Goal: Transaction & Acquisition: Book appointment/travel/reservation

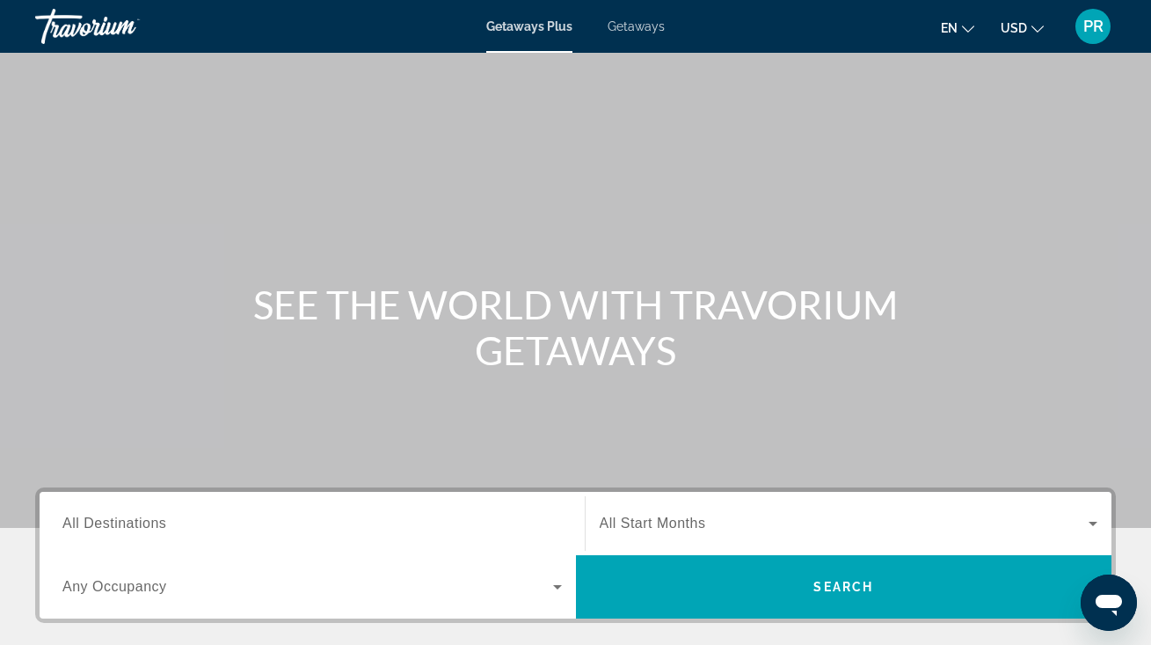
click at [94, 529] on span "All Destinations" at bounding box center [114, 522] width 104 height 15
click at [94, 529] on input "Destination All Destinations" at bounding box center [311, 524] width 499 height 21
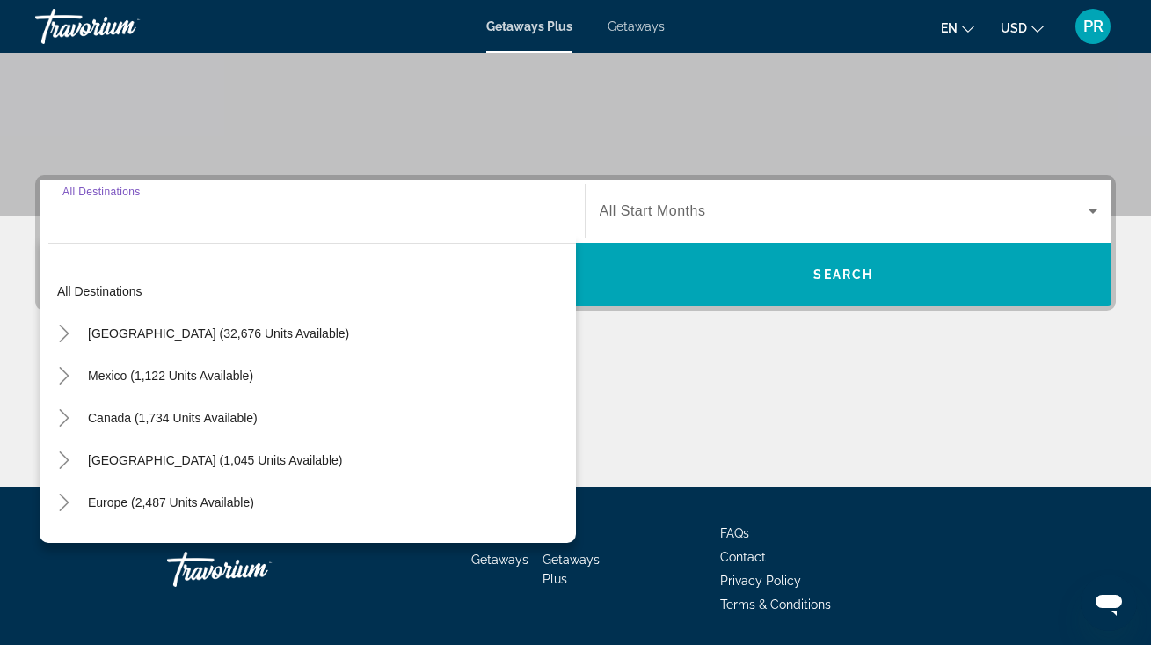
scroll to position [369, 0]
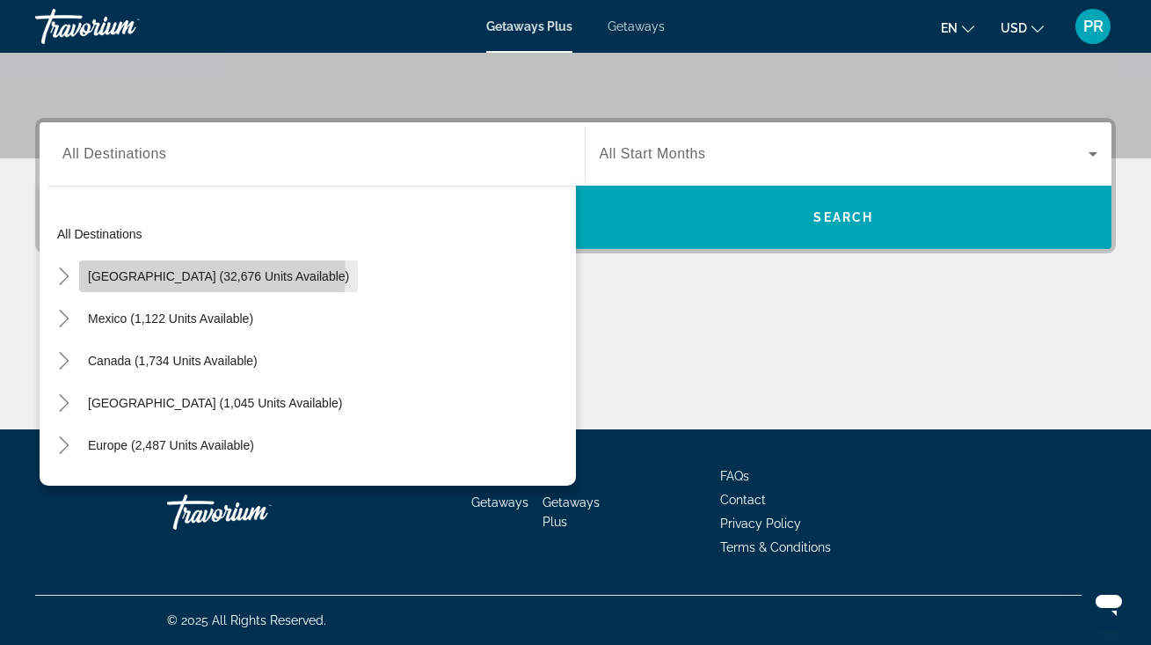
click at [212, 274] on span "[GEOGRAPHIC_DATA] (32,676 units available)" at bounding box center [218, 276] width 261 height 14
type input "**********"
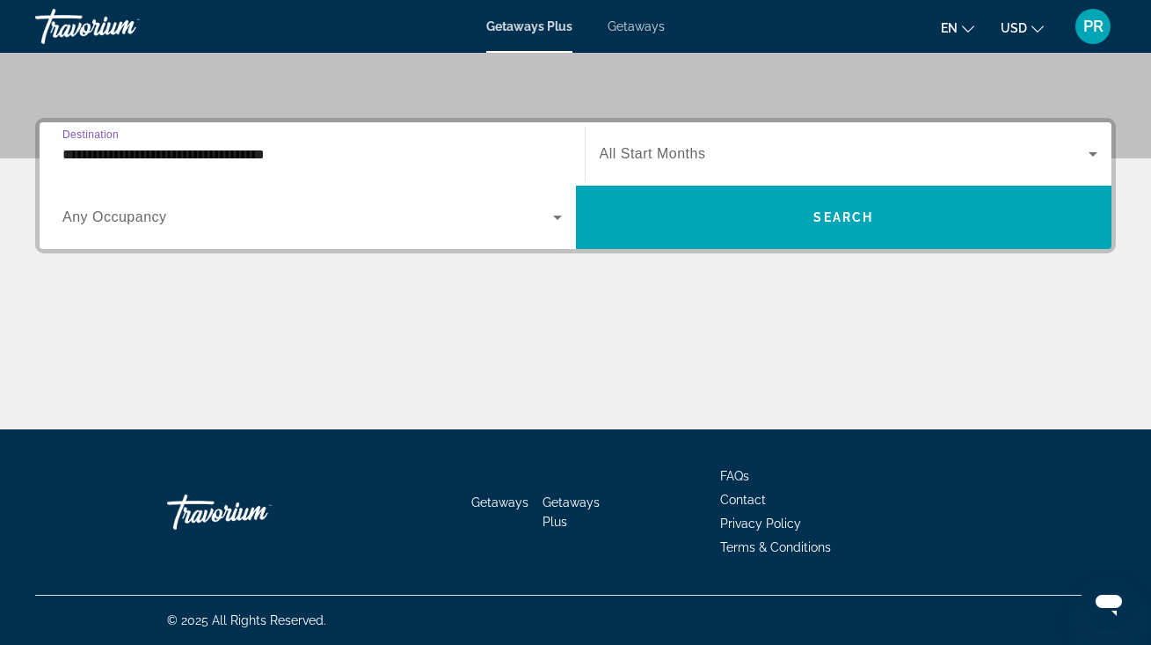
click at [638, 144] on span "Search widget" at bounding box center [845, 153] width 490 height 21
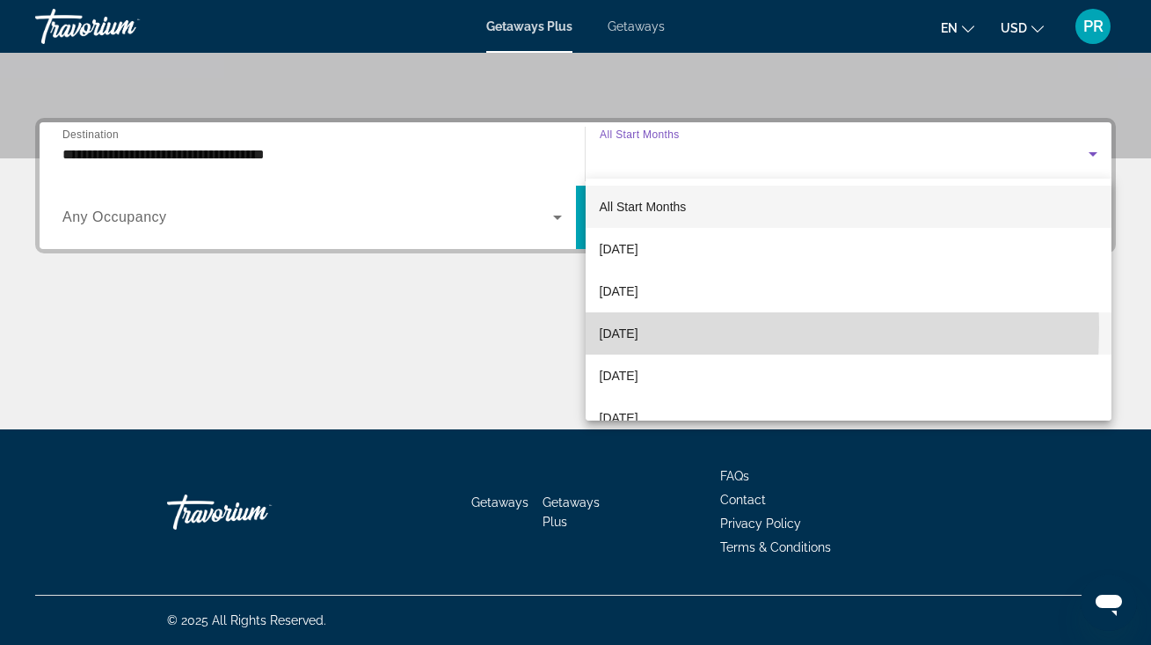
click at [638, 329] on span "[DATE]" at bounding box center [619, 333] width 39 height 21
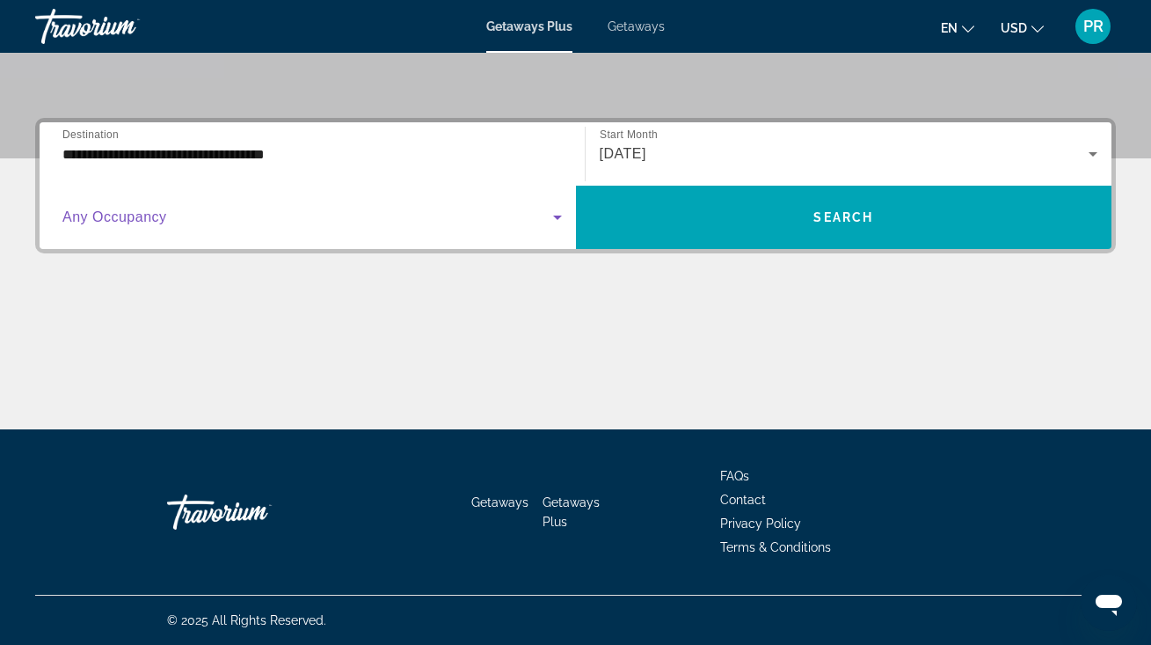
click at [405, 215] on span "Search widget" at bounding box center [307, 217] width 491 height 21
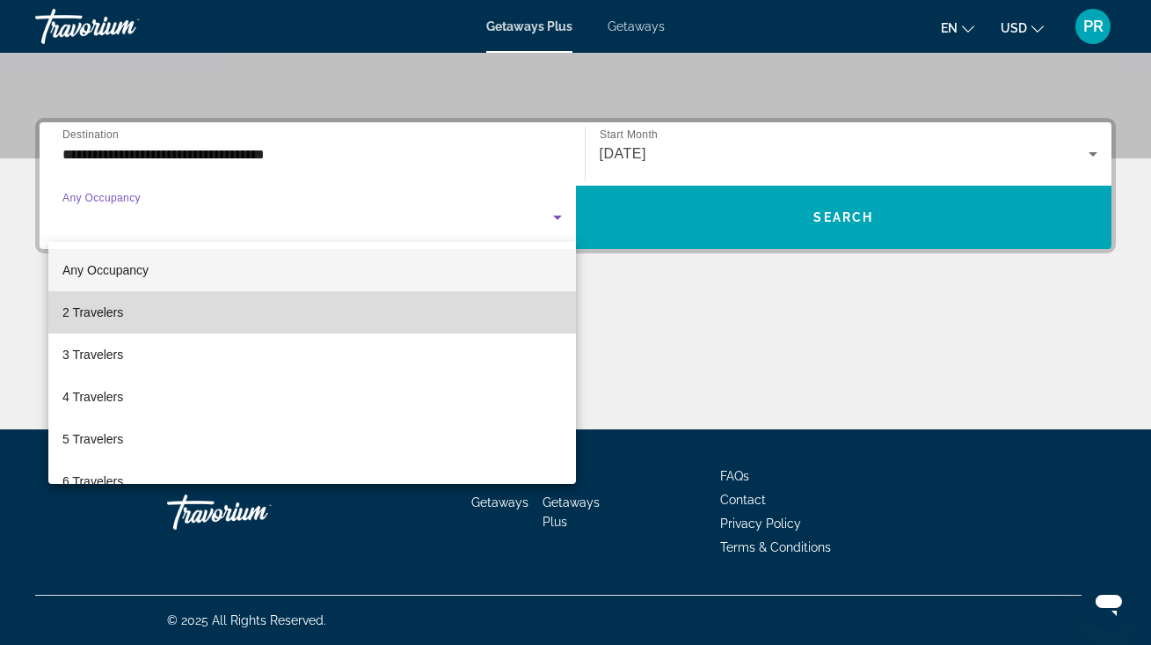
click at [335, 305] on mat-option "2 Travelers" at bounding box center [312, 312] width 528 height 42
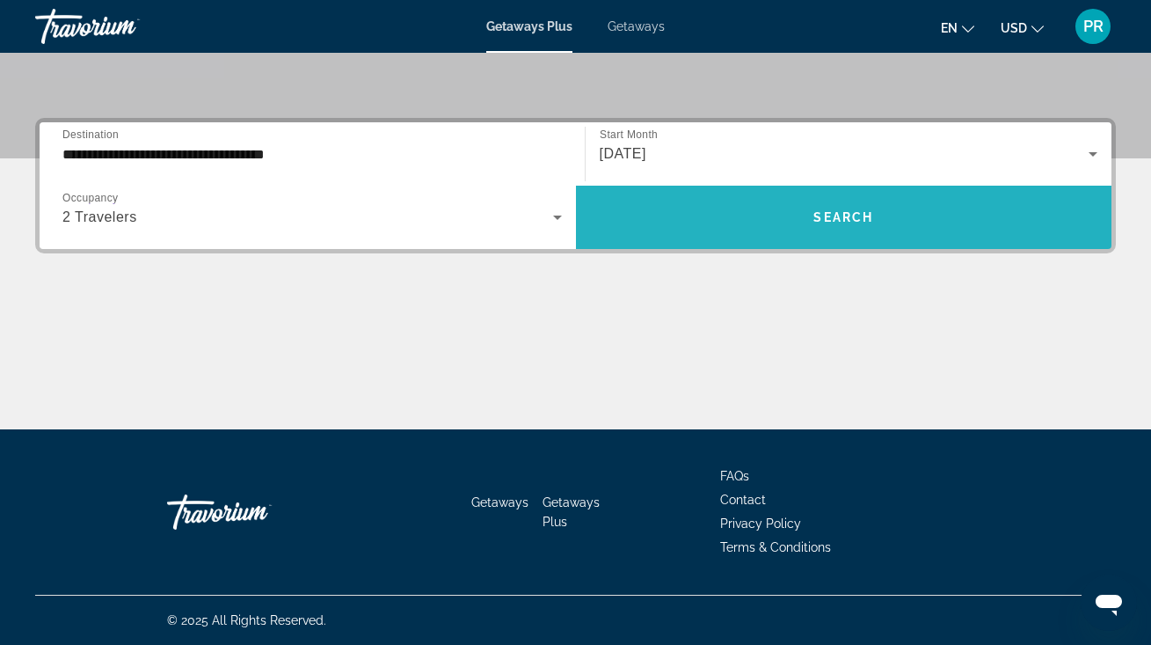
click at [646, 209] on span "Search widget" at bounding box center [844, 217] width 536 height 42
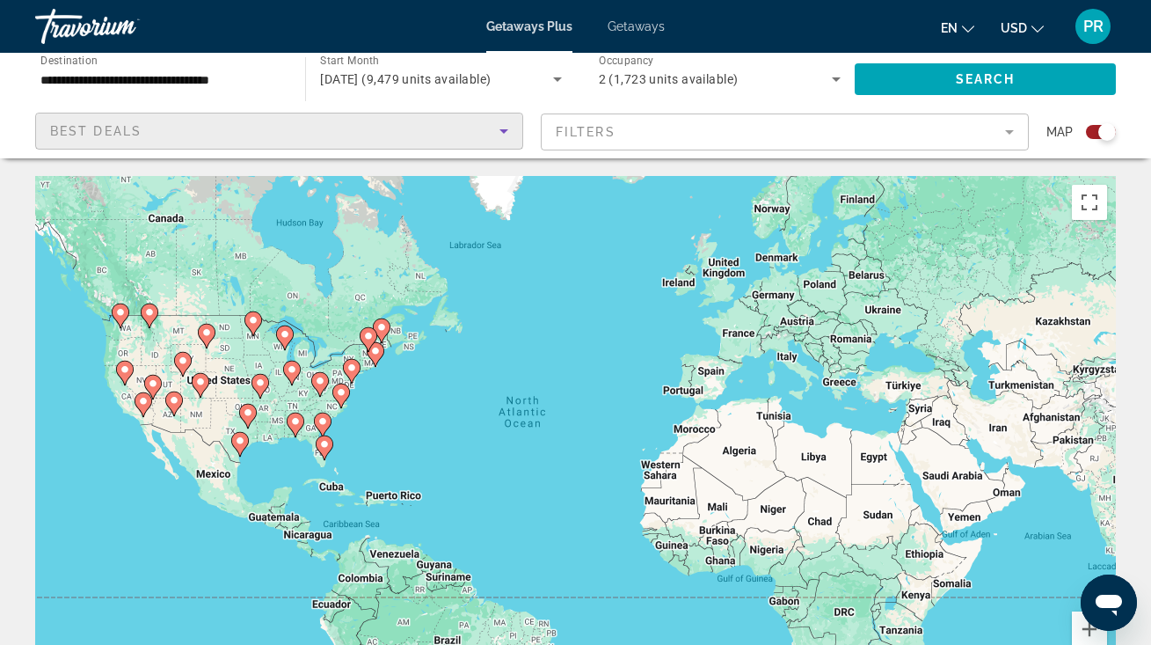
click at [422, 136] on div "Best Deals" at bounding box center [274, 130] width 449 height 21
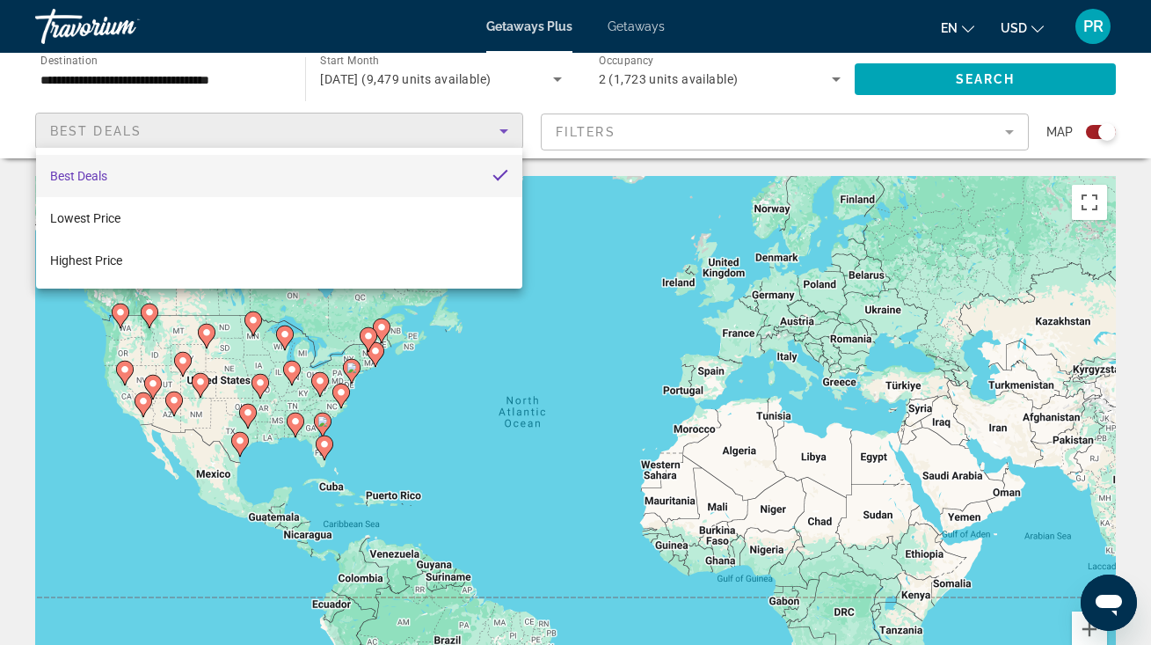
click at [422, 136] on div at bounding box center [575, 322] width 1151 height 645
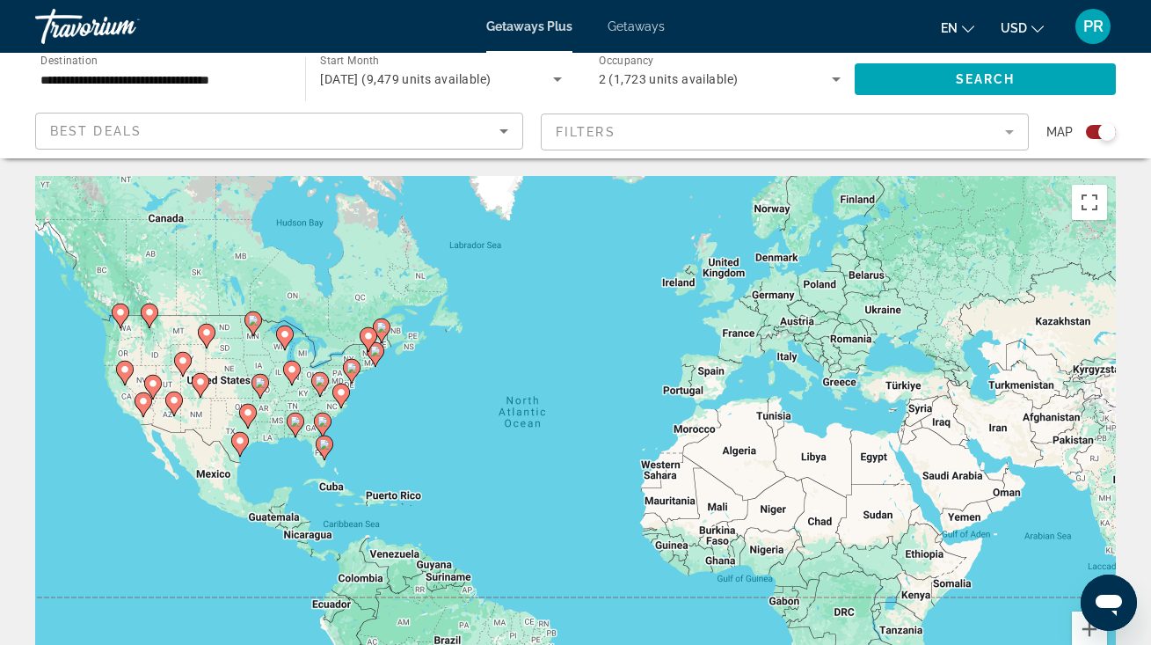
click at [433, 136] on div "Best Deals" at bounding box center [274, 130] width 449 height 21
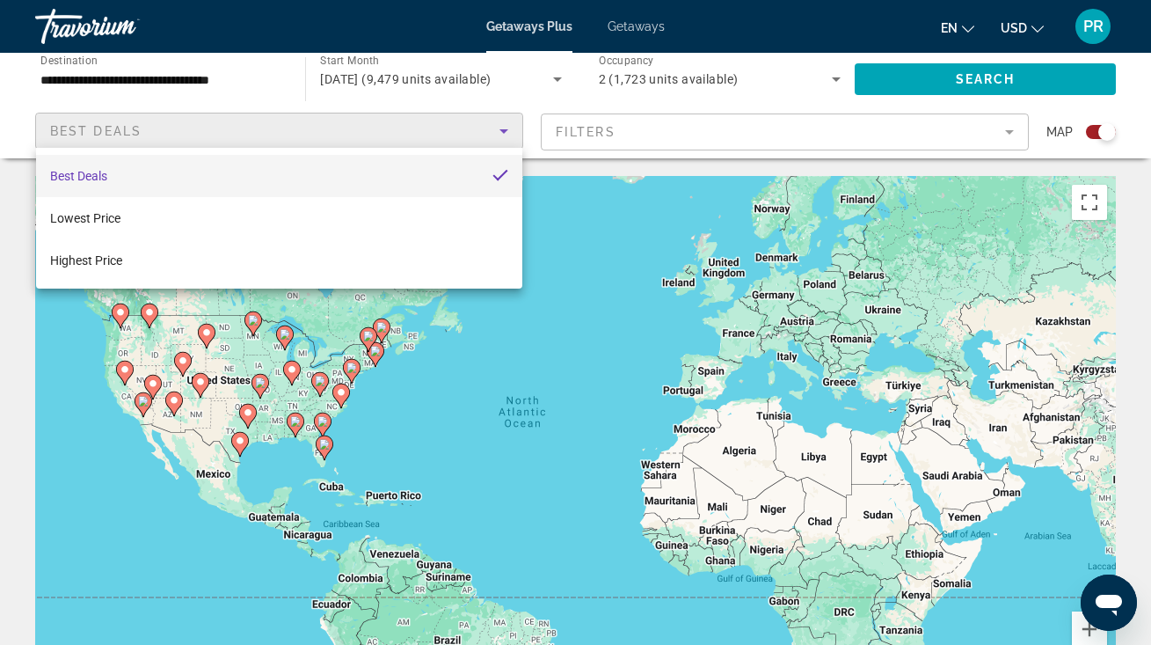
click at [608, 215] on div at bounding box center [575, 322] width 1151 height 645
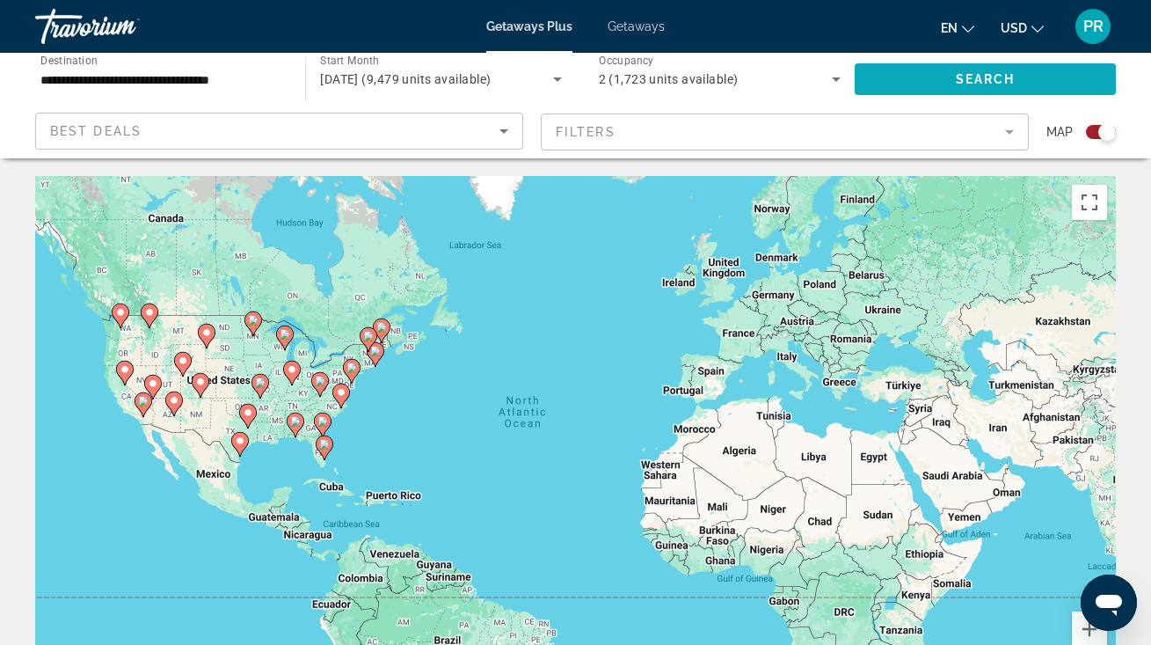
click at [902, 77] on span "Search widget" at bounding box center [985, 79] width 261 height 42
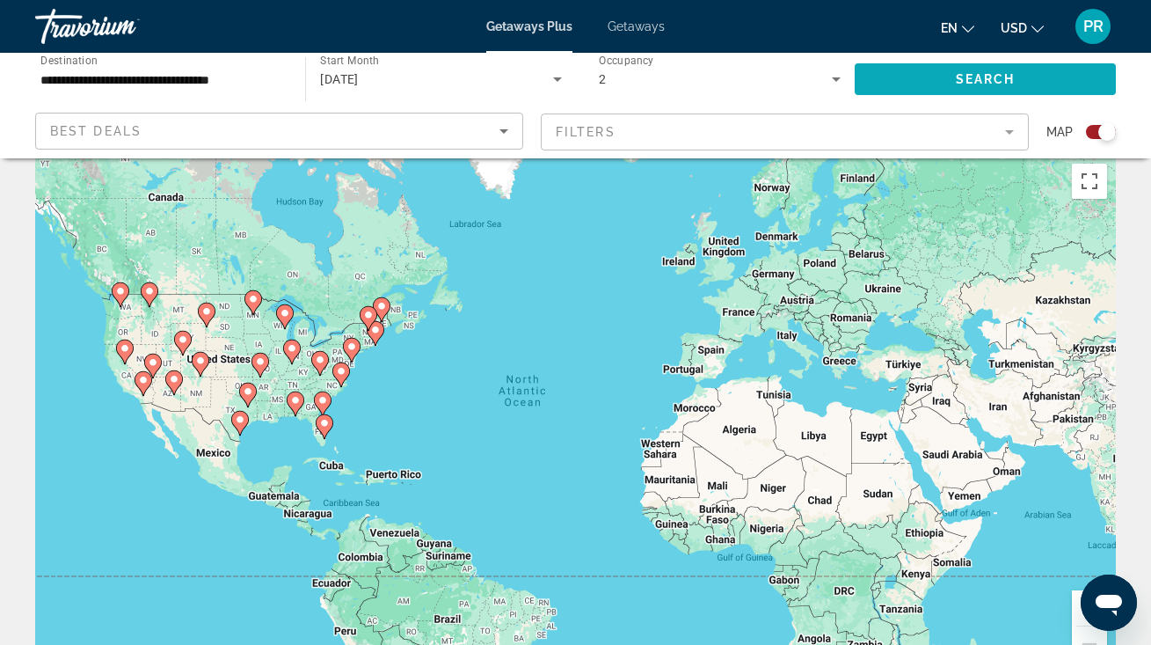
scroll to position [23, 0]
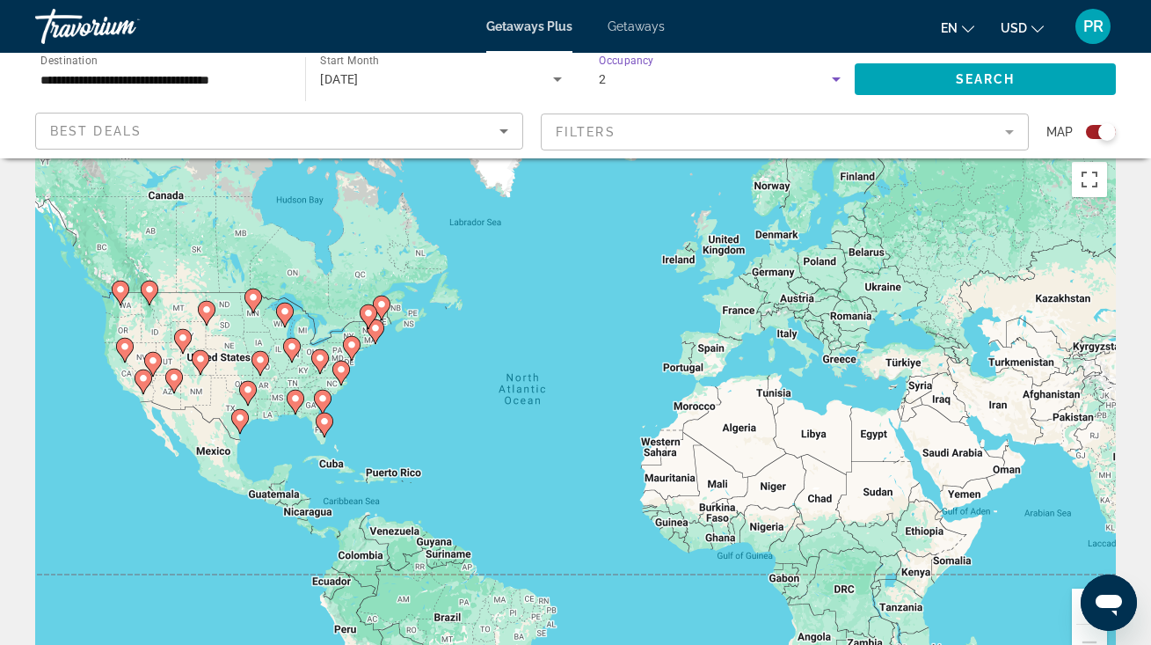
click at [838, 76] on icon "Search widget" at bounding box center [836, 79] width 21 height 21
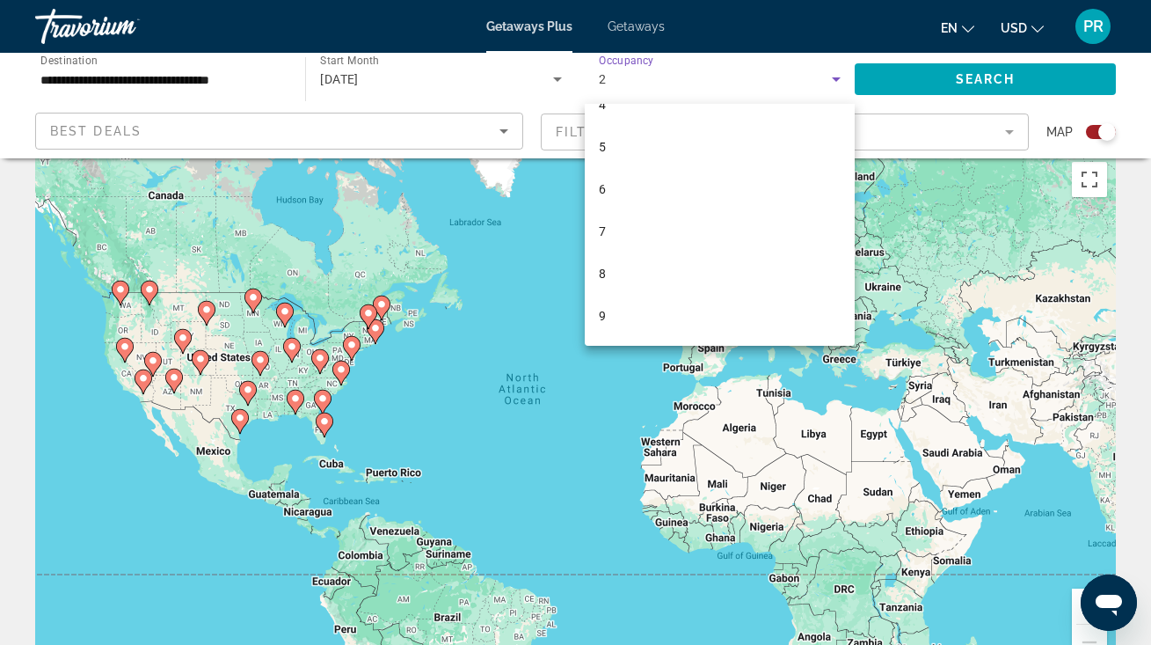
scroll to position [146, 0]
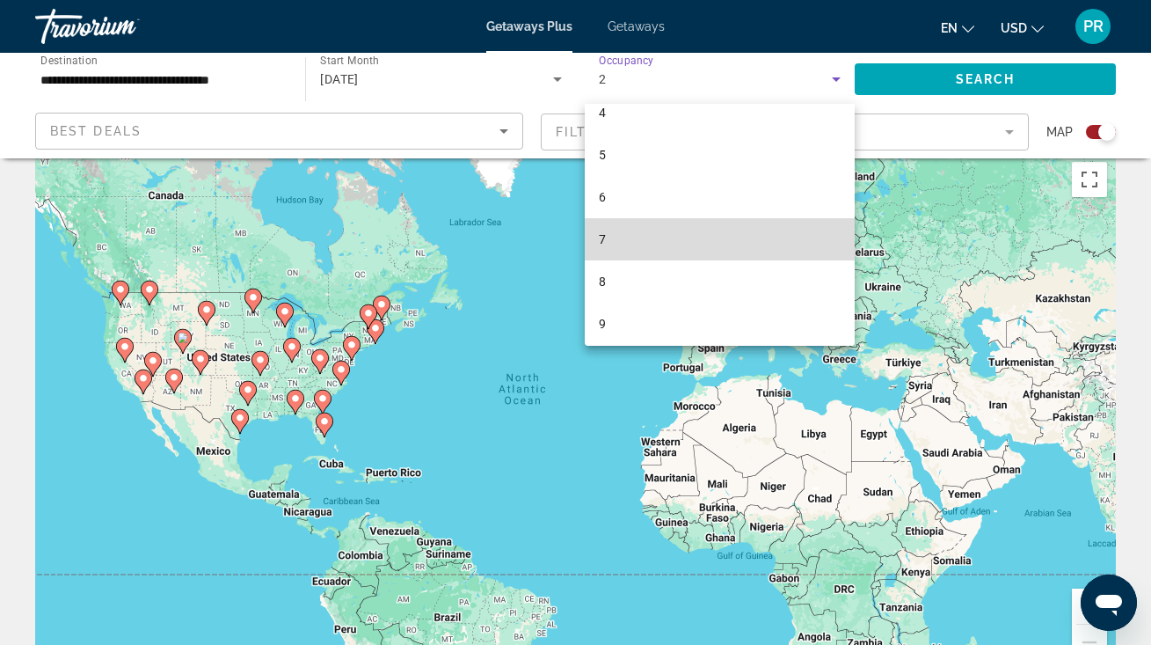
click at [813, 231] on mat-option "7" at bounding box center [720, 239] width 270 height 42
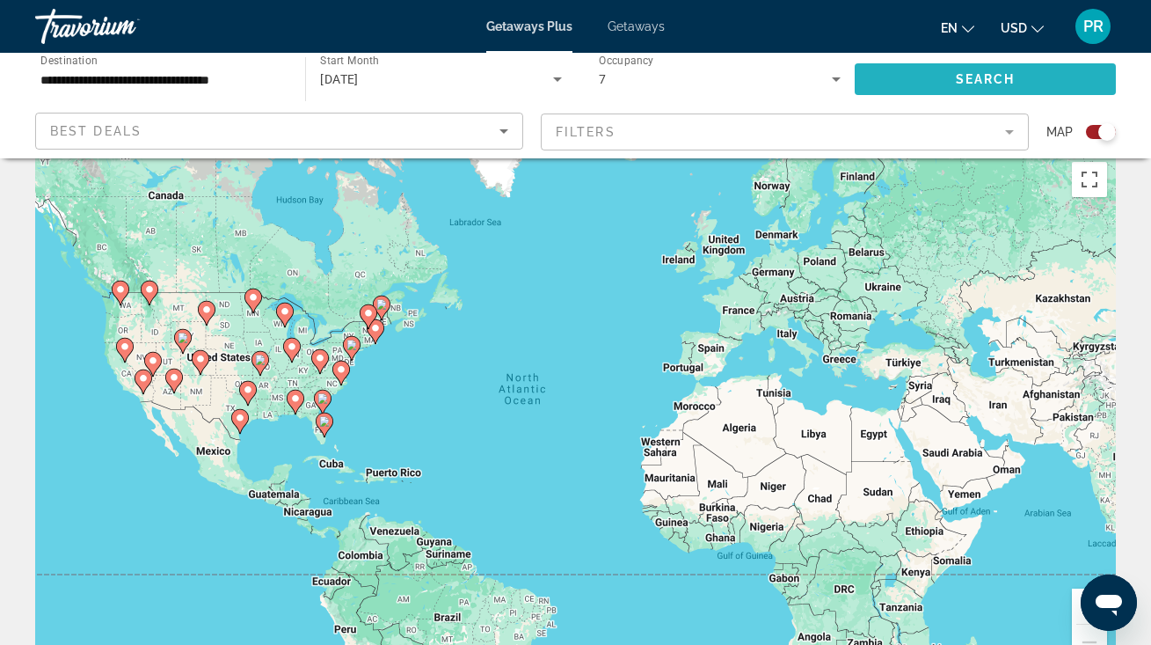
click at [991, 69] on span "Search widget" at bounding box center [985, 79] width 261 height 42
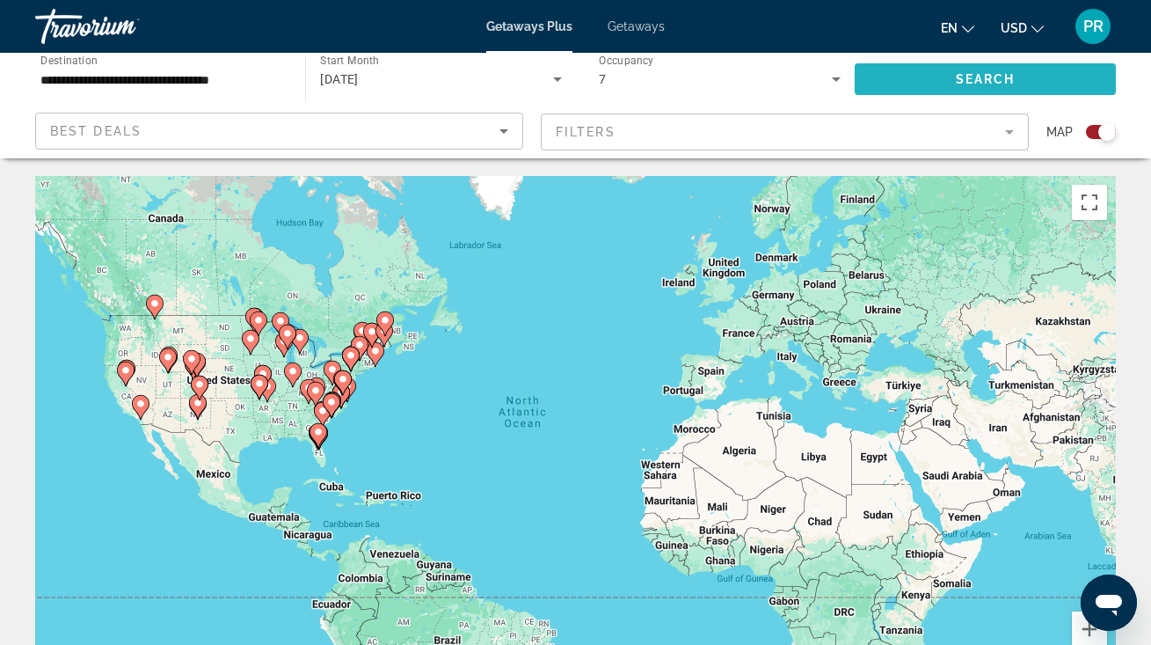
click at [942, 81] on span "Search widget" at bounding box center [985, 79] width 261 height 42
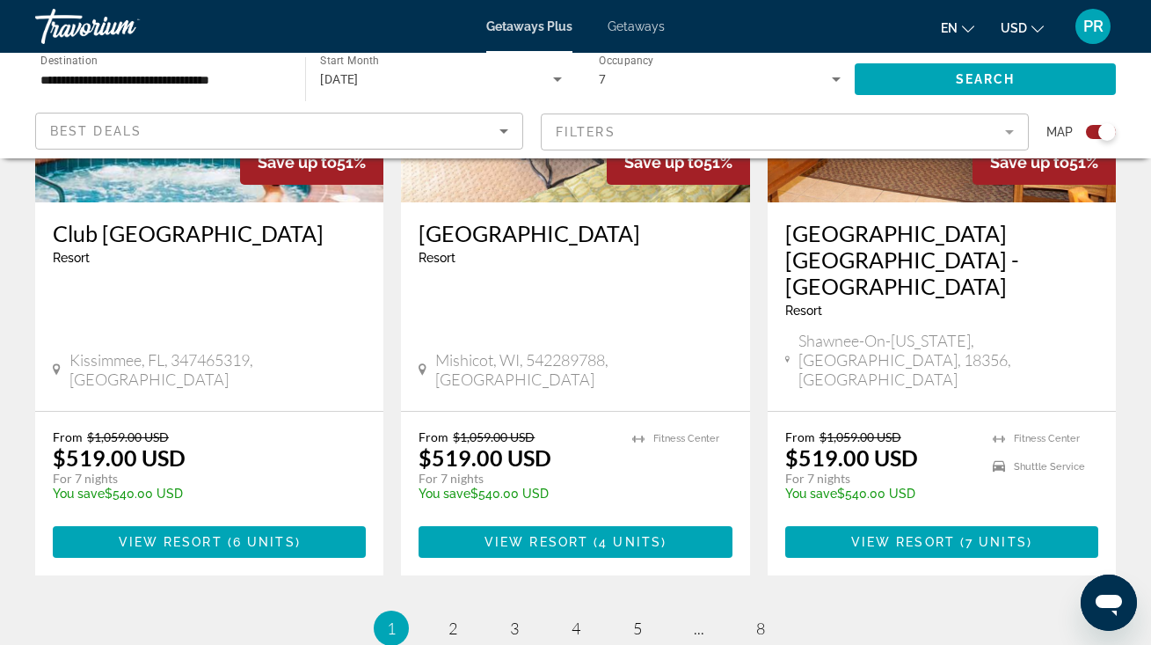
scroll to position [2819, 0]
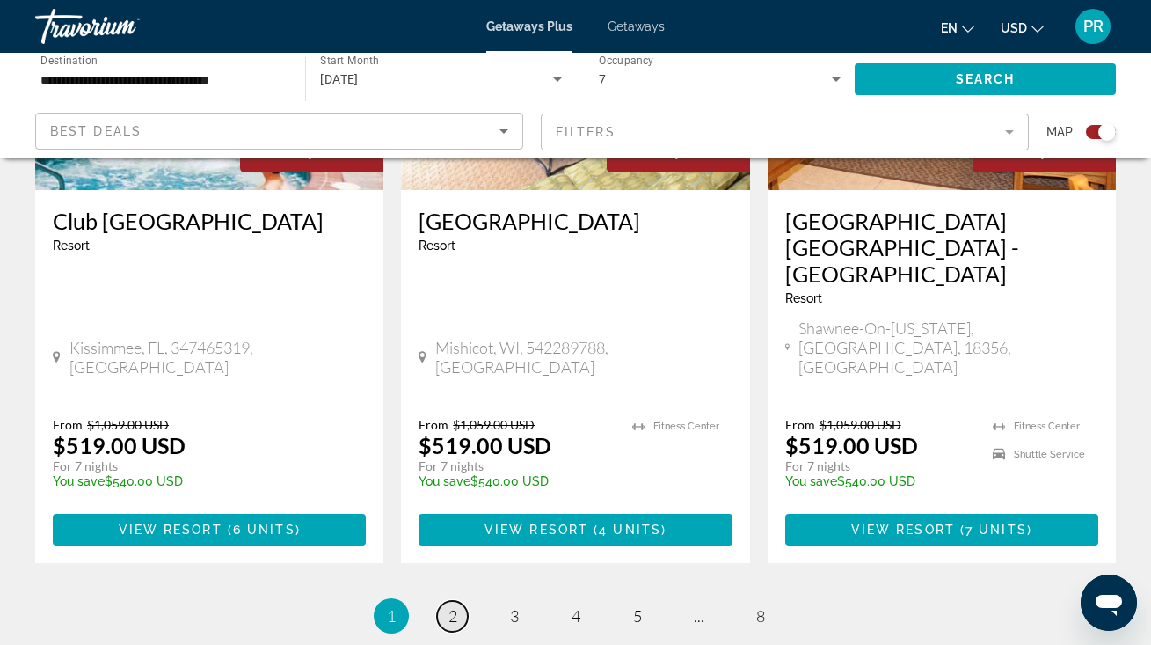
click at [450, 606] on span "2" at bounding box center [452, 615] width 9 height 19
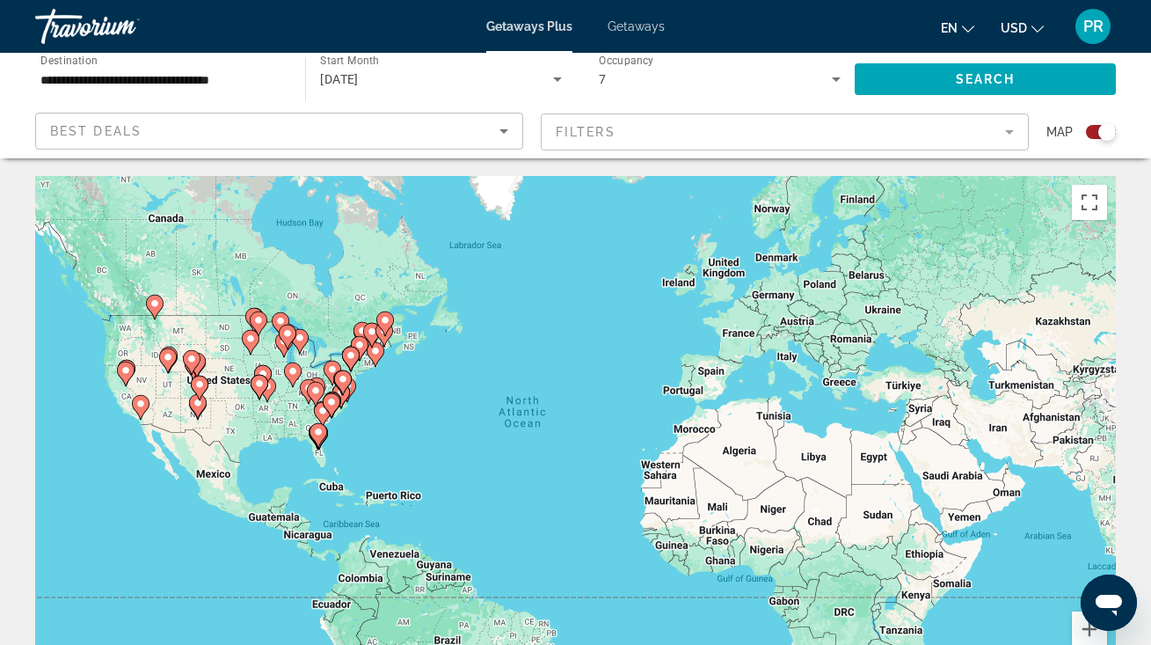
click at [154, 310] on icon "Main content" at bounding box center [154, 306] width 16 height 23
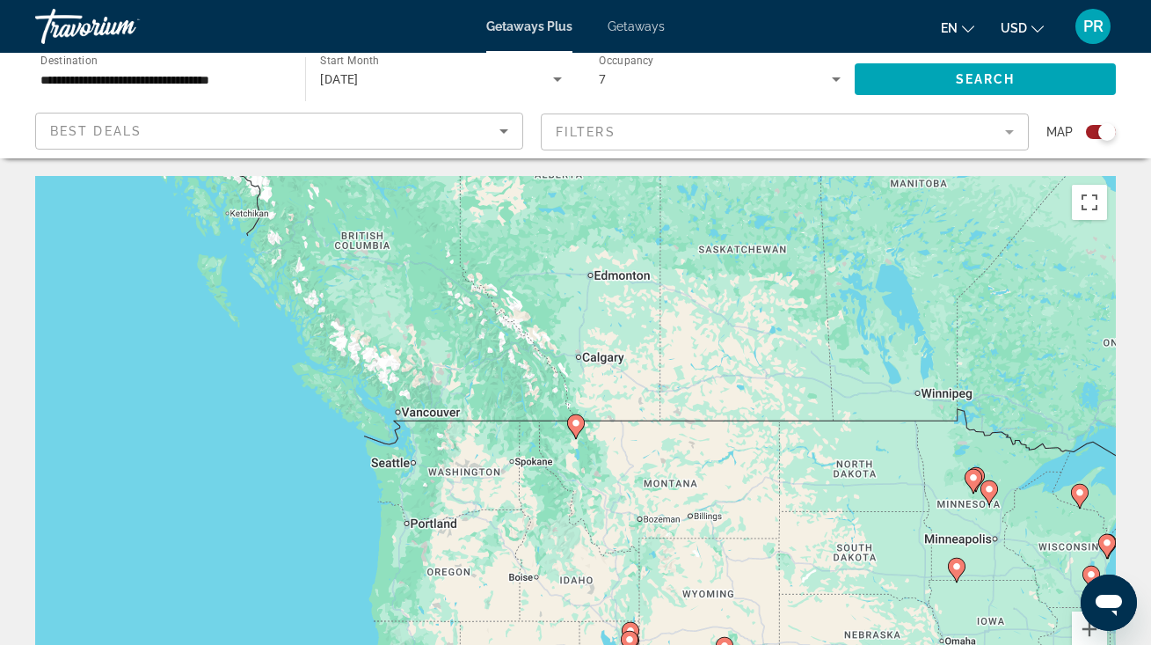
click at [581, 434] on gmp-advanced-marker "Main content" at bounding box center [576, 426] width 18 height 26
type input "**********"
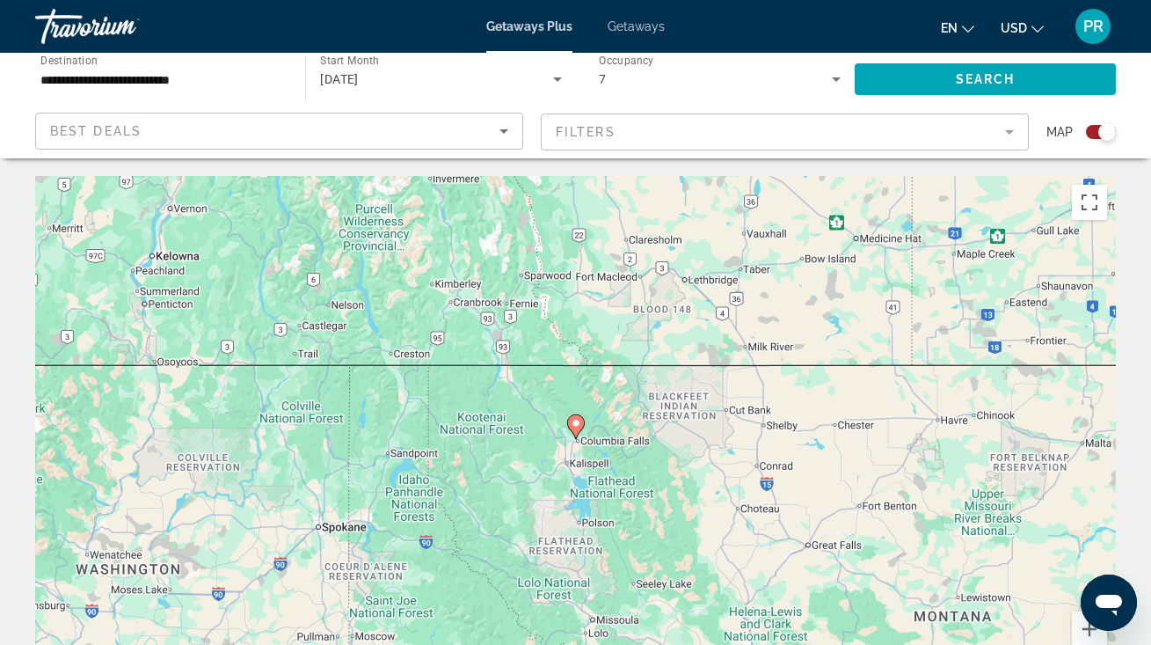
click at [575, 429] on icon "Main content" at bounding box center [575, 426] width 16 height 23
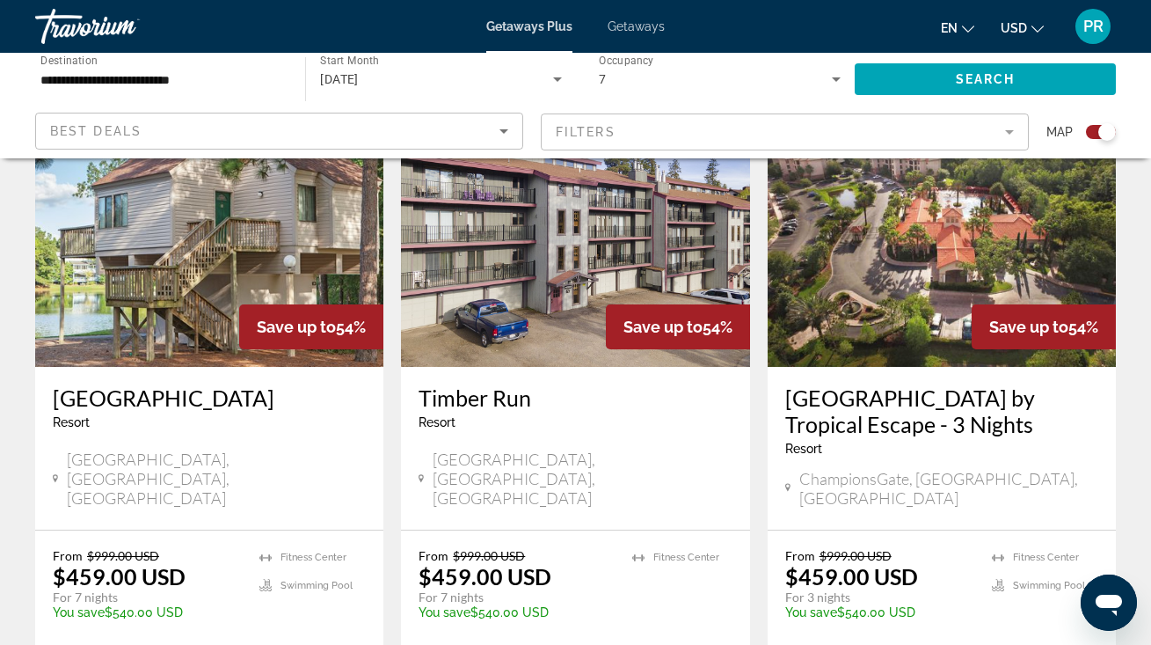
scroll to position [2005, 0]
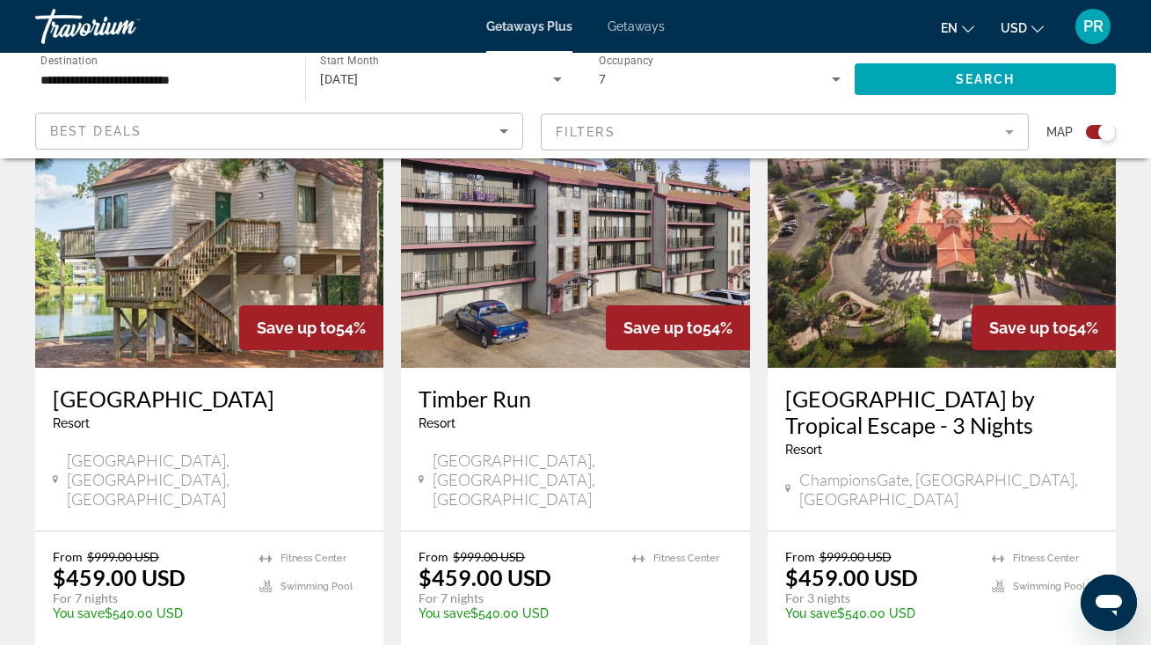
click at [224, 385] on h3 "Waterwood Townhouses" at bounding box center [209, 398] width 313 height 26
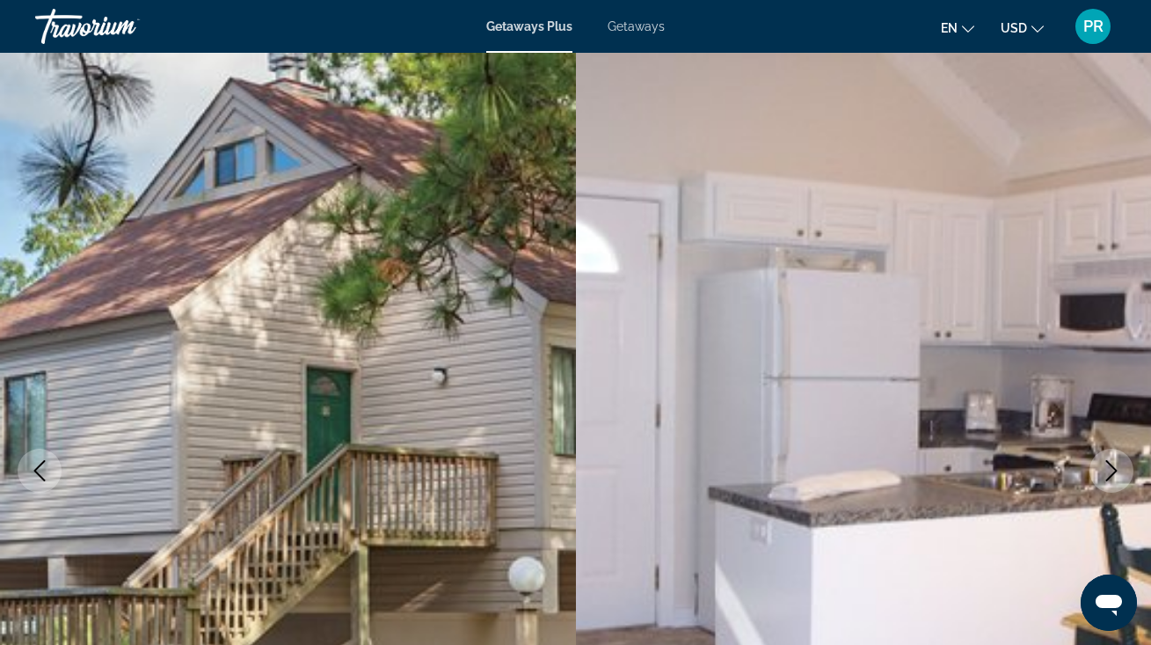
click at [665, 410] on img "Main content" at bounding box center [864, 470] width 576 height 835
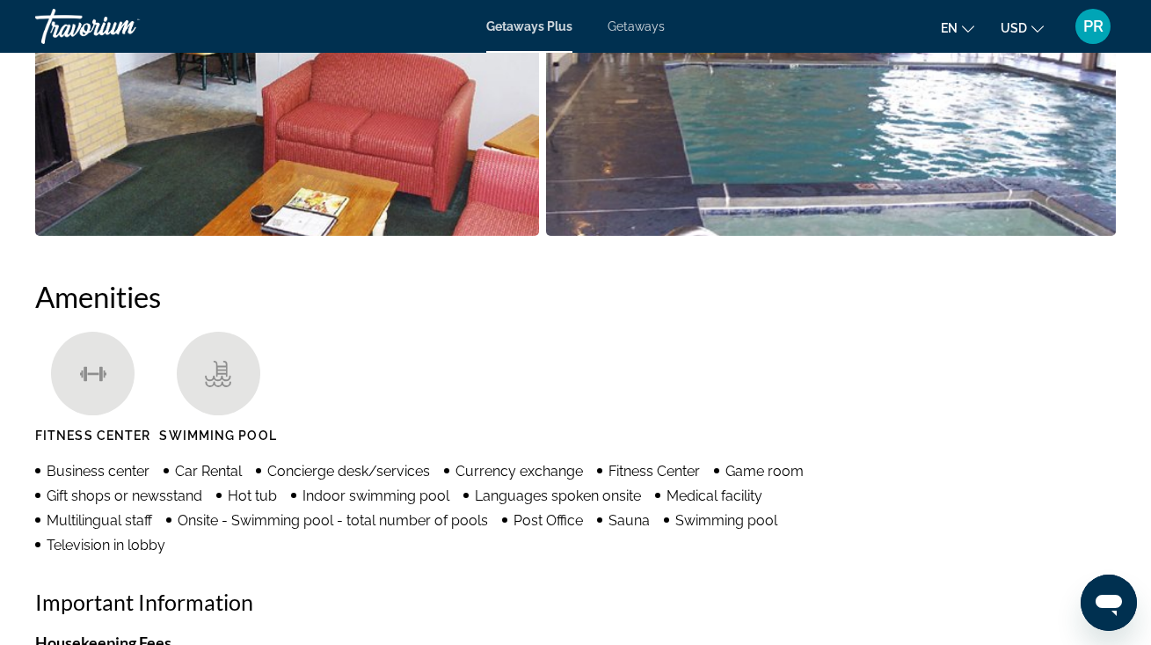
scroll to position [913, 0]
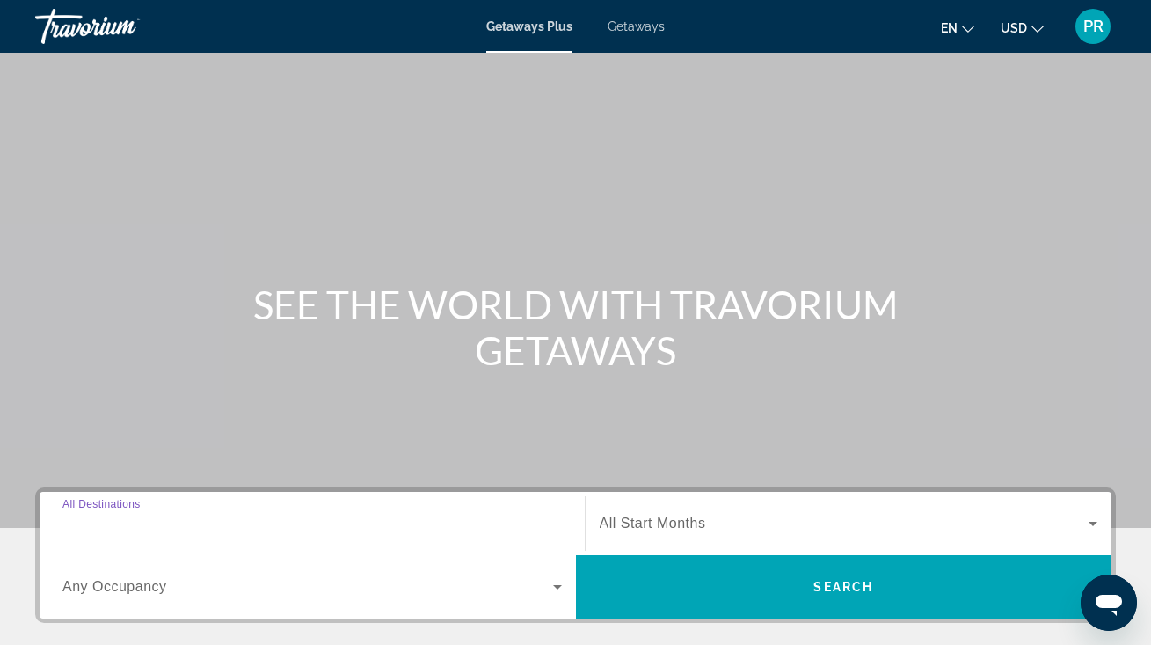
click at [177, 523] on input "Destination All Destinations" at bounding box center [311, 524] width 499 height 21
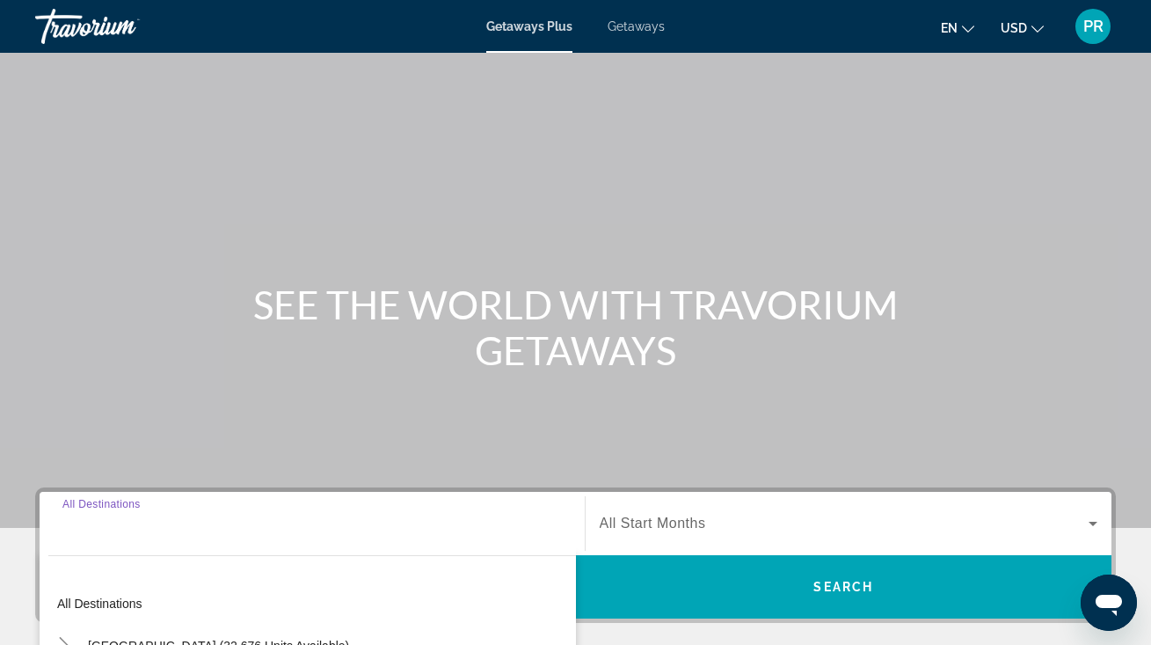
scroll to position [369, 0]
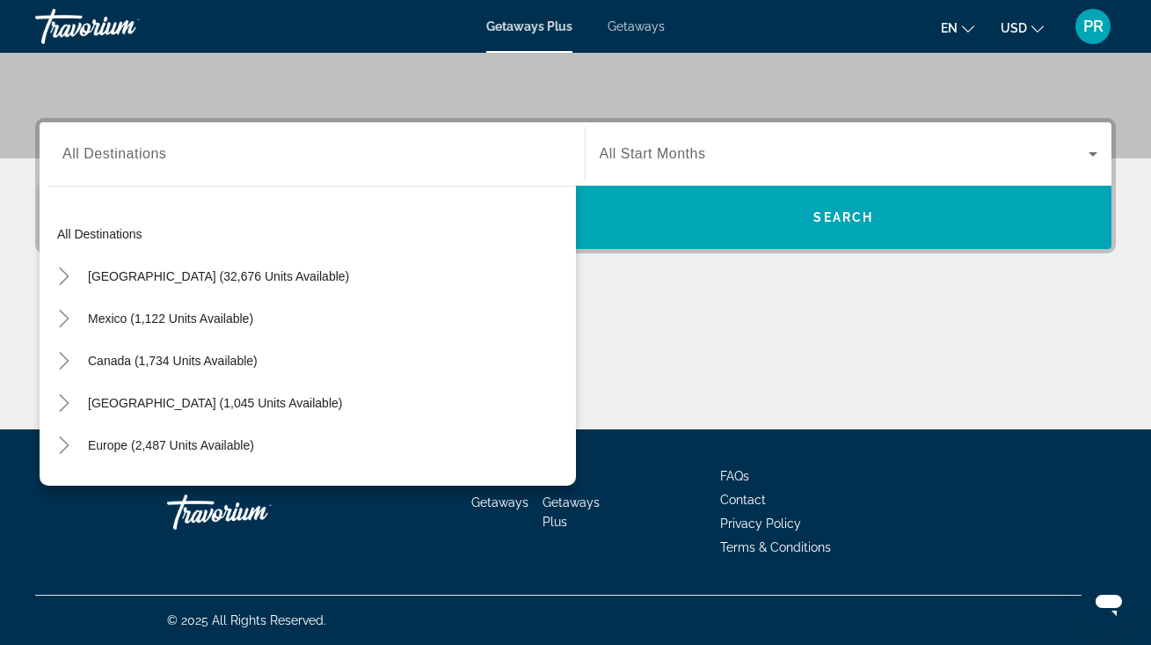
click at [643, 159] on span "All Start Months" at bounding box center [653, 153] width 106 height 15
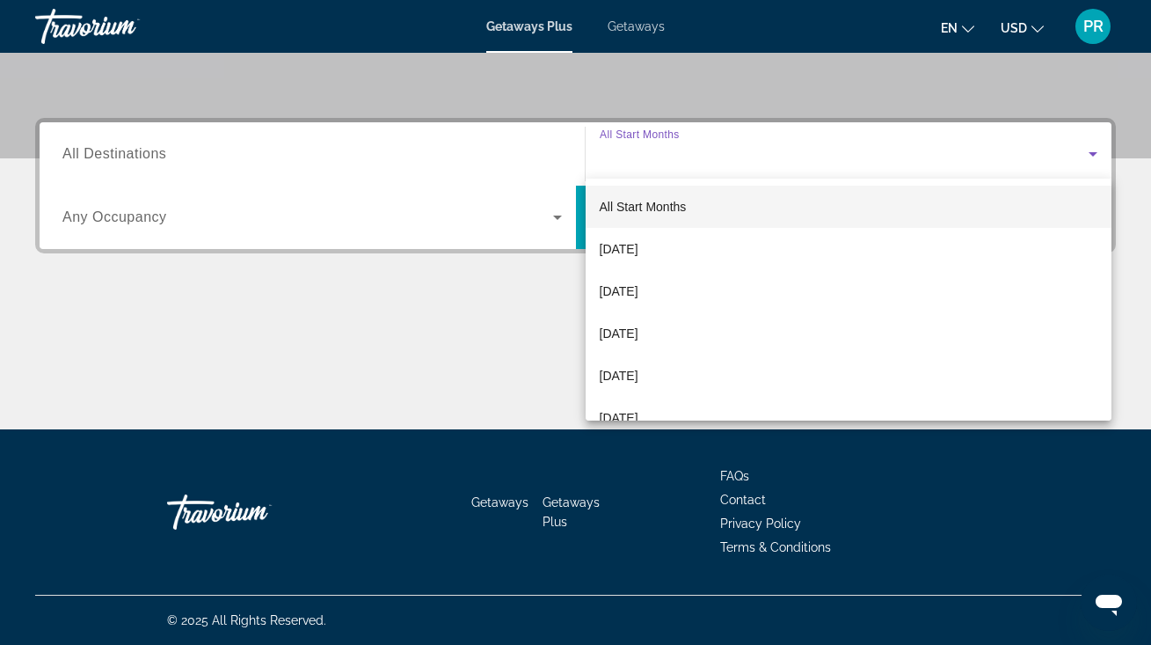
drag, startPoint x: 618, startPoint y: 375, endPoint x: 718, endPoint y: 142, distance: 253.7
click at [718, 142] on div "All Start Months [DATE] [DATE] [DATE] [DATE] [DATE] [DATE] [DATE] [DATE] [DATE]…" at bounding box center [575, 322] width 1151 height 645
click at [395, 142] on div at bounding box center [575, 322] width 1151 height 645
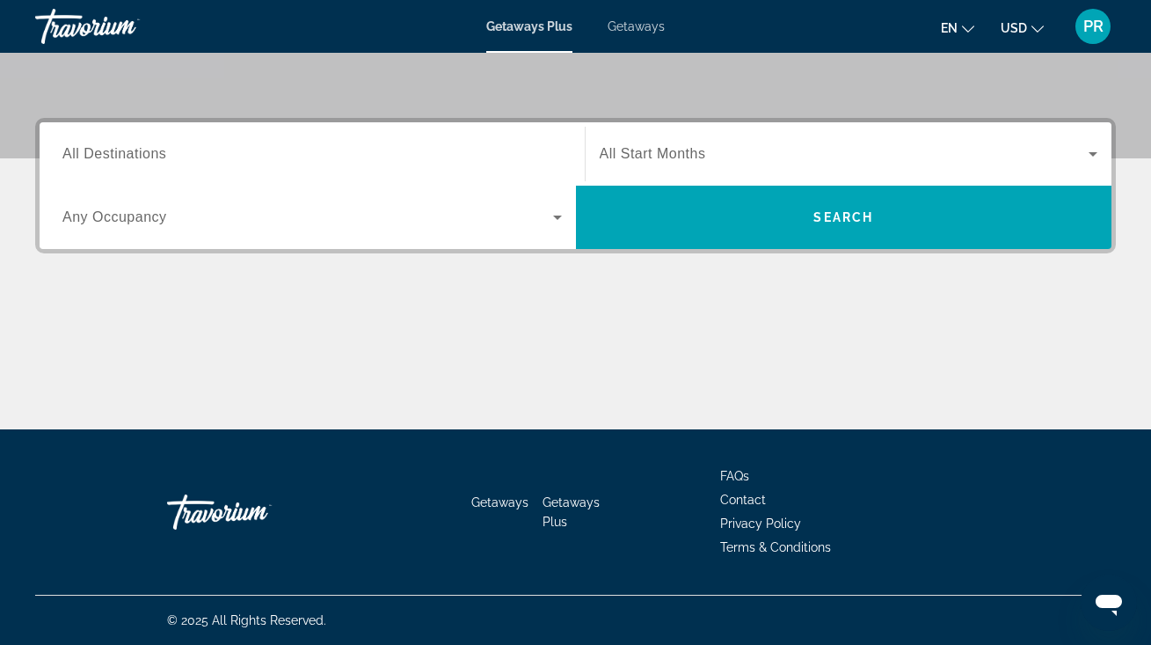
click at [395, 142] on div "Search widget" at bounding box center [311, 154] width 499 height 50
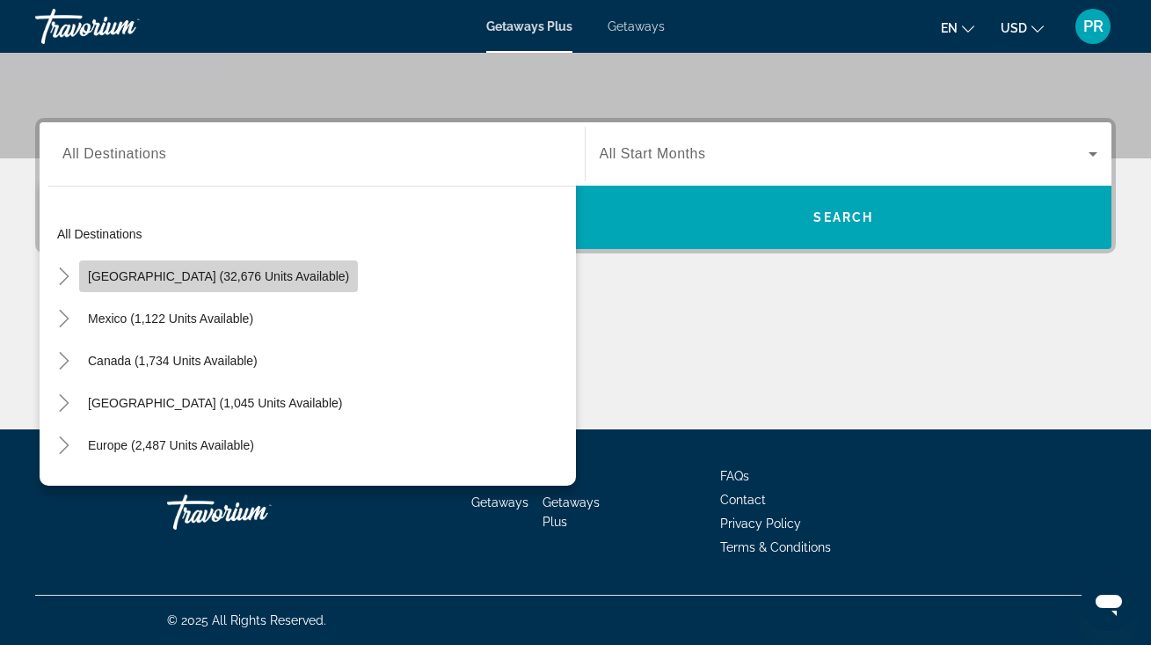
click at [303, 278] on span "Search widget" at bounding box center [218, 276] width 279 height 42
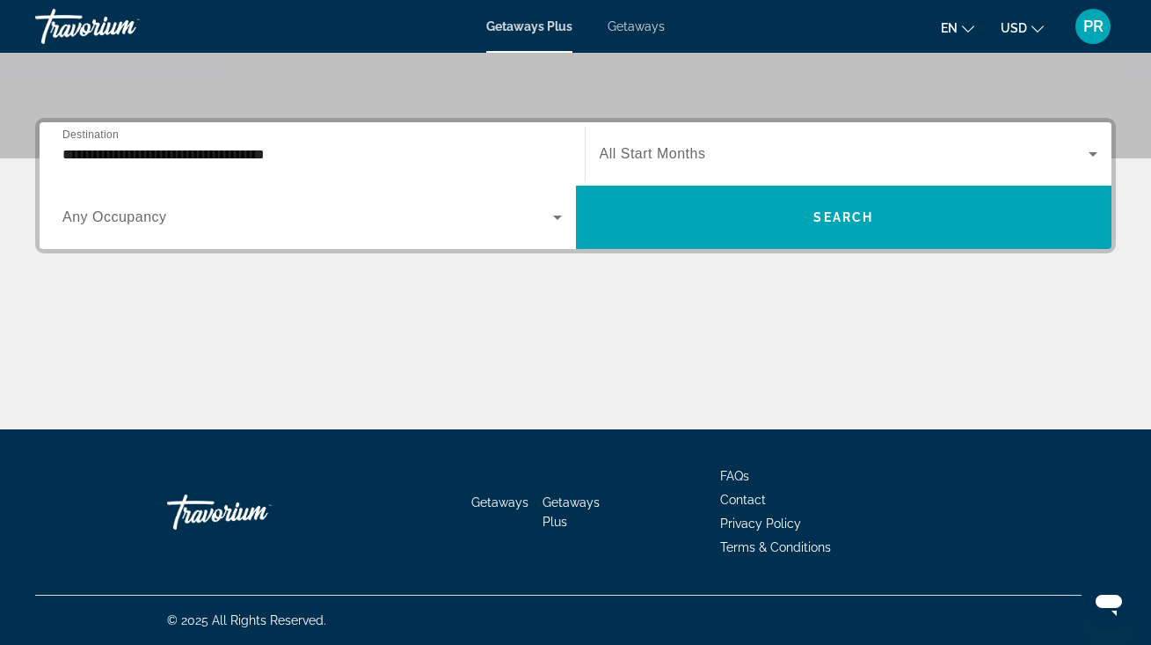
click at [357, 200] on div "Search widget" at bounding box center [311, 217] width 499 height 49
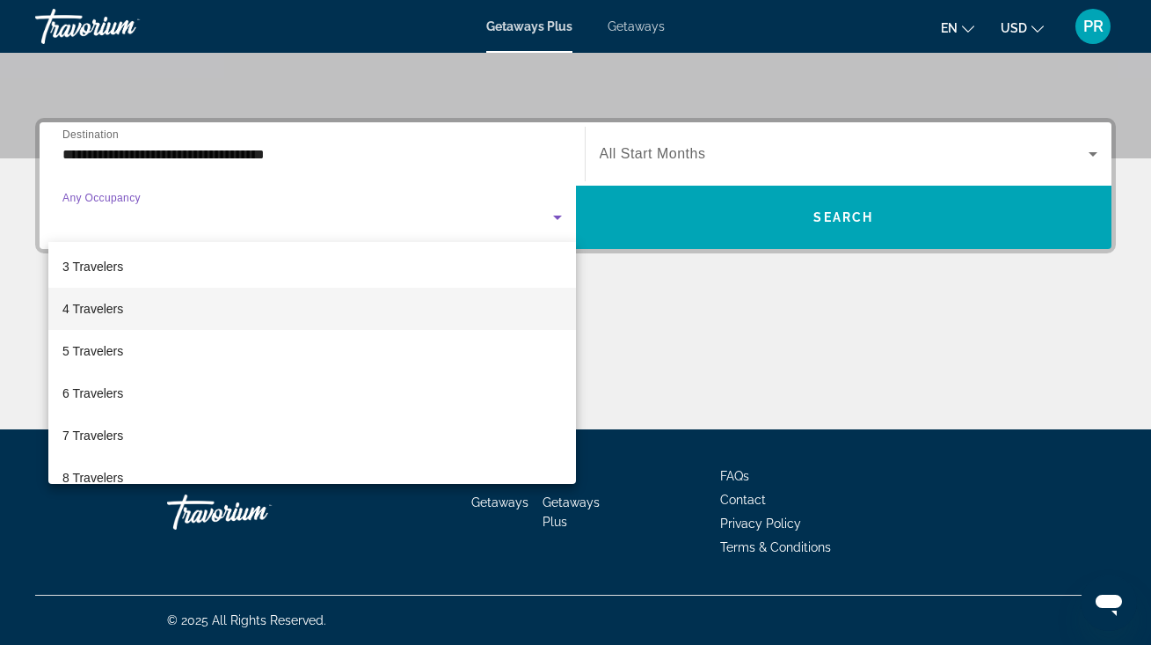
scroll to position [93, 0]
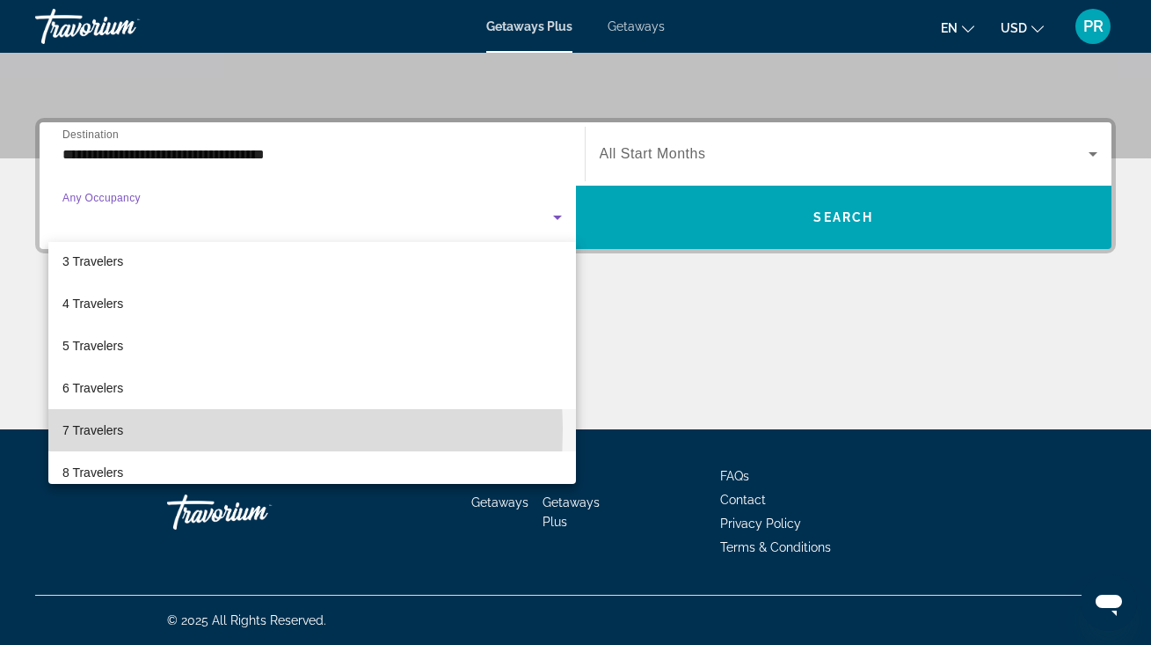
click at [108, 430] on span "7 Travelers" at bounding box center [92, 429] width 61 height 21
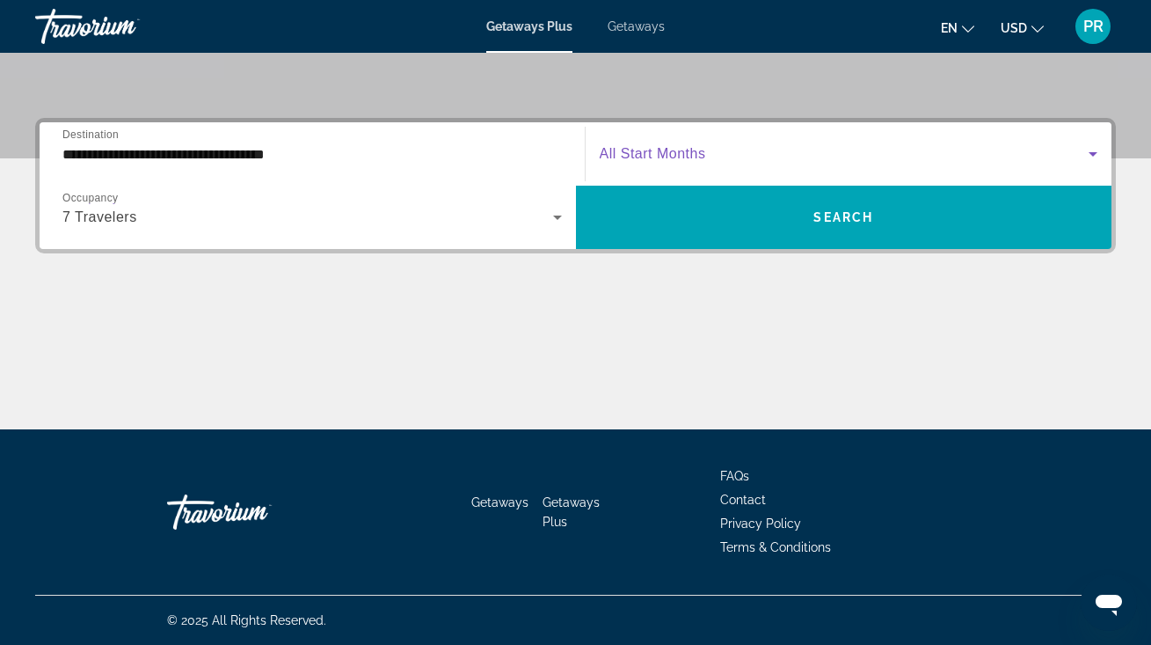
click at [742, 144] on span "Search widget" at bounding box center [845, 153] width 490 height 21
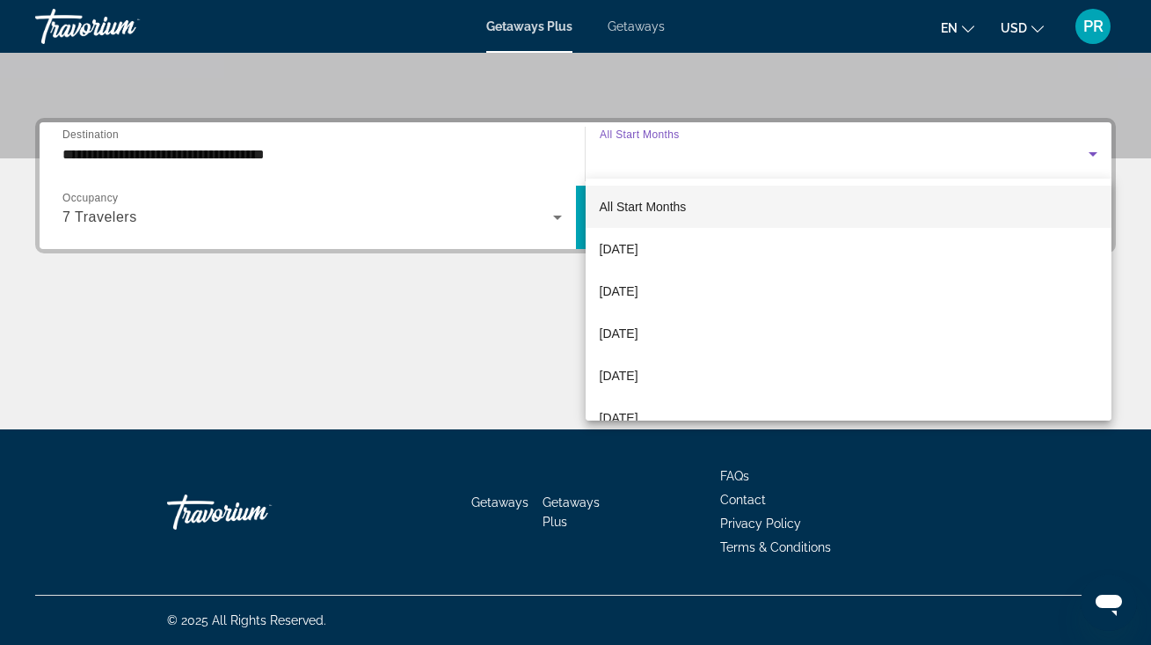
click at [557, 214] on div at bounding box center [575, 322] width 1151 height 645
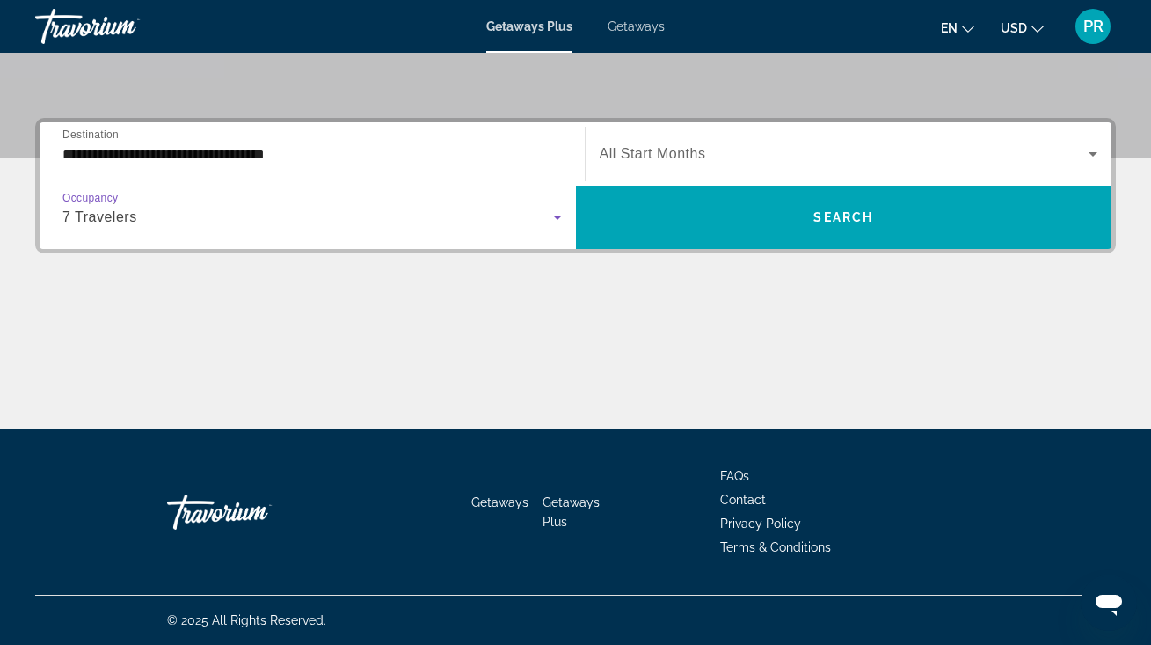
click at [557, 214] on icon "Search widget" at bounding box center [557, 217] width 21 height 21
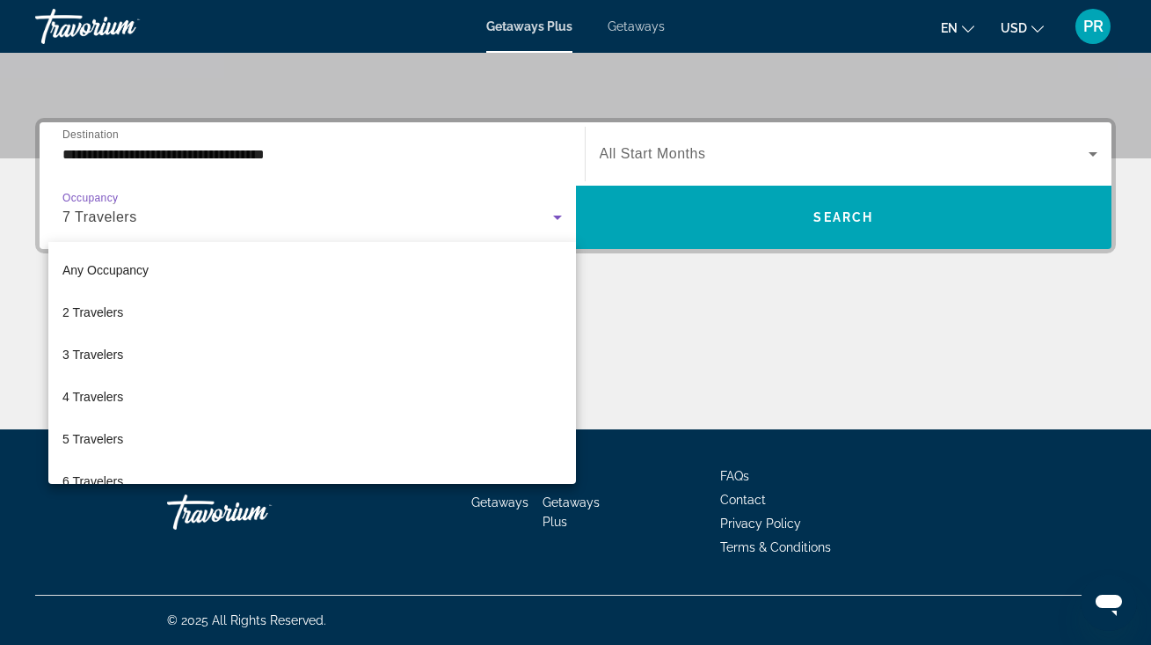
scroll to position [61, 0]
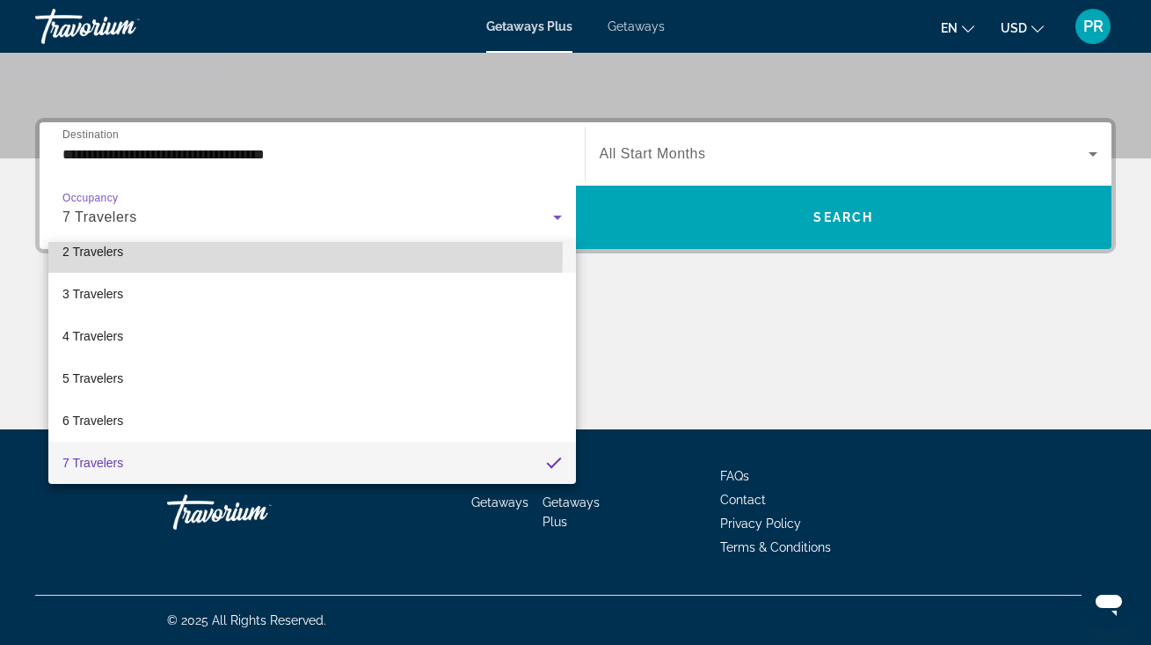
click at [92, 255] on span "2 Travelers" at bounding box center [92, 251] width 61 height 21
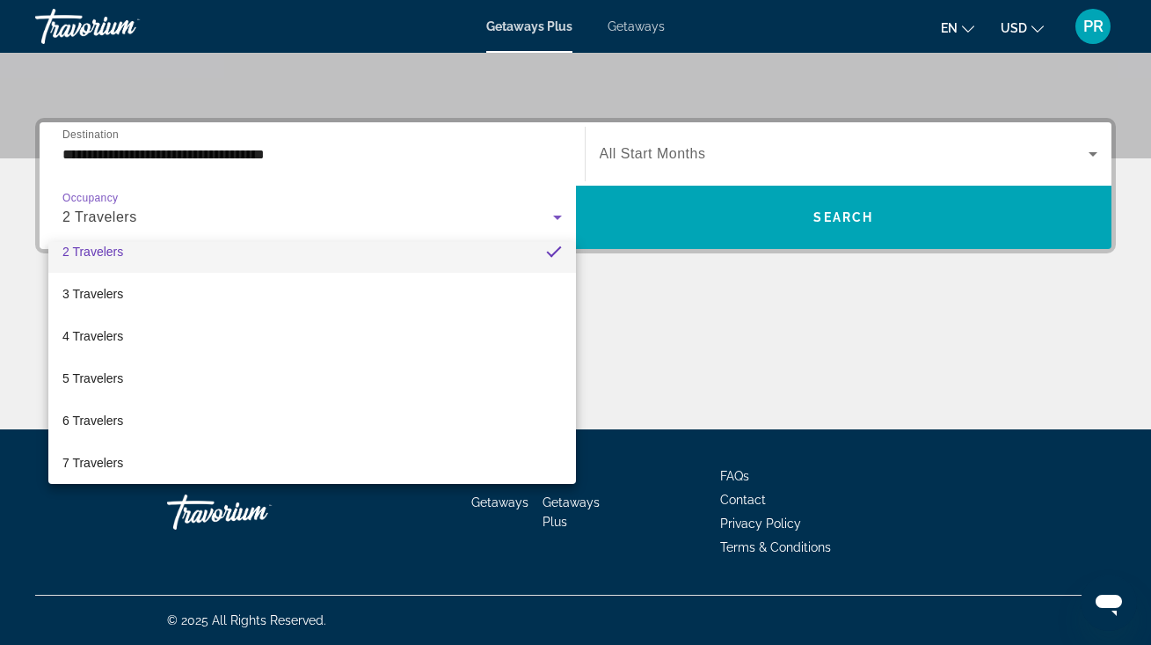
scroll to position [49, 0]
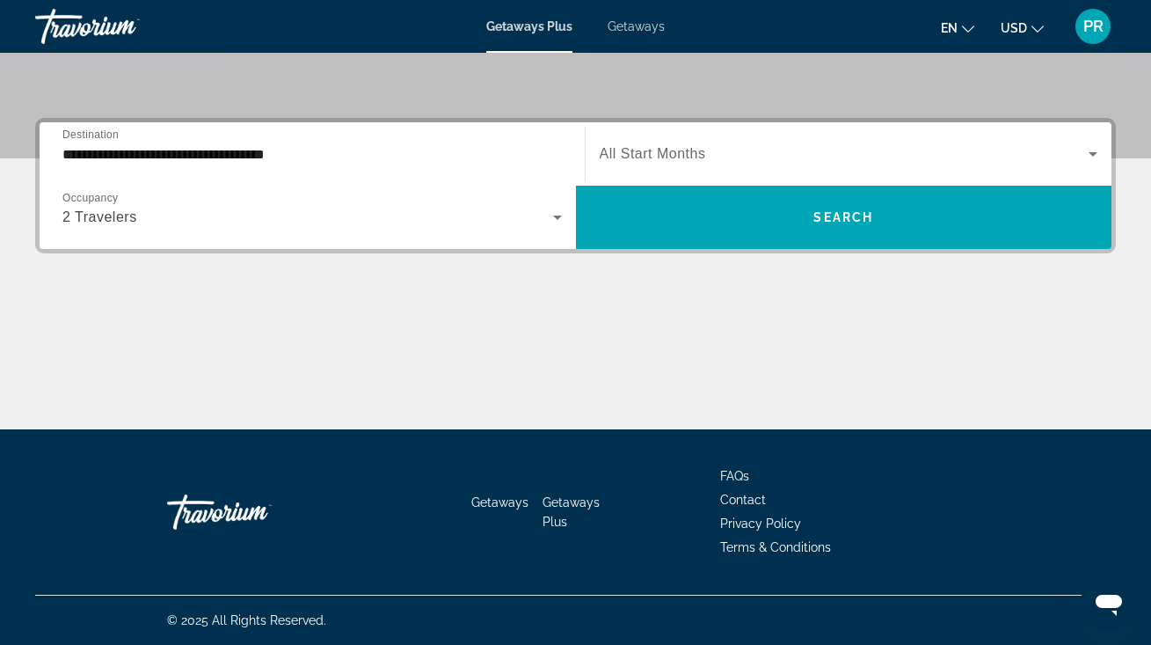
click at [635, 148] on span "All Start Months" at bounding box center [653, 153] width 106 height 15
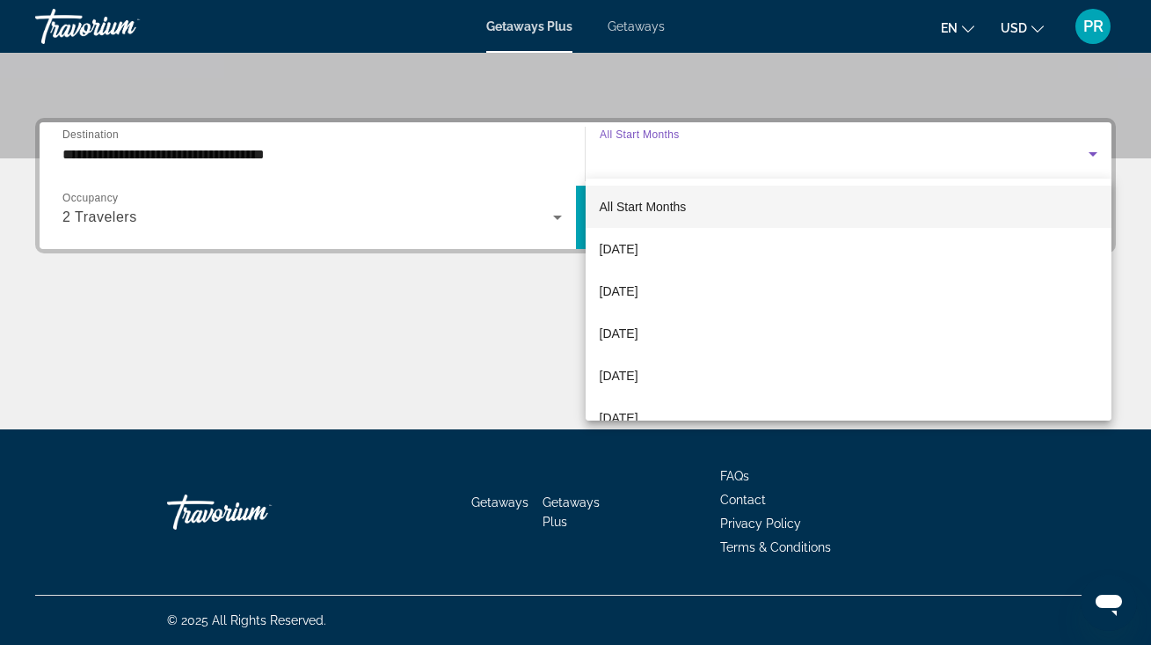
click at [335, 143] on div at bounding box center [575, 322] width 1151 height 645
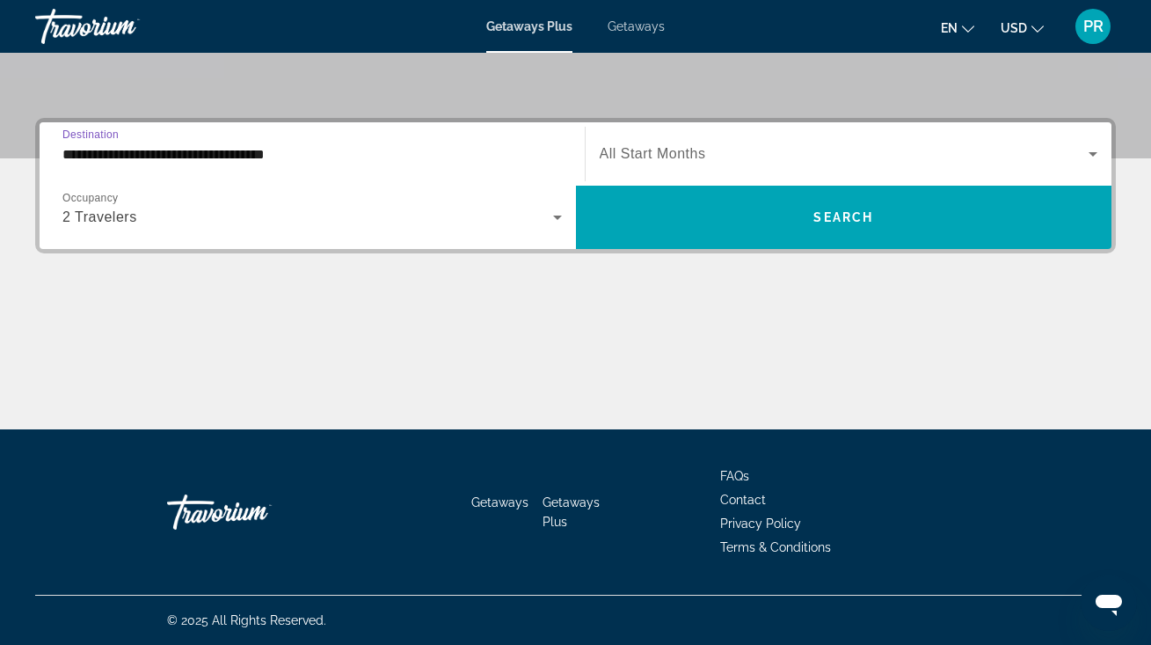
click at [265, 151] on input "**********" at bounding box center [311, 154] width 499 height 21
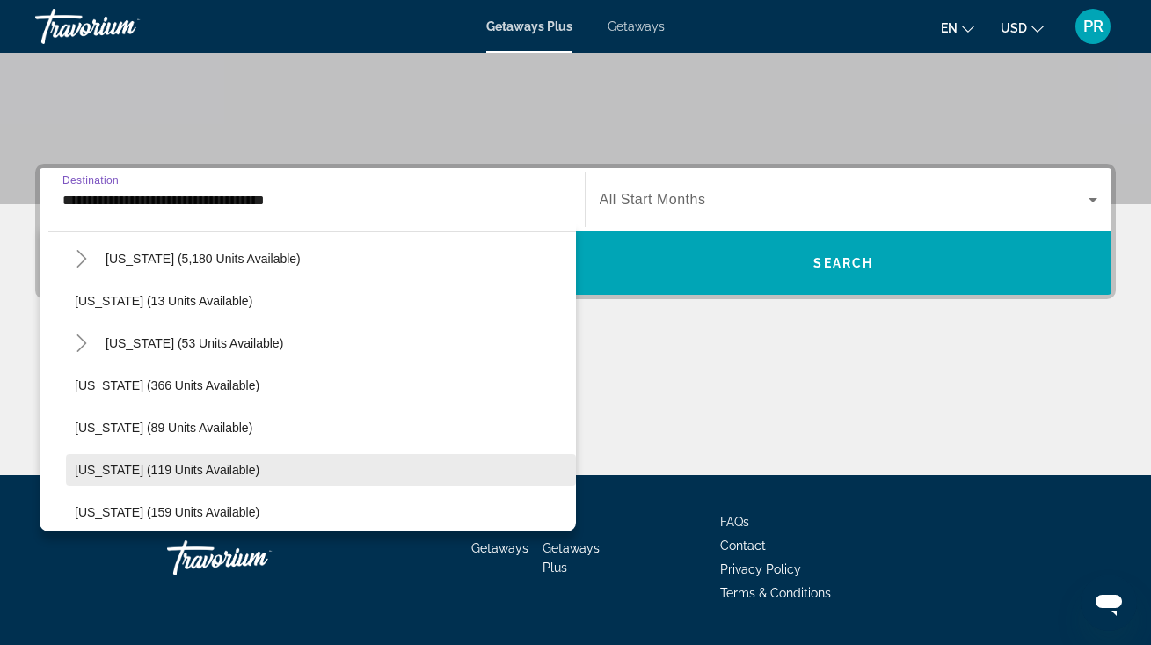
scroll to position [280, 0]
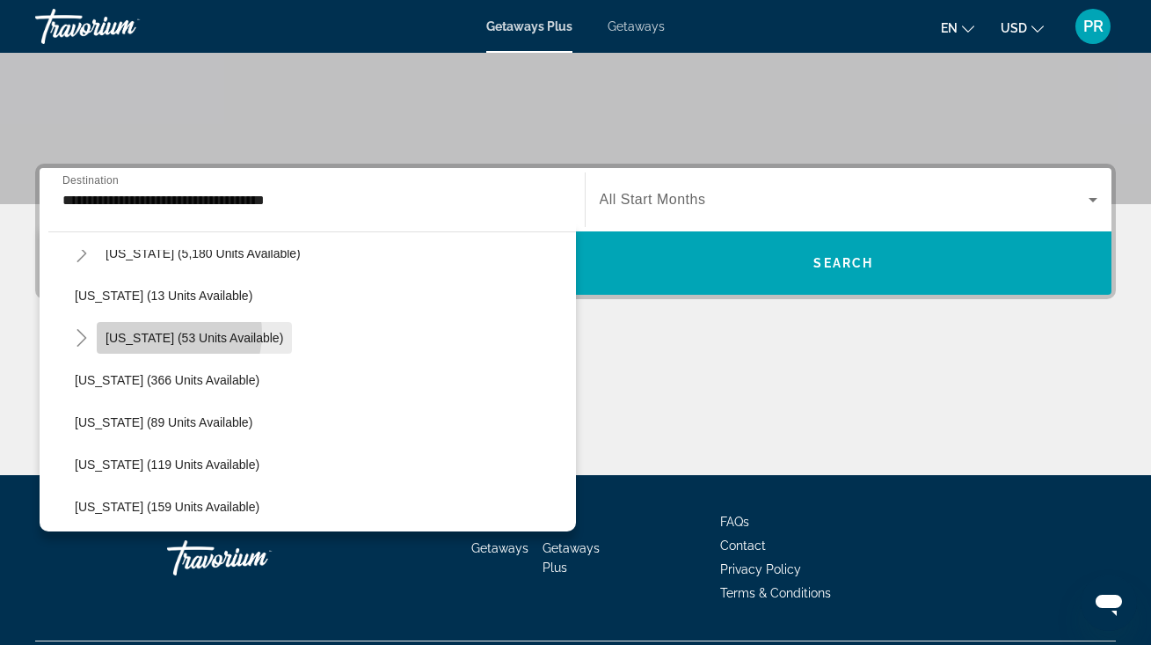
click at [173, 333] on span "[US_STATE] (53 units available)" at bounding box center [195, 338] width 178 height 14
type input "**********"
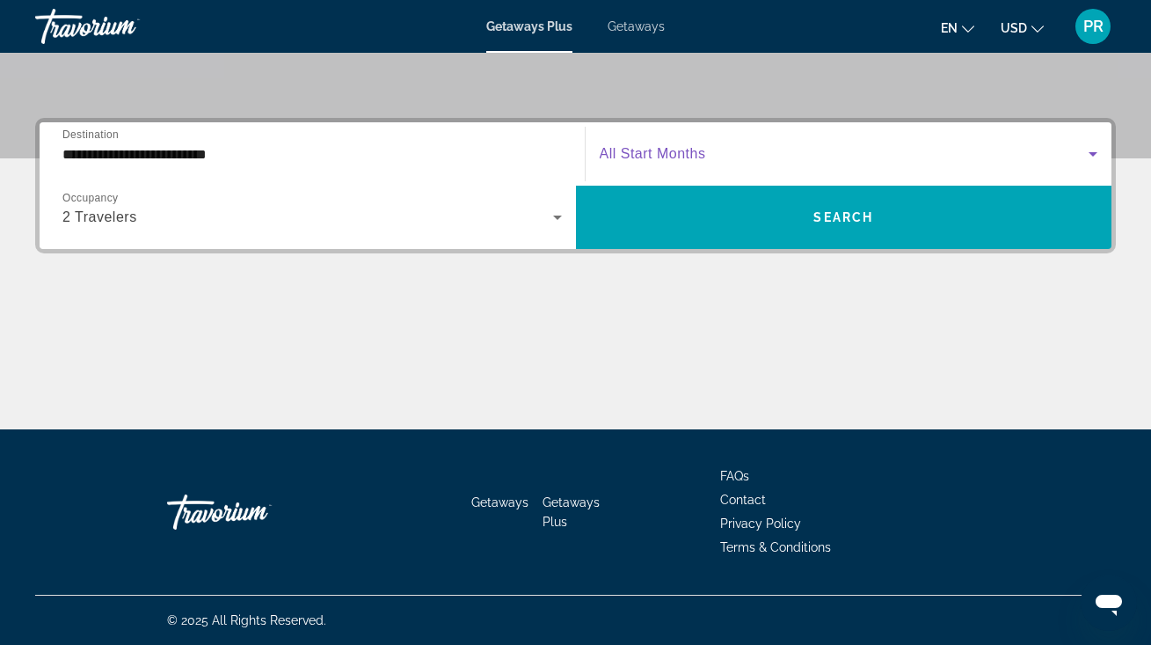
click at [725, 158] on span "Search widget" at bounding box center [845, 153] width 490 height 21
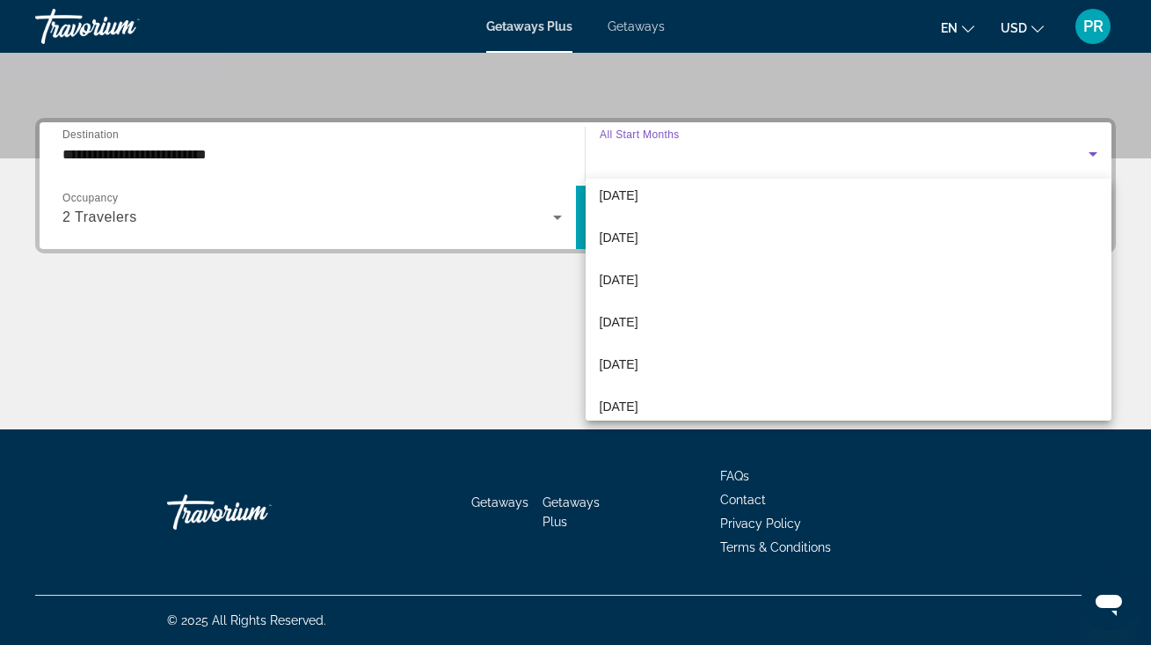
scroll to position [142, 0]
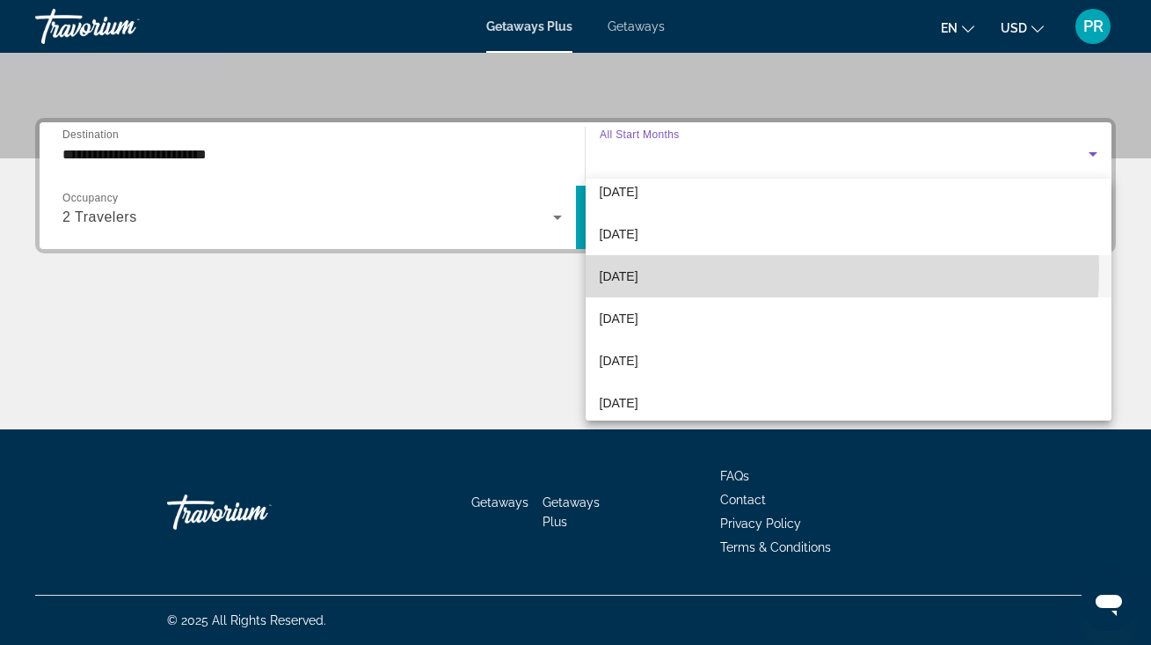
click at [638, 268] on span "[DATE]" at bounding box center [619, 276] width 39 height 21
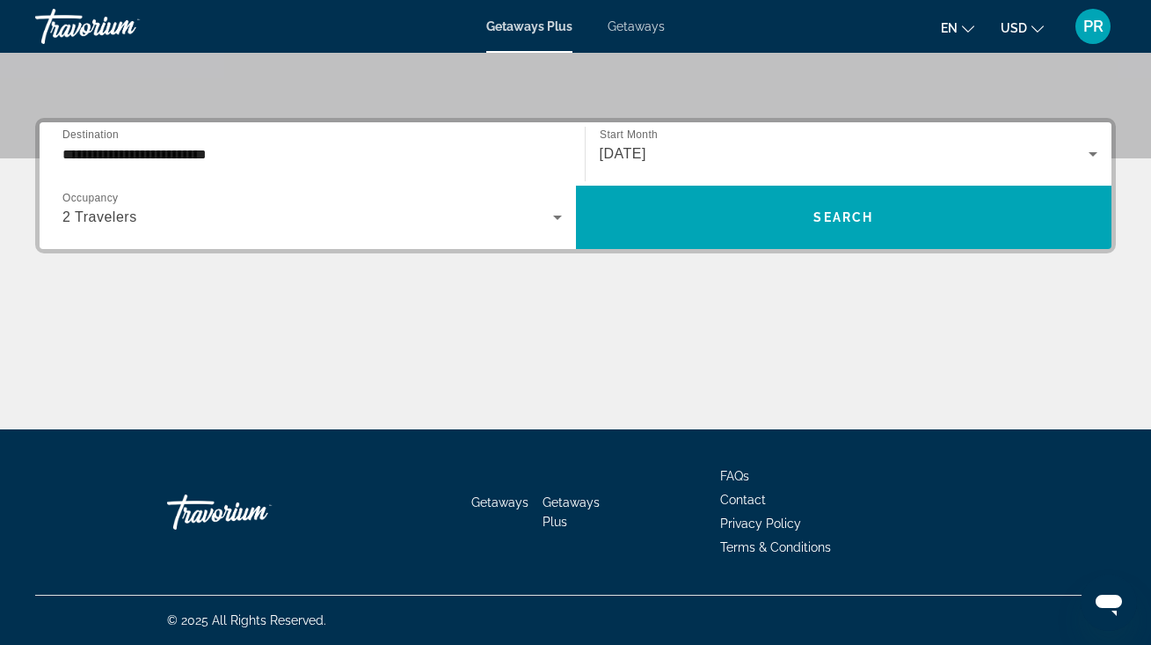
click at [652, 252] on div "**********" at bounding box center [575, 185] width 1081 height 135
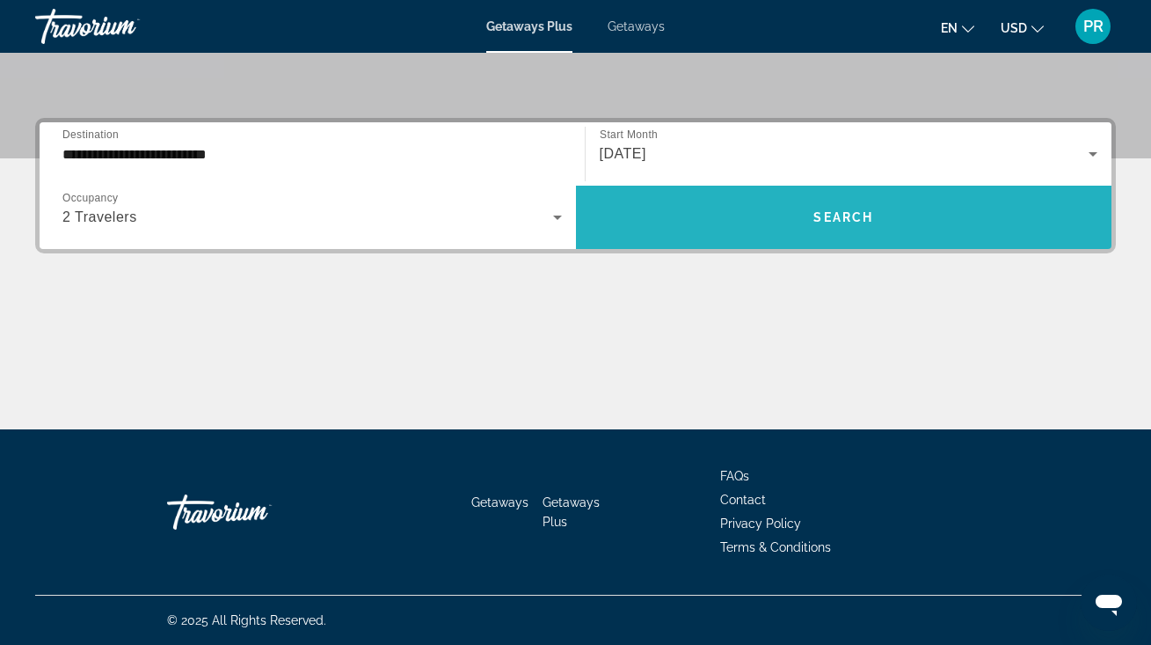
click at [671, 222] on span "Search widget" at bounding box center [844, 217] width 536 height 42
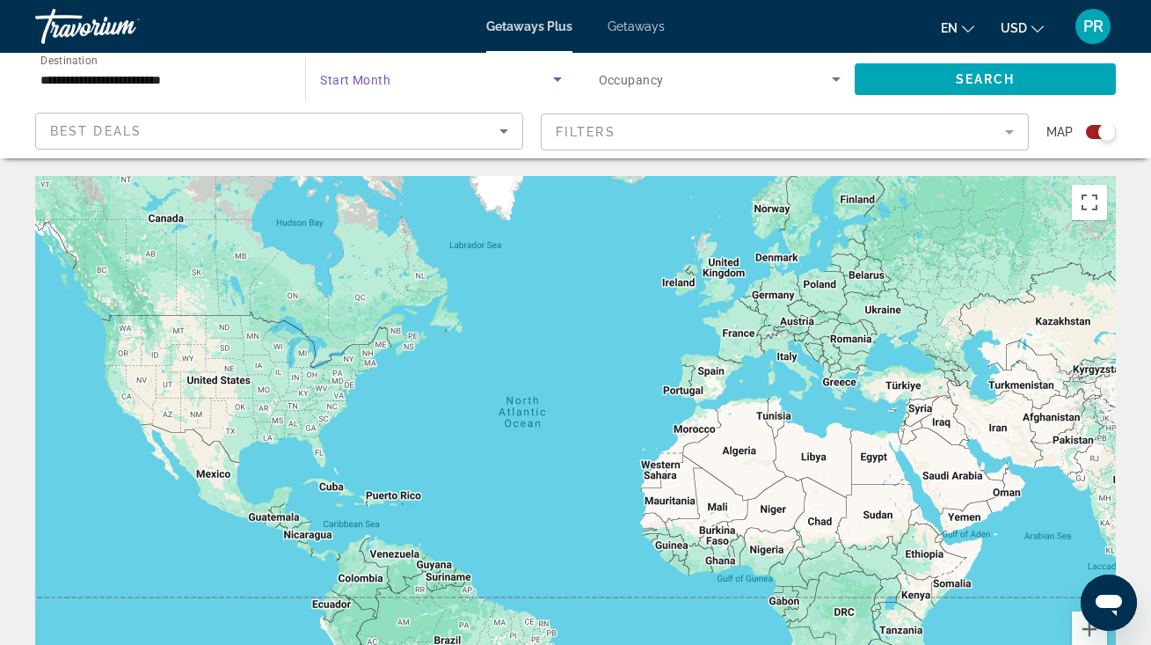
click at [436, 83] on span "Search widget" at bounding box center [436, 79] width 232 height 21
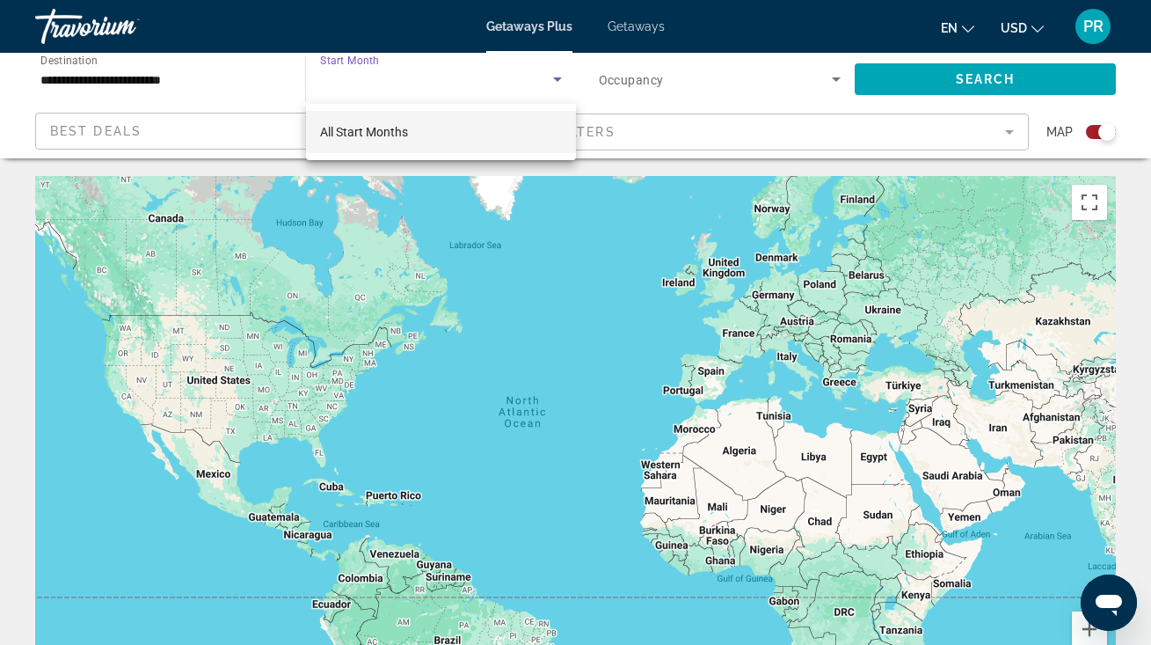
click at [229, 87] on div at bounding box center [575, 322] width 1151 height 645
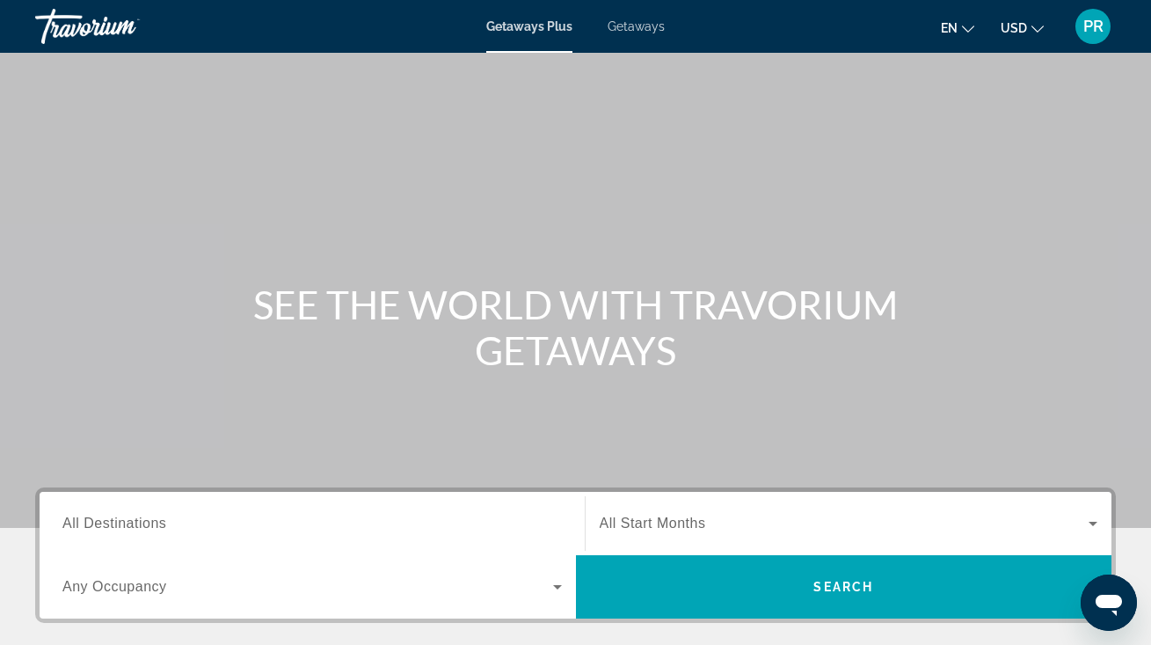
click at [128, 515] on span "All Destinations" at bounding box center [114, 522] width 104 height 15
click at [128, 515] on input "Destination All Destinations" at bounding box center [311, 524] width 499 height 21
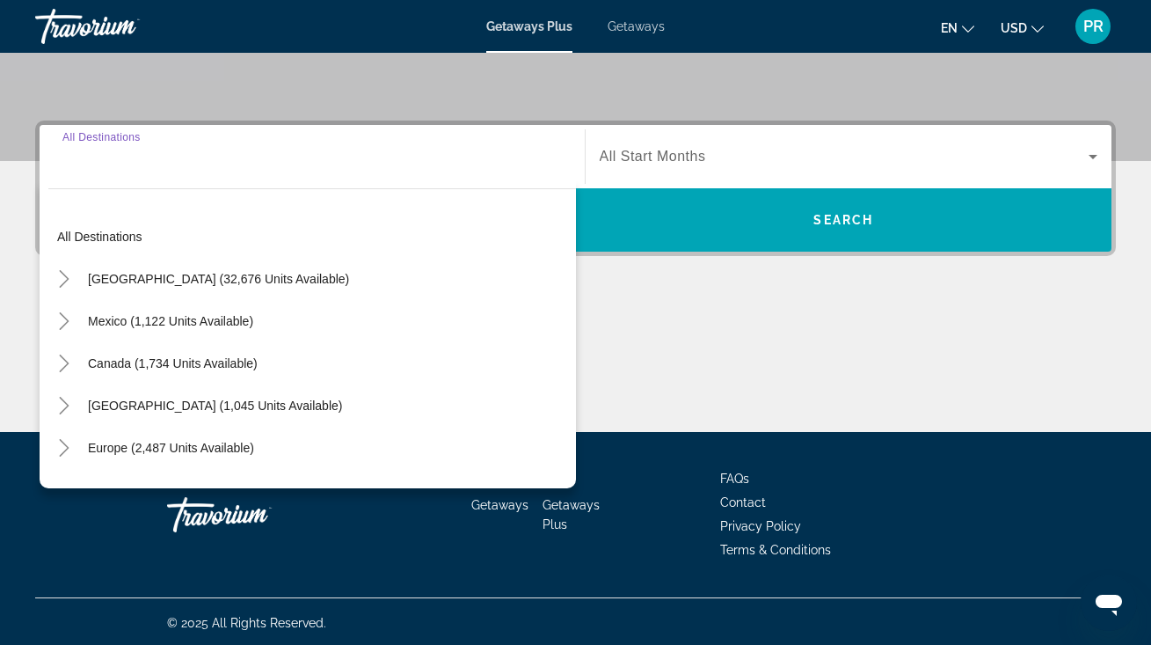
scroll to position [369, 0]
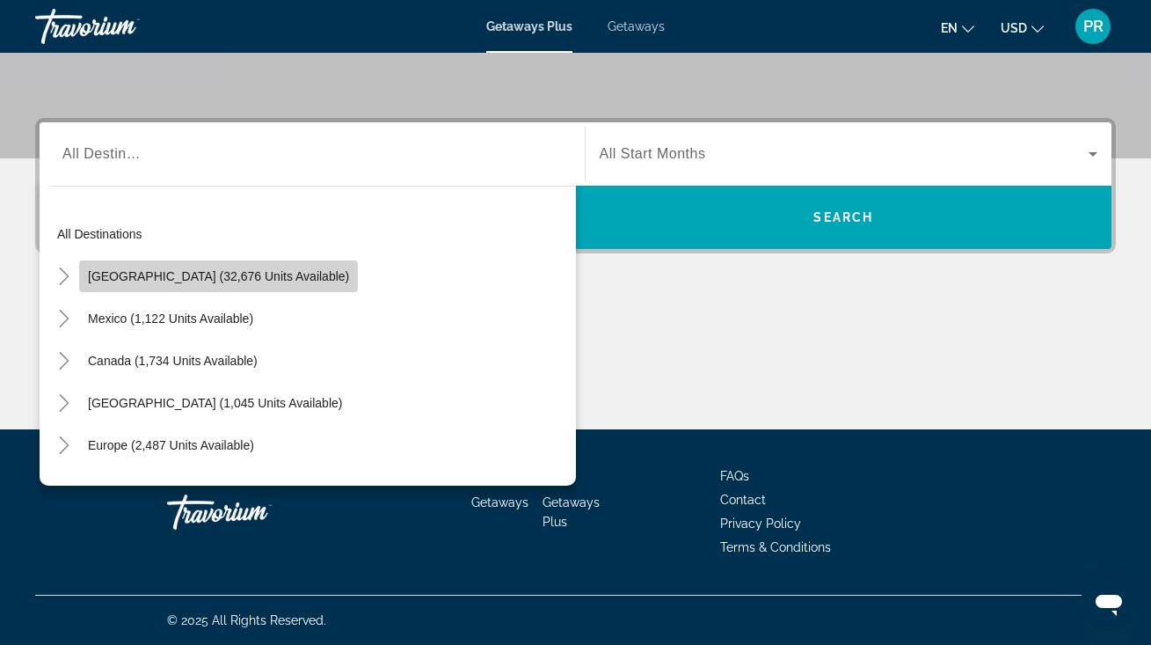
click at [237, 280] on span "[GEOGRAPHIC_DATA] (32,676 units available)" at bounding box center [218, 276] width 261 height 14
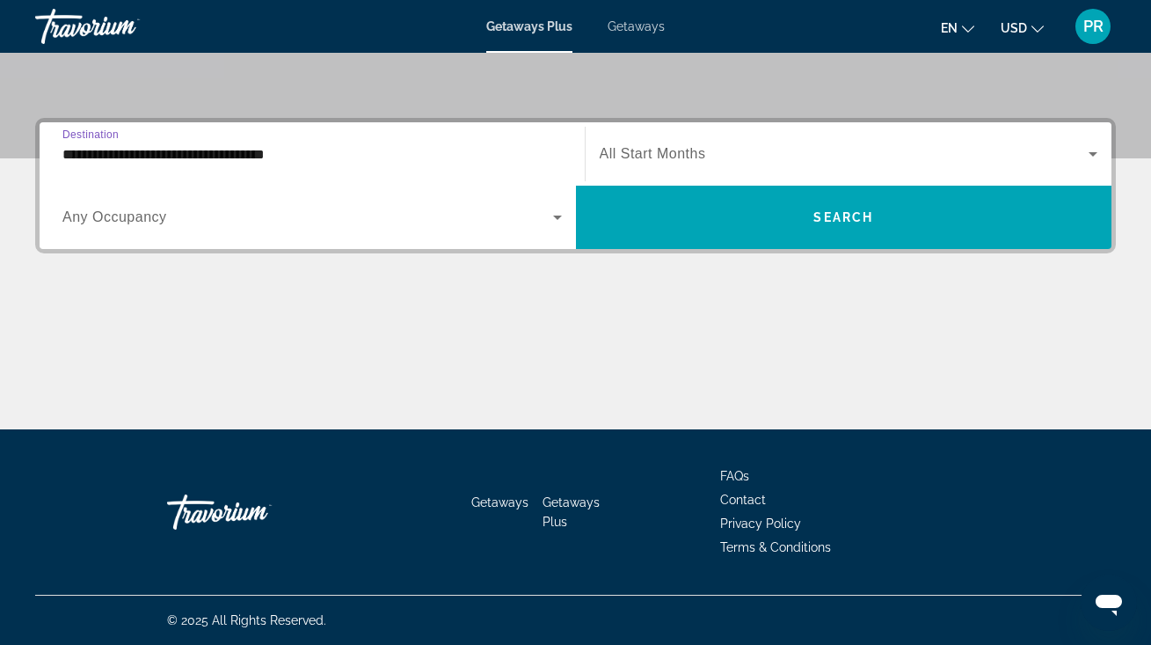
click at [230, 159] on input "**********" at bounding box center [311, 154] width 499 height 21
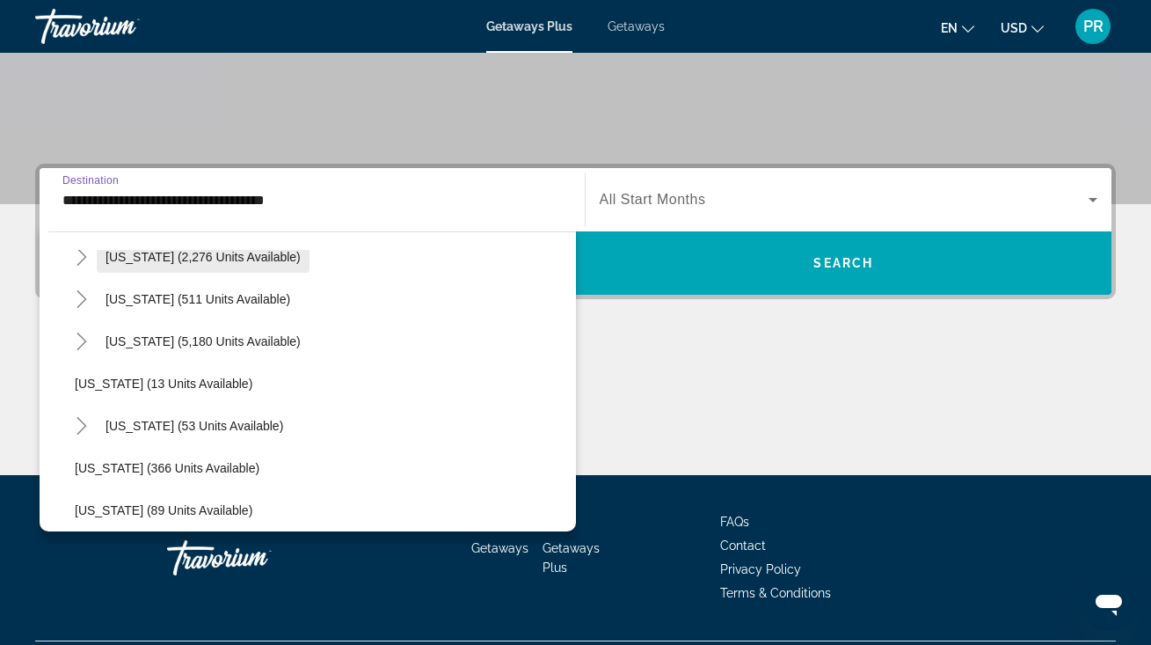
scroll to position [196, 0]
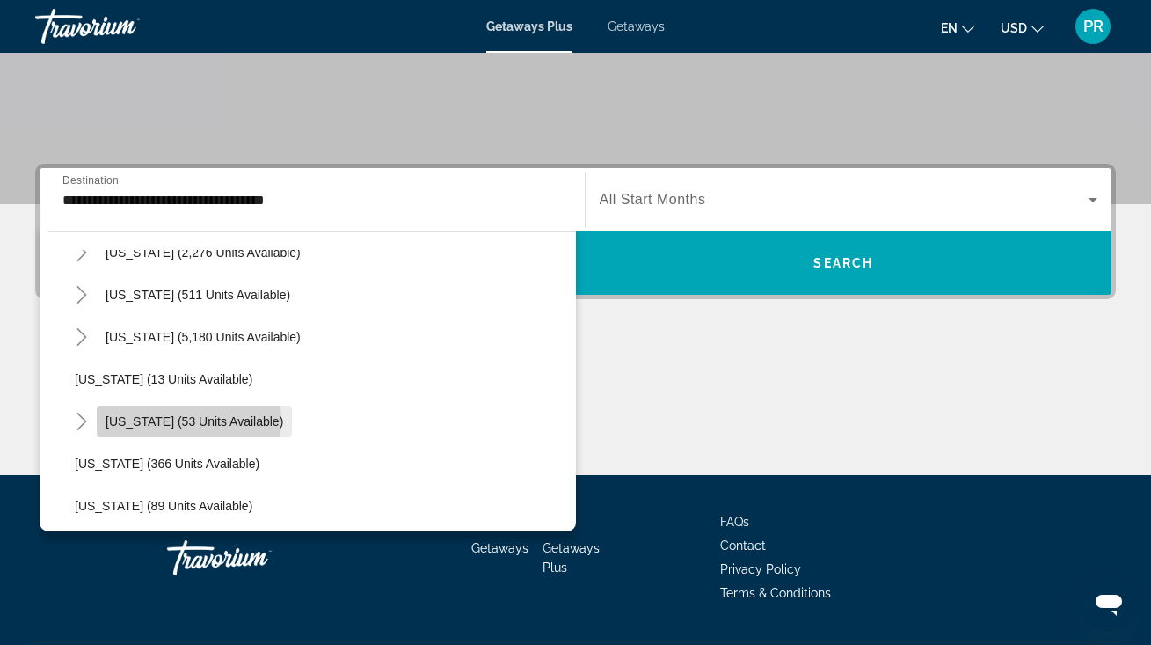
click at [188, 420] on span "[US_STATE] (53 units available)" at bounding box center [195, 421] width 178 height 14
type input "**********"
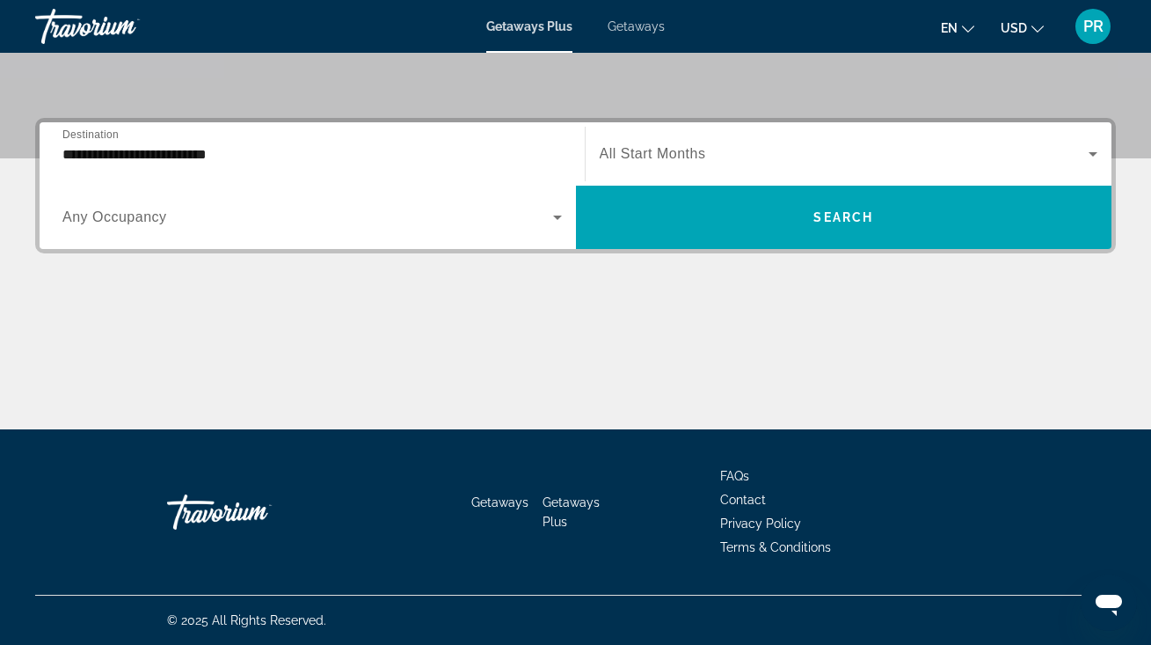
click at [696, 149] on span "All Start Months" at bounding box center [653, 153] width 106 height 15
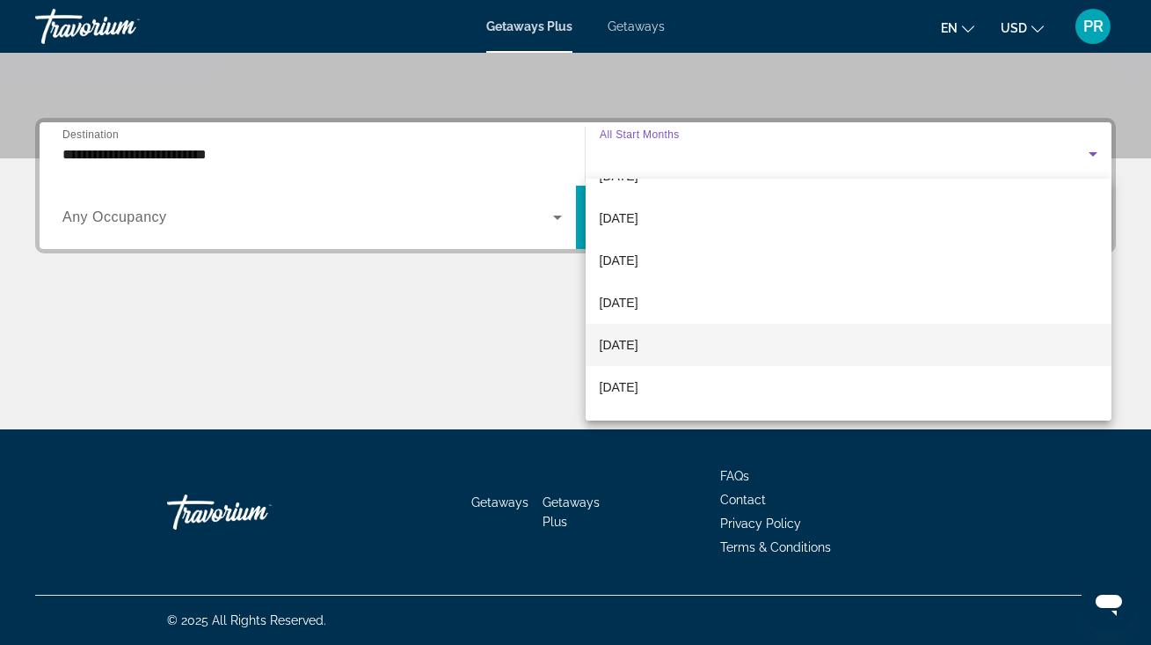
scroll to position [72, 0]
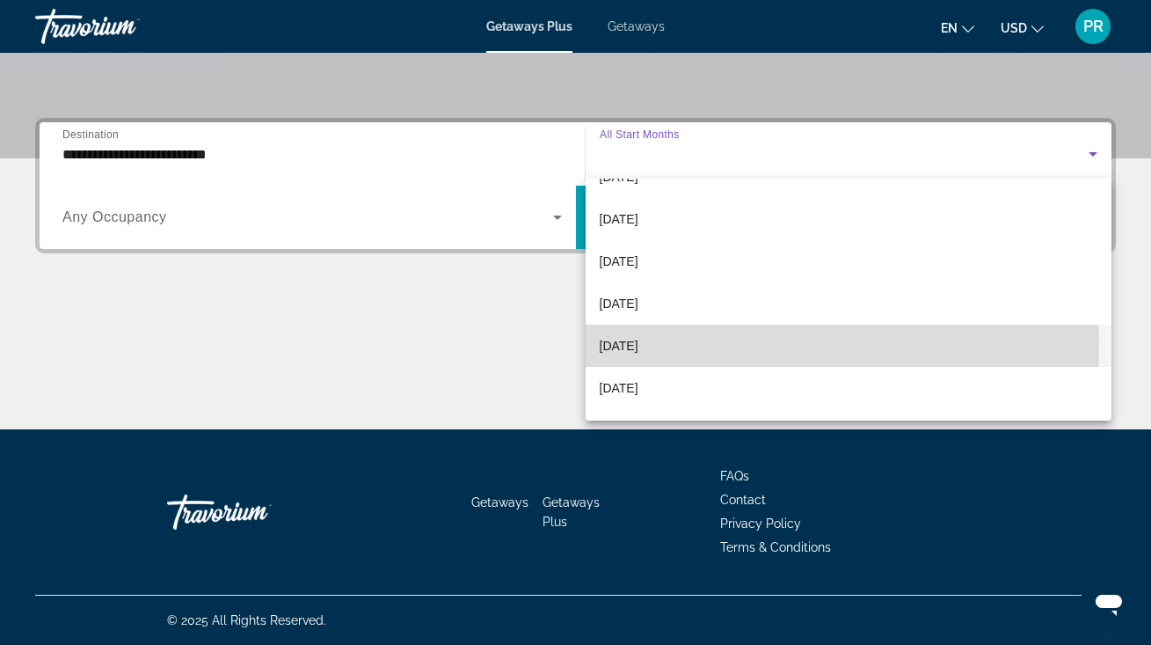
click at [638, 345] on span "January 2026" at bounding box center [619, 345] width 39 height 21
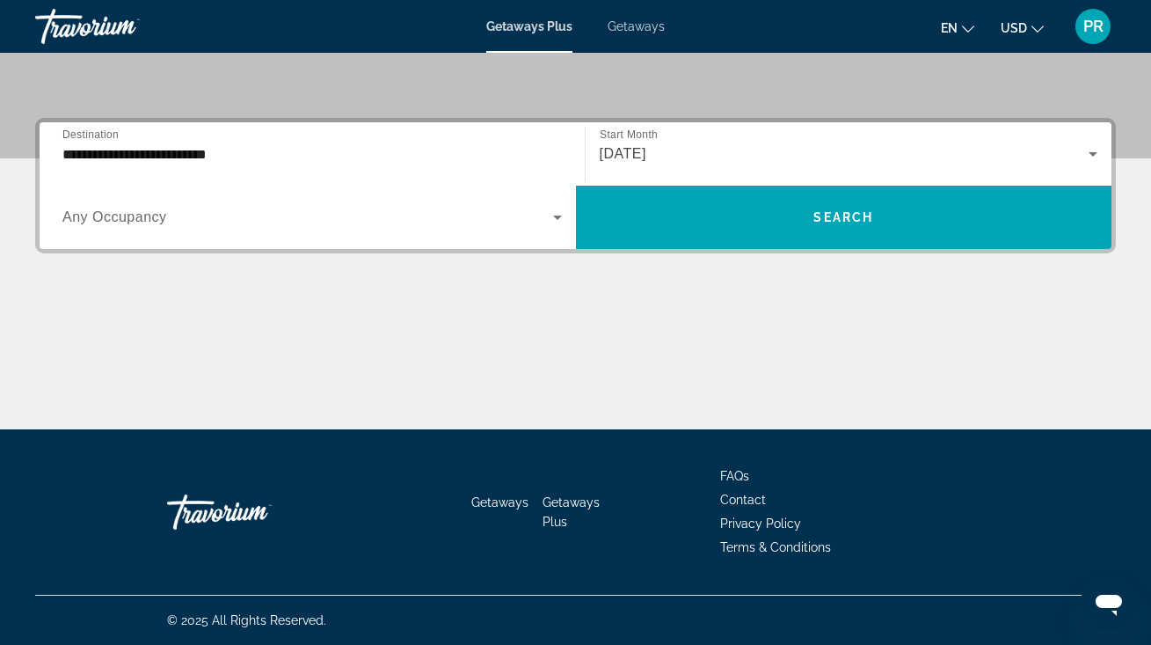
click at [374, 236] on div "Search widget" at bounding box center [311, 217] width 499 height 49
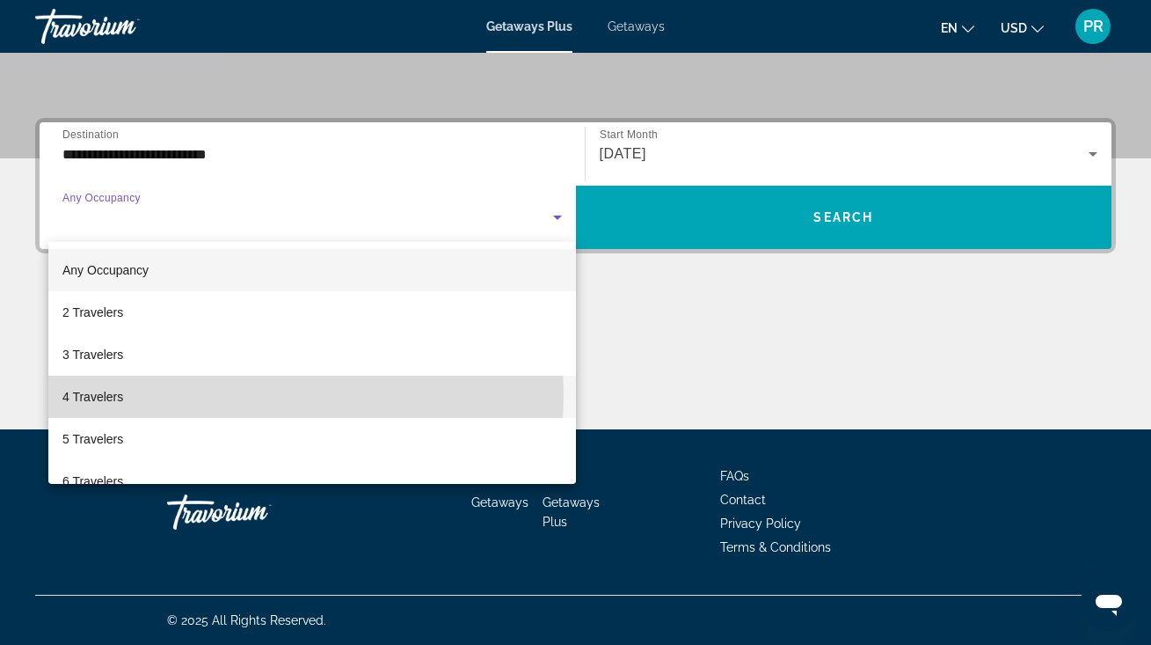
click at [294, 394] on mat-option "4 Travelers" at bounding box center [312, 396] width 528 height 42
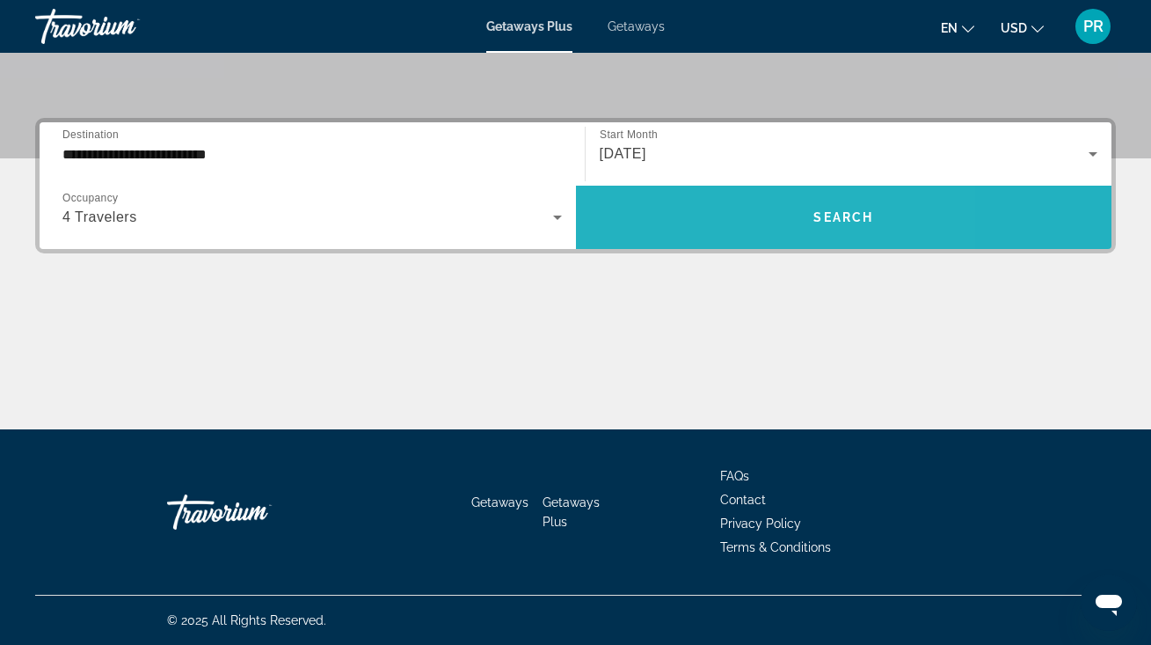
click at [709, 225] on span "Search widget" at bounding box center [844, 217] width 536 height 42
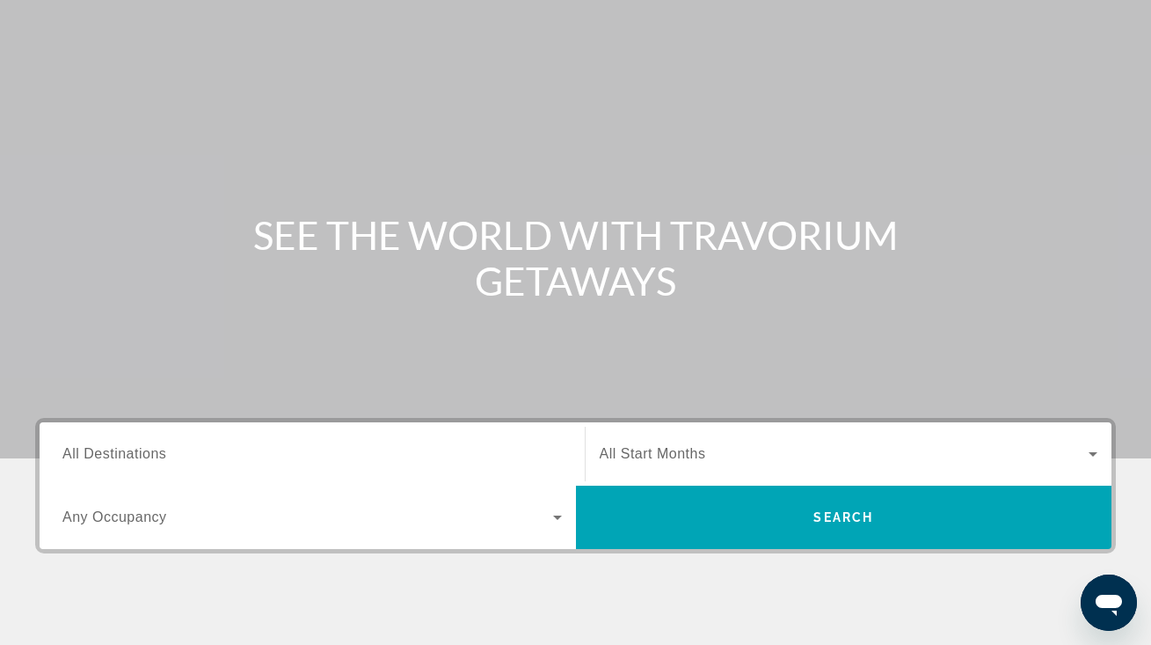
scroll to position [74, 0]
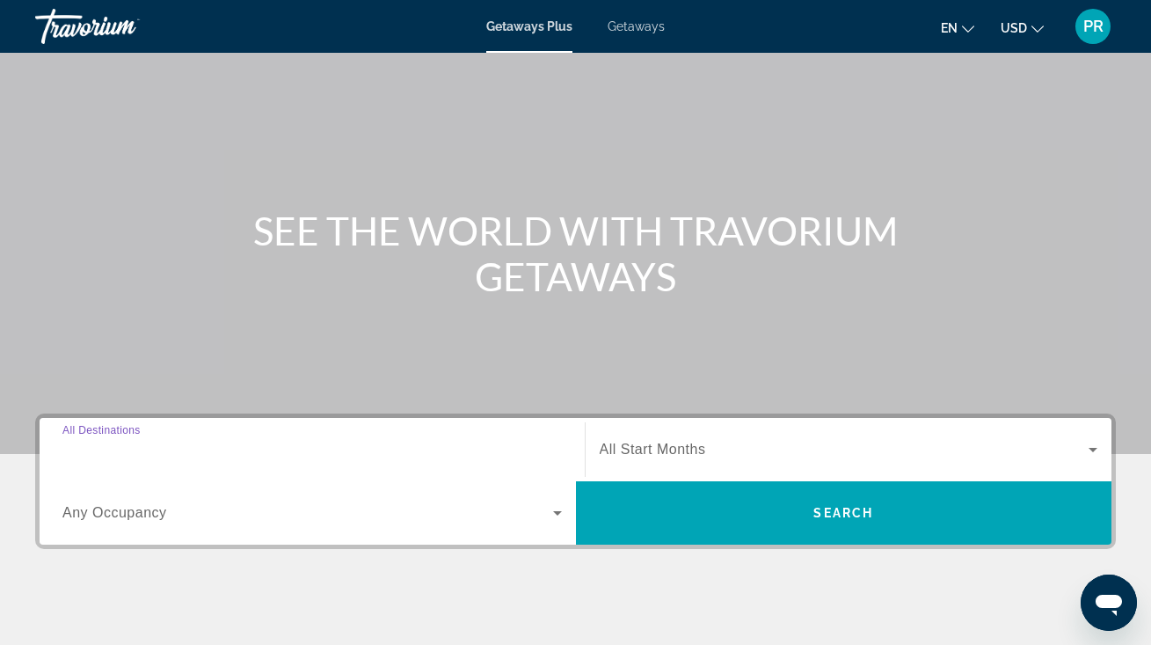
click at [230, 446] on input "Destination All Destinations" at bounding box center [311, 450] width 499 height 21
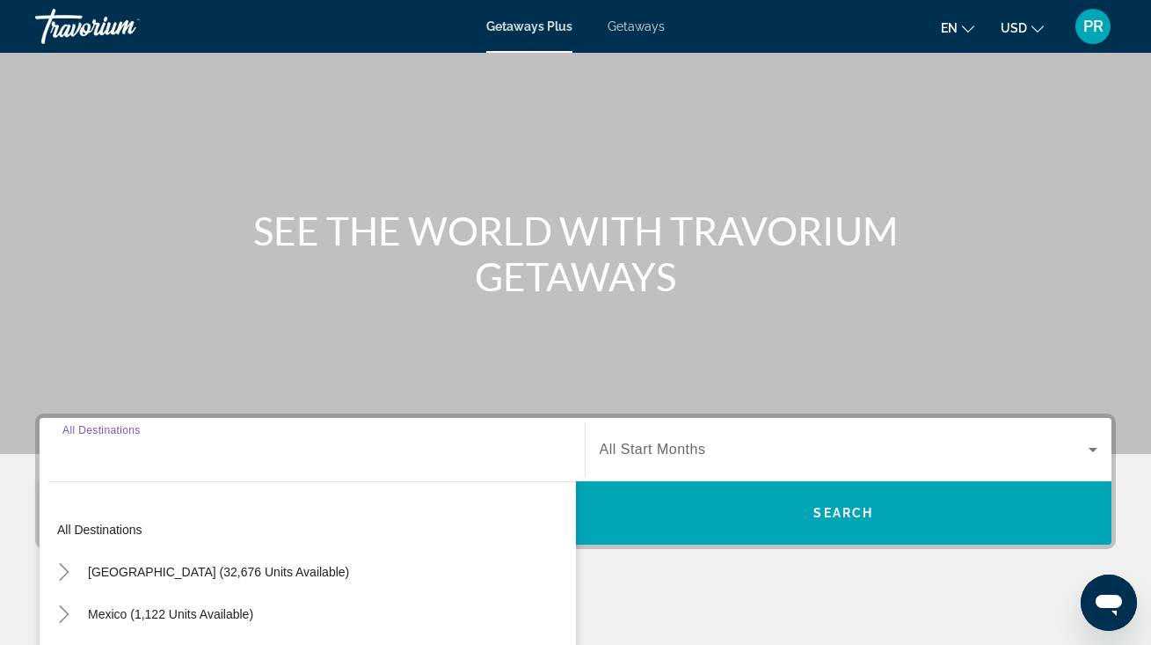
scroll to position [369, 0]
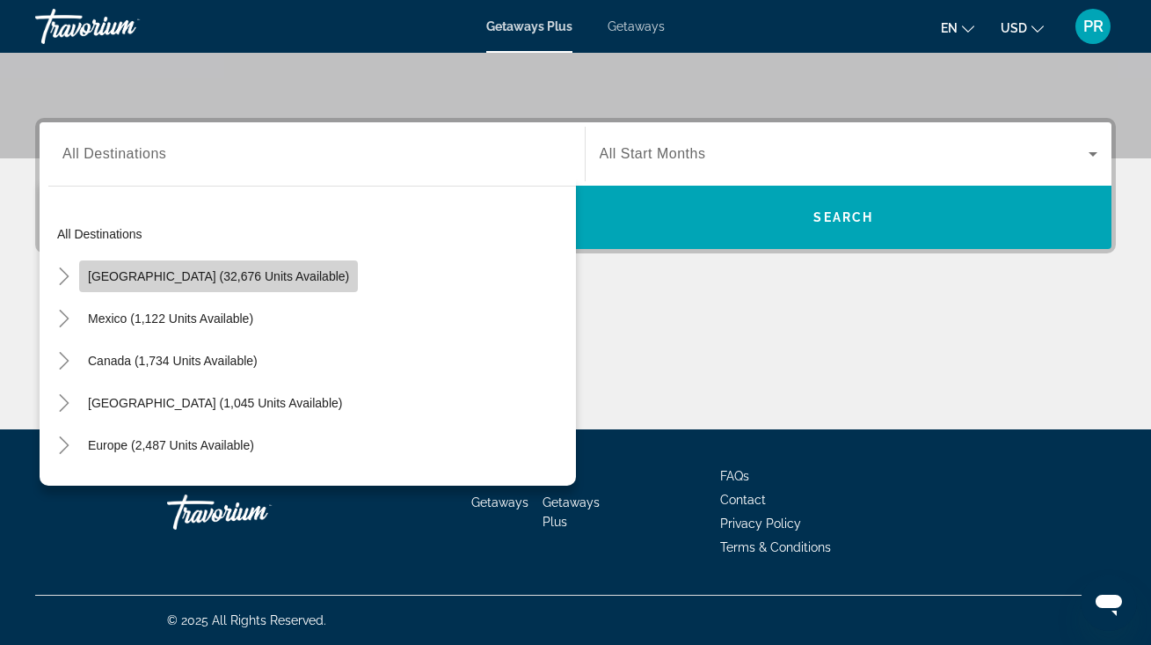
click at [264, 276] on span "[GEOGRAPHIC_DATA] (32,676 units available)" at bounding box center [218, 276] width 261 height 14
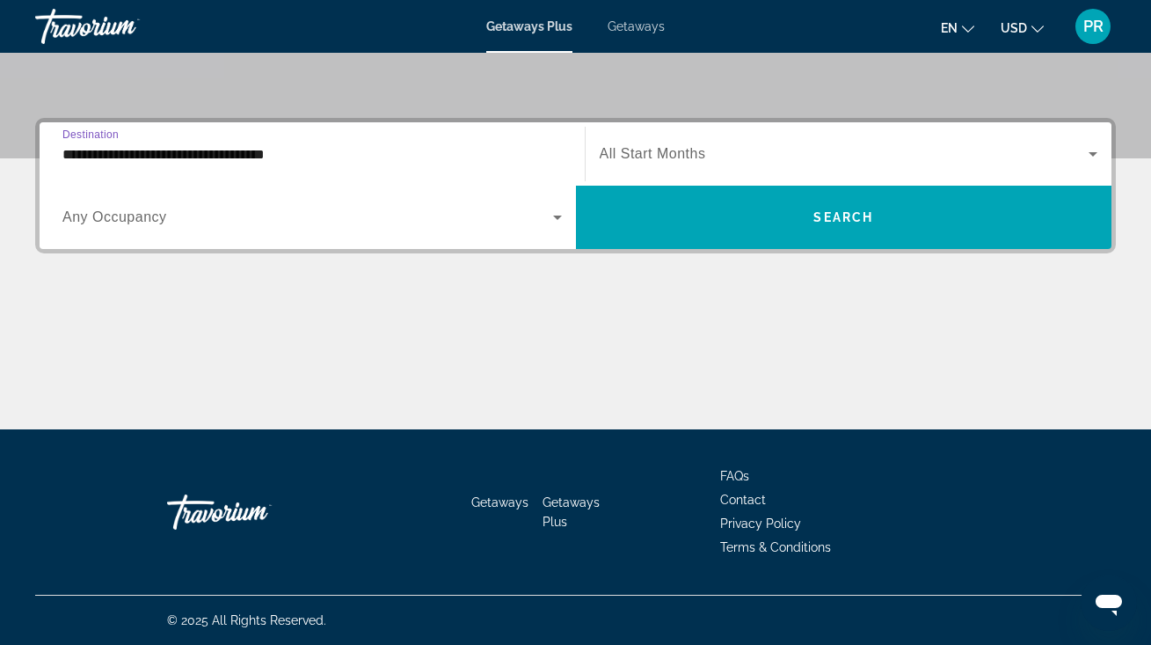
click at [306, 149] on input "**********" at bounding box center [311, 154] width 499 height 21
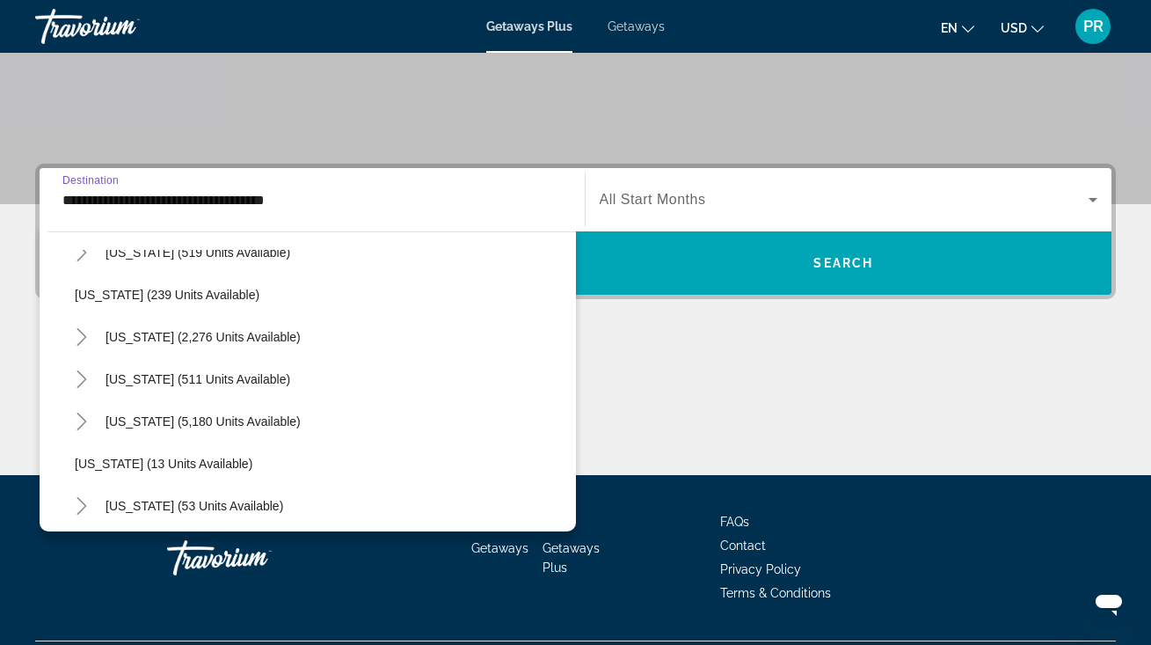
scroll to position [109, 0]
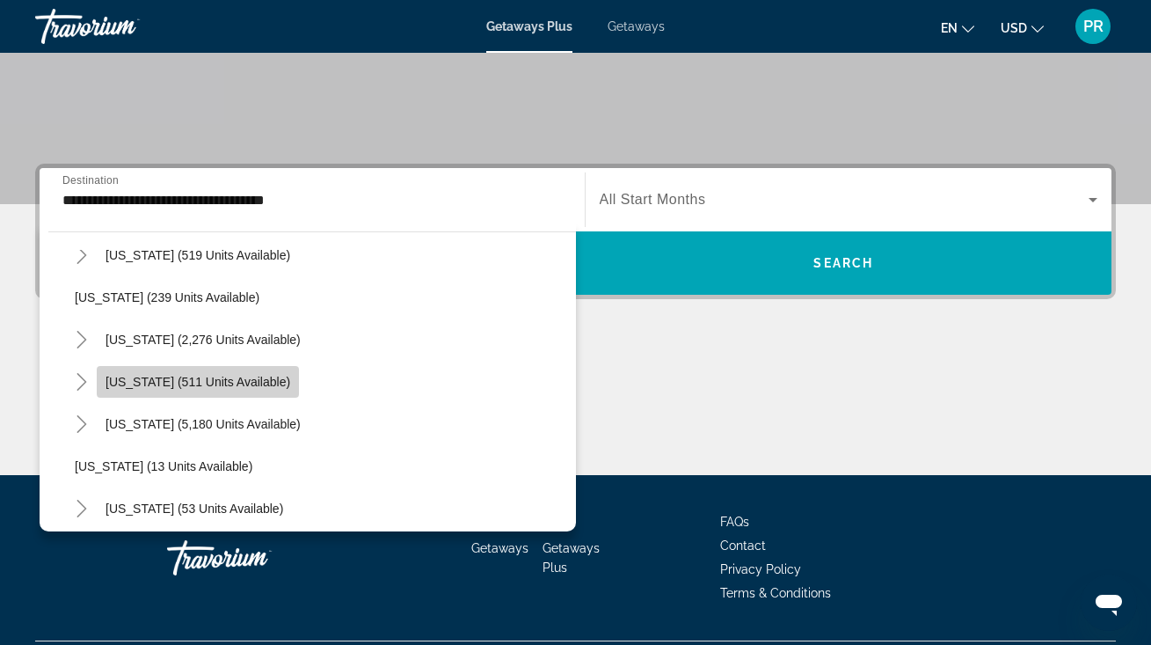
click at [255, 379] on span "[US_STATE] (511 units available)" at bounding box center [198, 382] width 185 height 14
type input "**********"
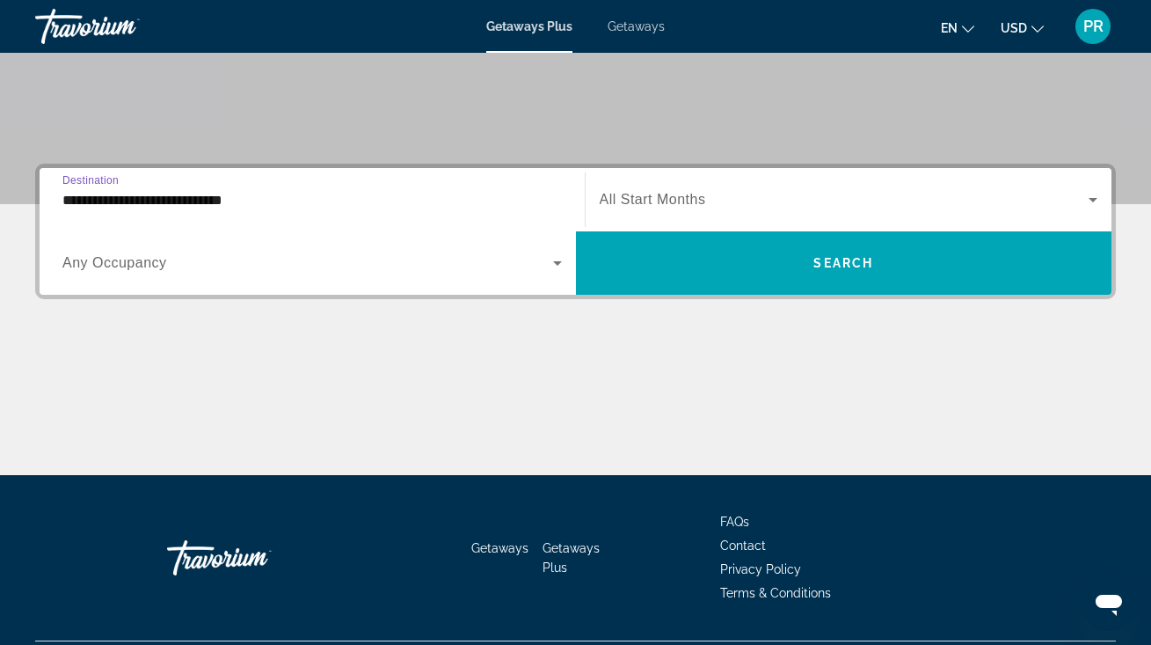
scroll to position [369, 0]
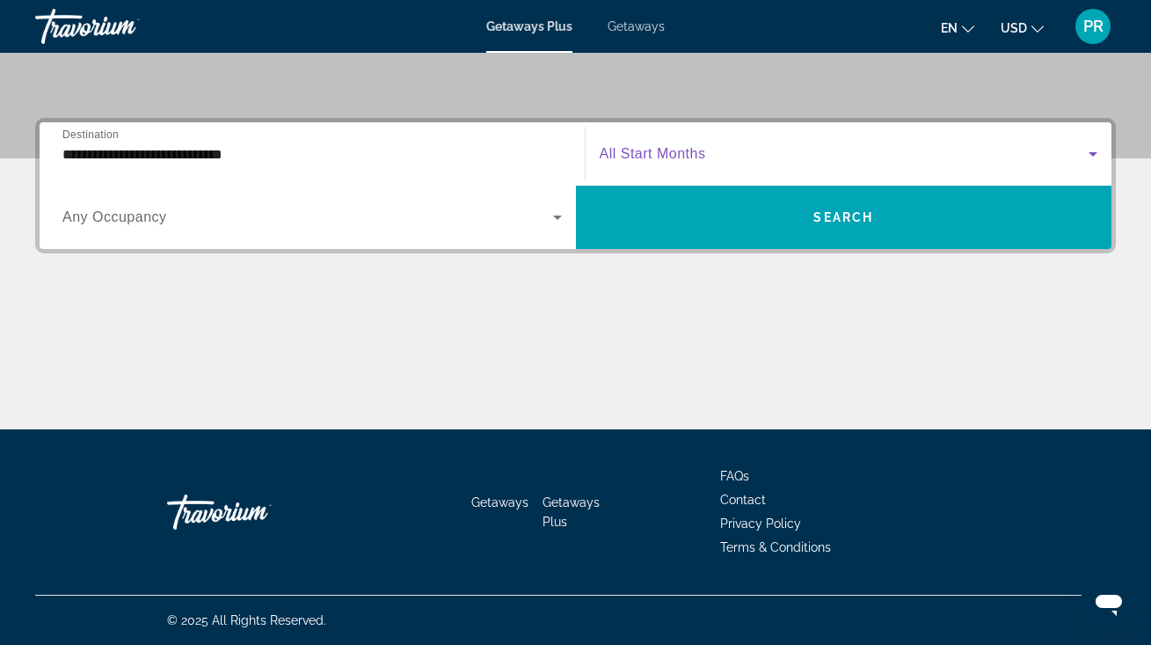
click at [700, 143] on span "Search widget" at bounding box center [845, 153] width 490 height 21
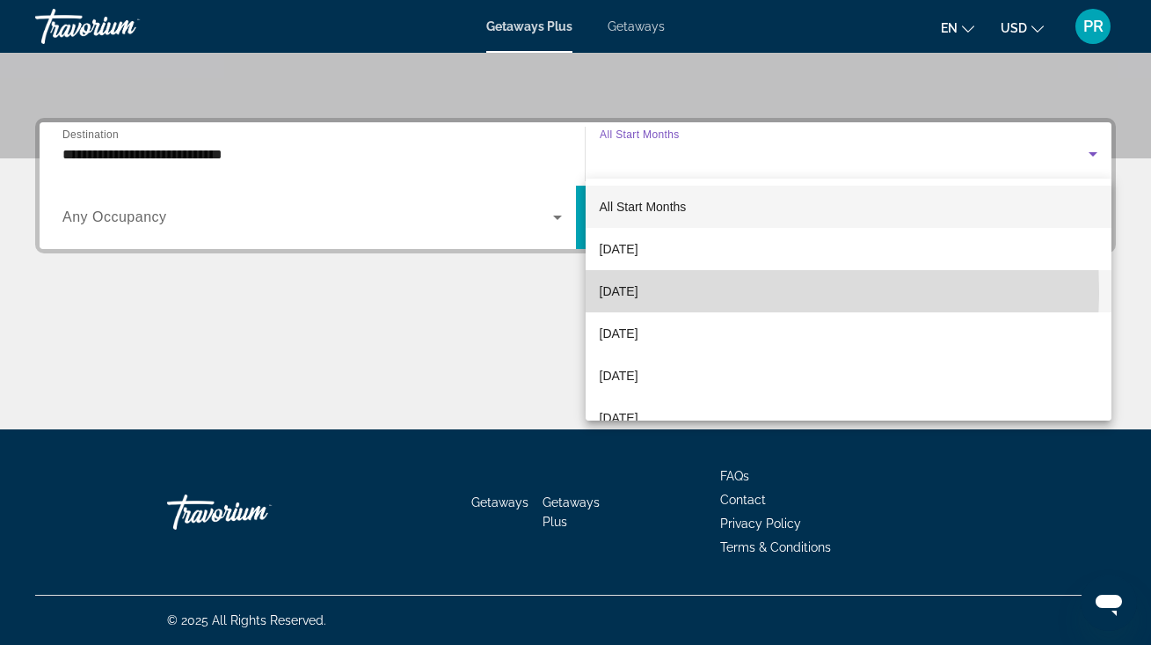
click at [638, 291] on span "[DATE]" at bounding box center [619, 290] width 39 height 21
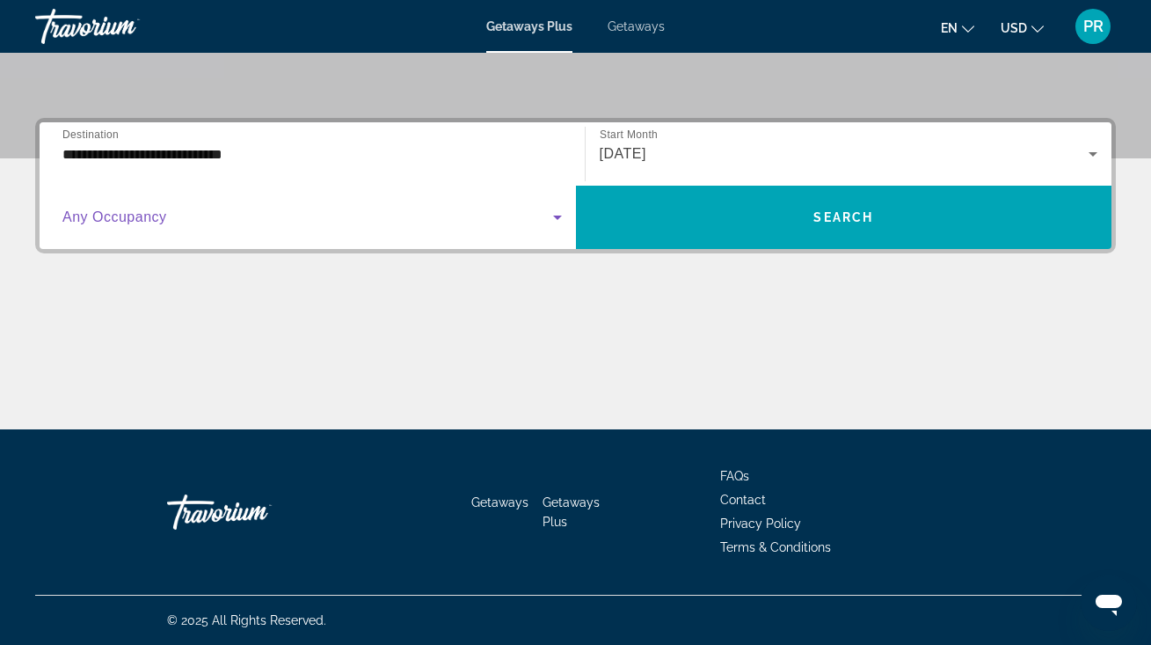
click at [557, 220] on icon "Search widget" at bounding box center [557, 217] width 9 height 4
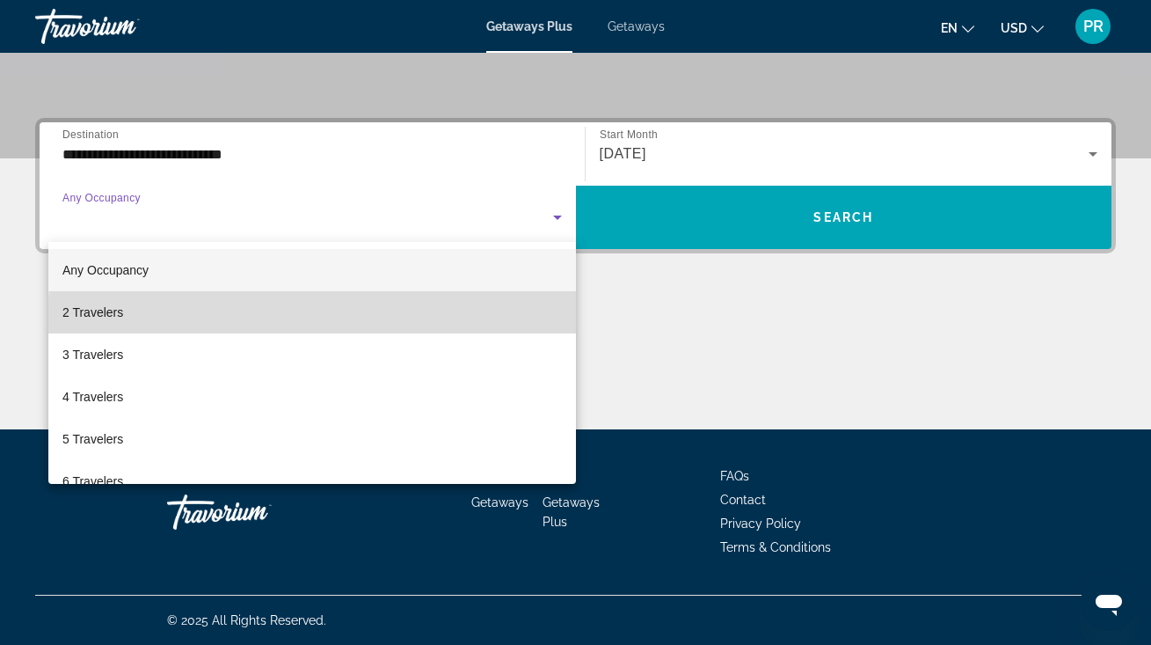
click at [504, 325] on mat-option "2 Travelers" at bounding box center [312, 312] width 528 height 42
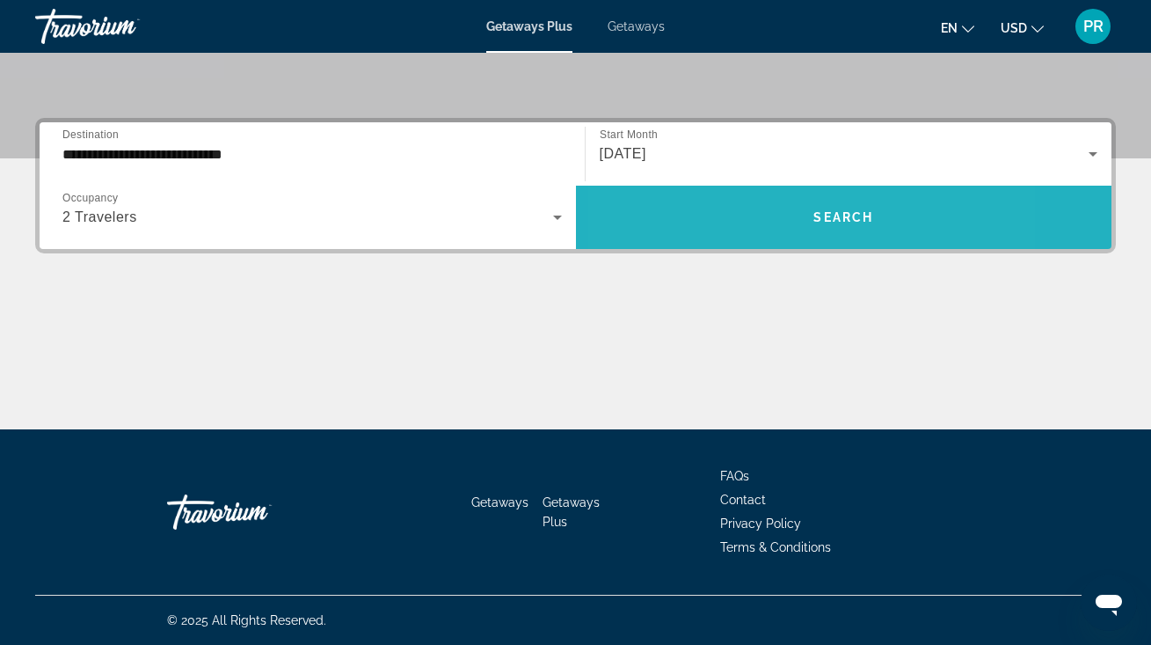
click at [739, 218] on span "Search widget" at bounding box center [844, 217] width 536 height 42
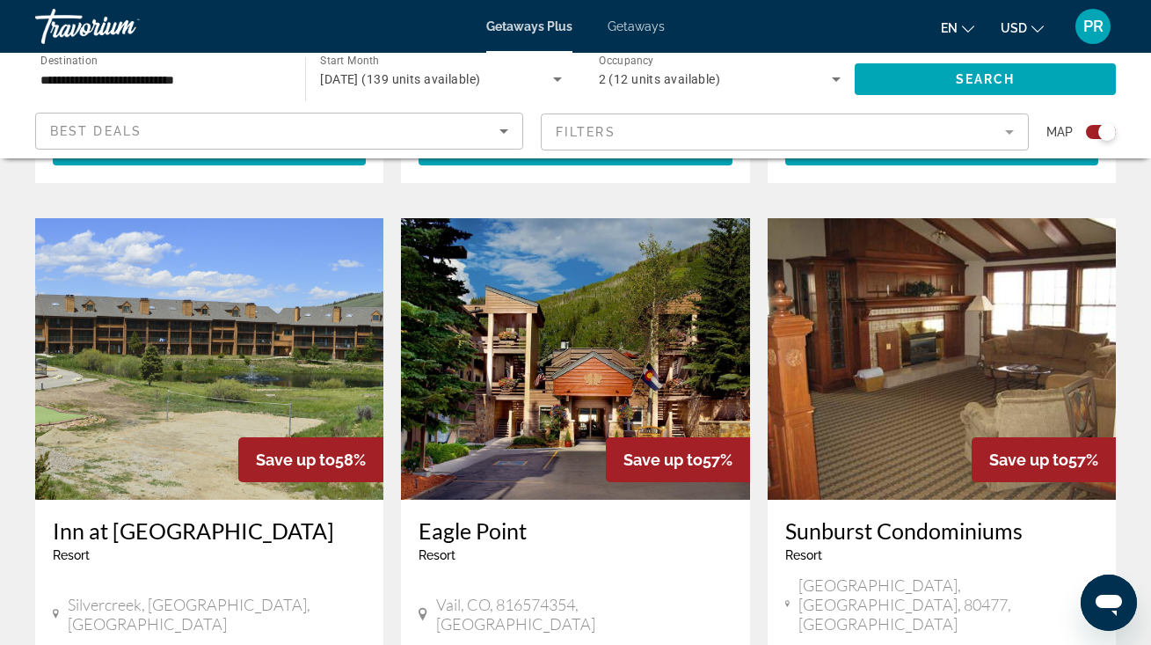
scroll to position [1939, 0]
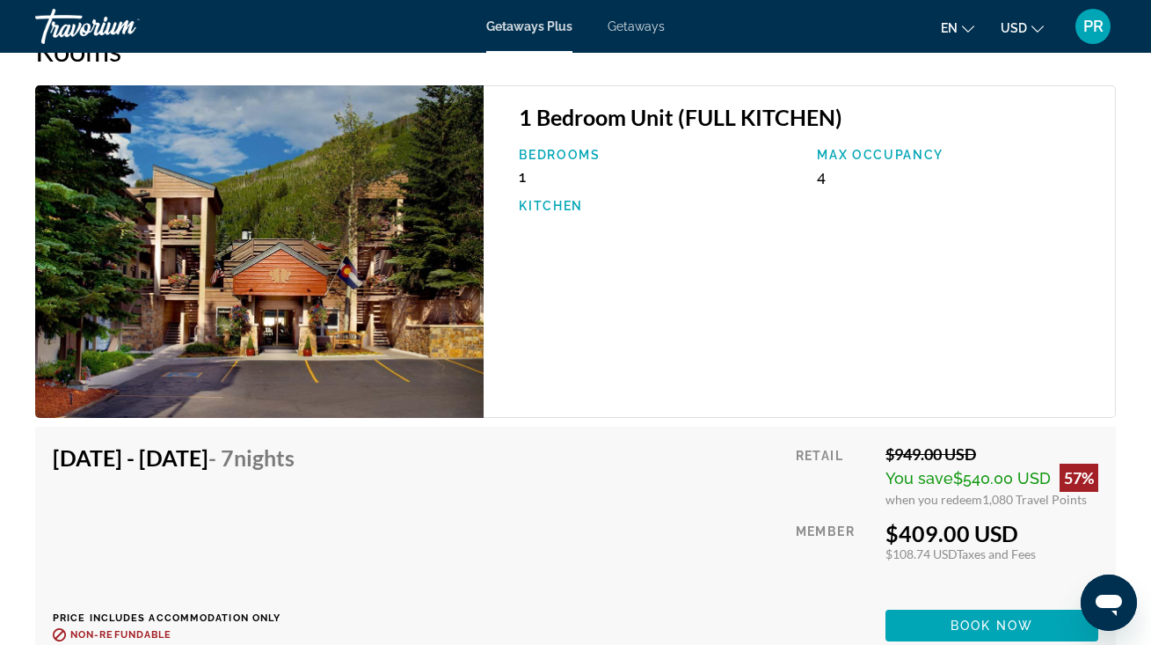
scroll to position [2906, 0]
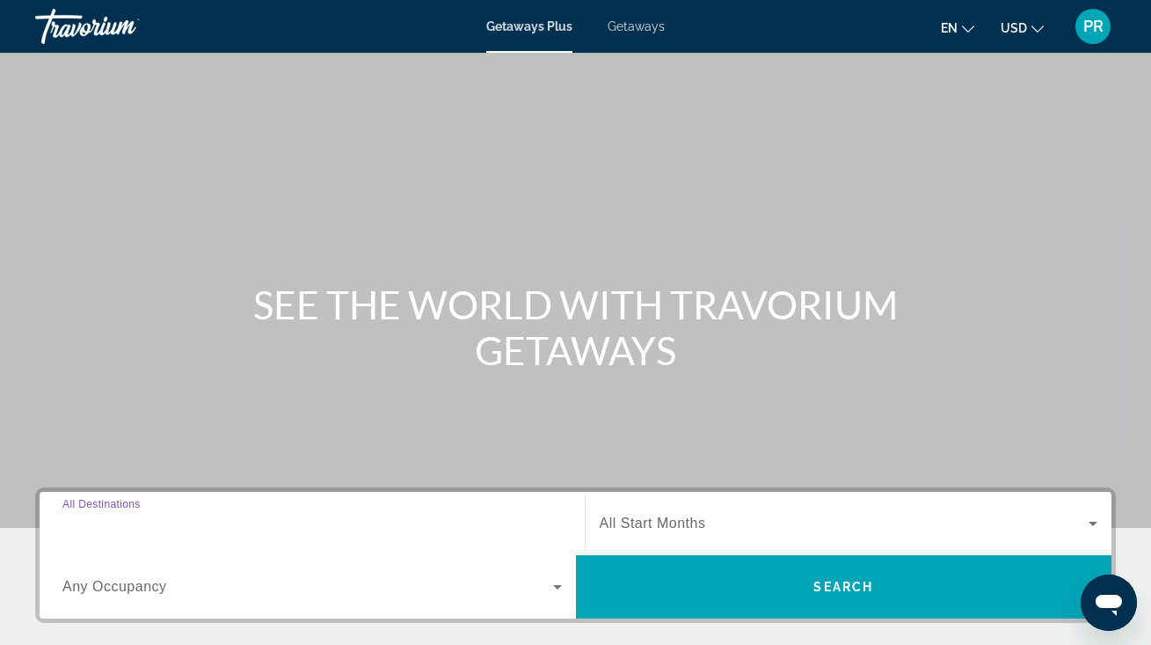
click at [360, 528] on input "Destination All Destinations" at bounding box center [311, 524] width 499 height 21
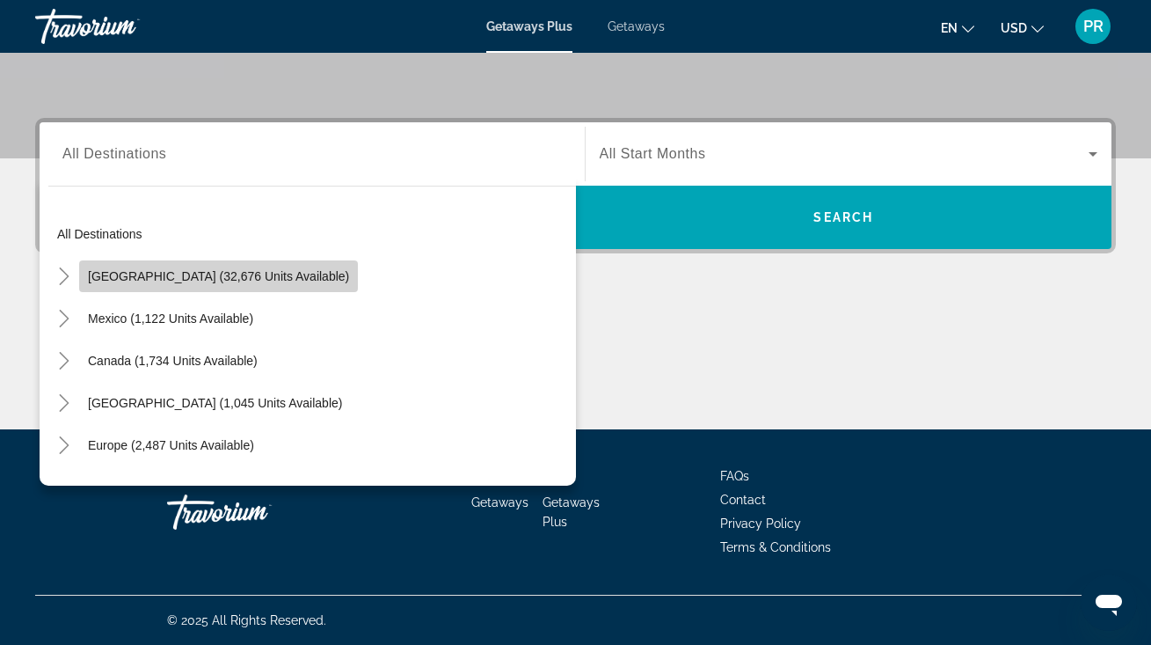
click at [271, 280] on span "[GEOGRAPHIC_DATA] (32,676 units available)" at bounding box center [218, 276] width 261 height 14
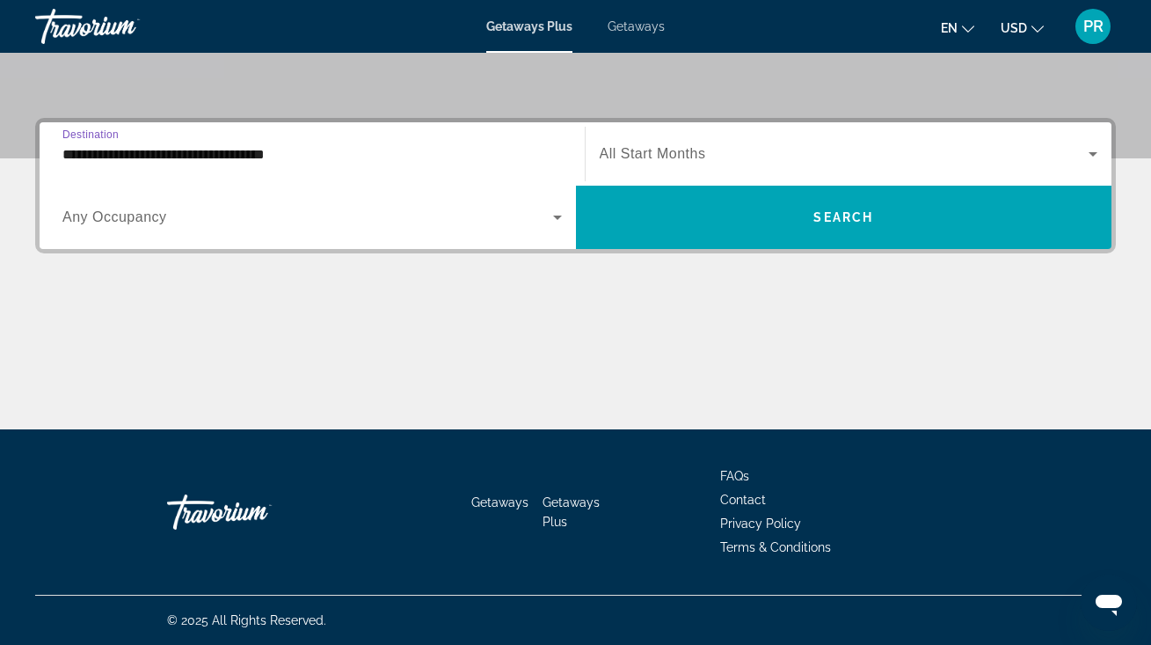
click at [266, 154] on input "**********" at bounding box center [311, 154] width 499 height 21
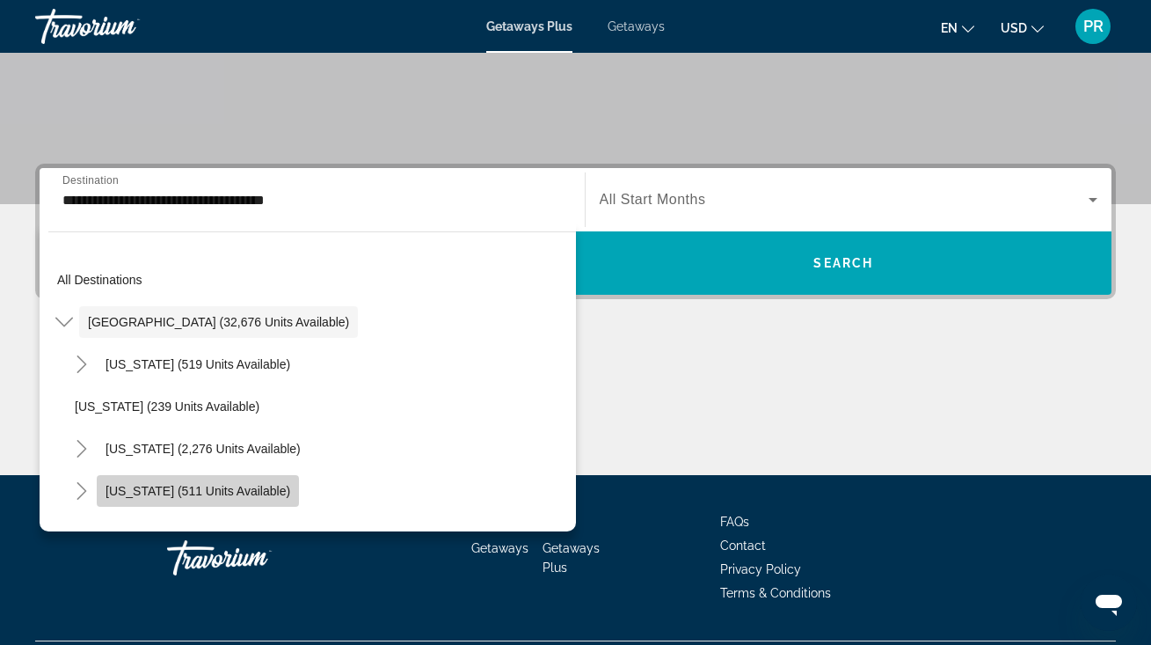
click at [243, 485] on span "[US_STATE] (511 units available)" at bounding box center [198, 491] width 185 height 14
type input "**********"
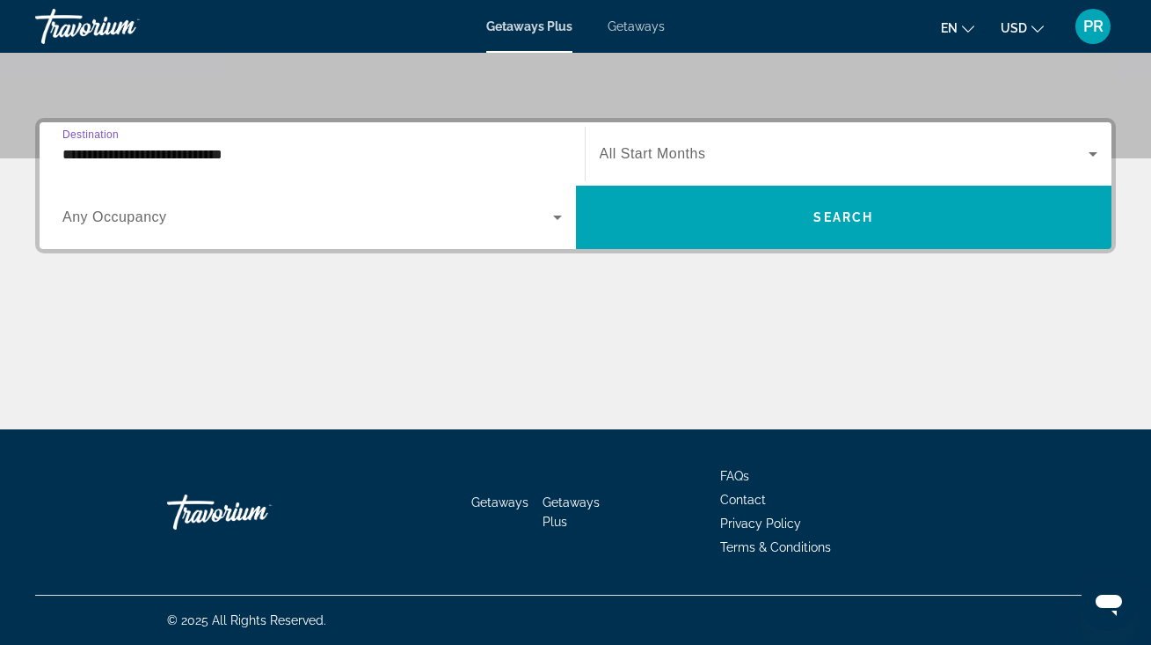
click at [241, 219] on span "Search widget" at bounding box center [307, 217] width 491 height 21
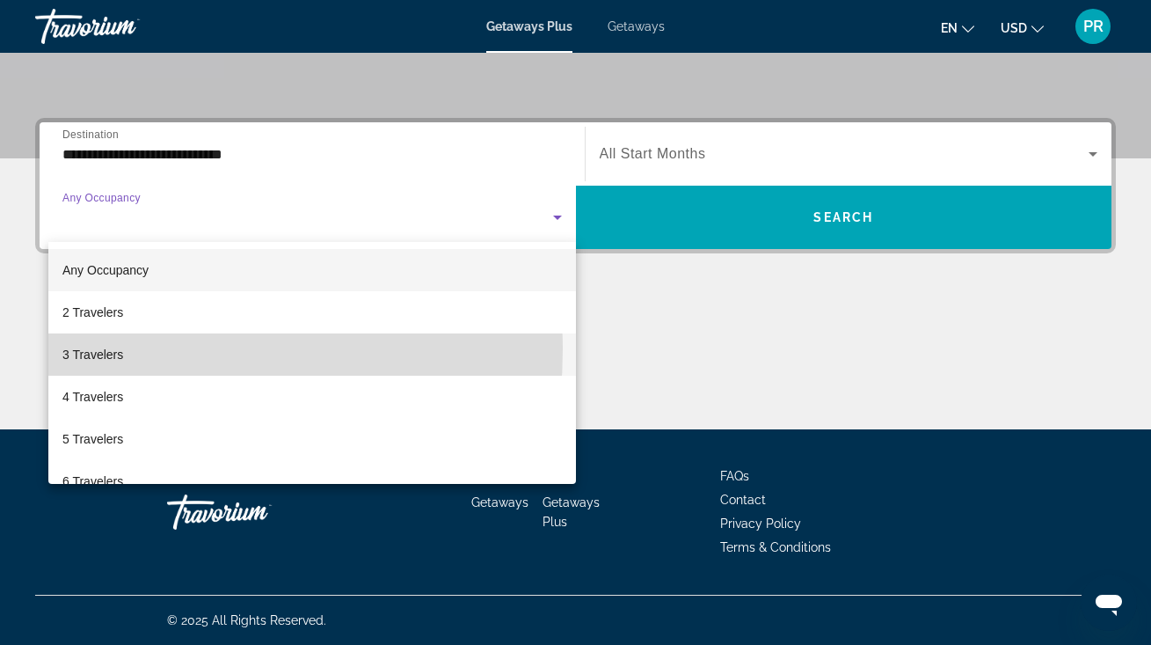
click at [105, 349] on span "3 Travelers" at bounding box center [92, 354] width 61 height 21
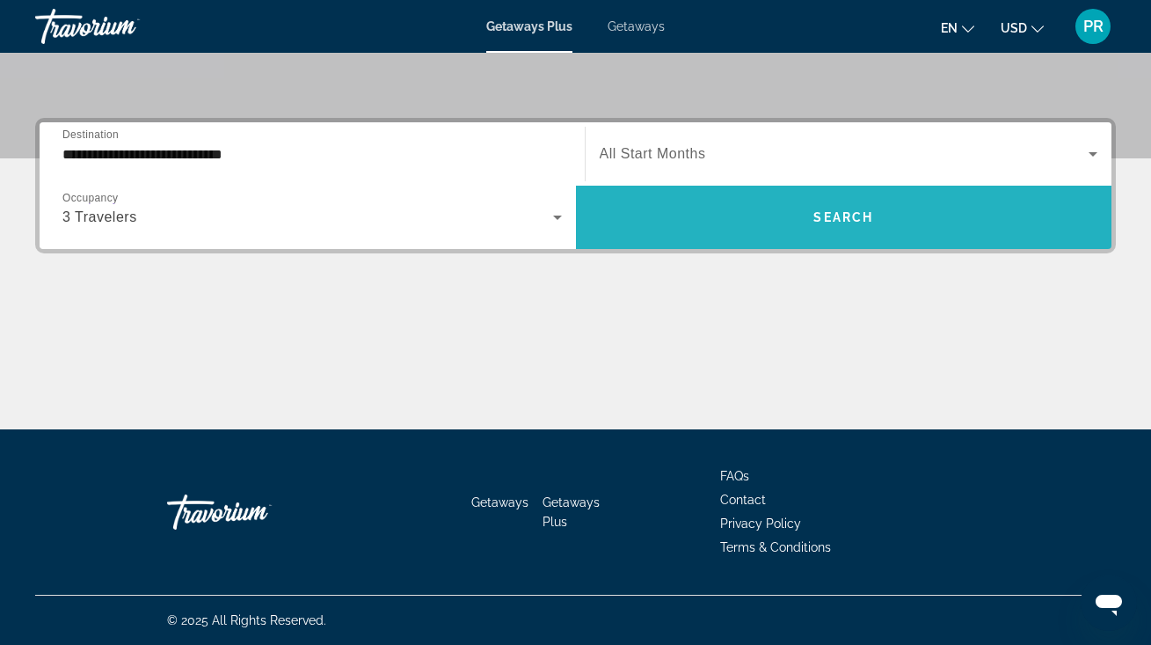
click at [641, 186] on span "Search widget" at bounding box center [844, 217] width 536 height 63
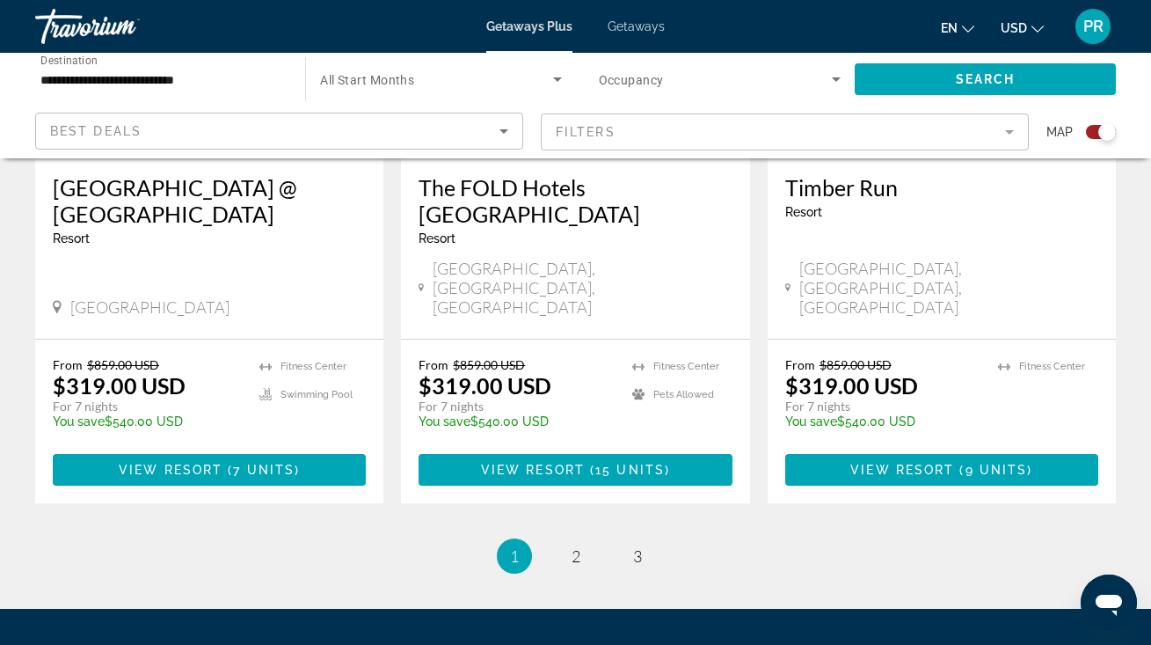
scroll to position [2904, 0]
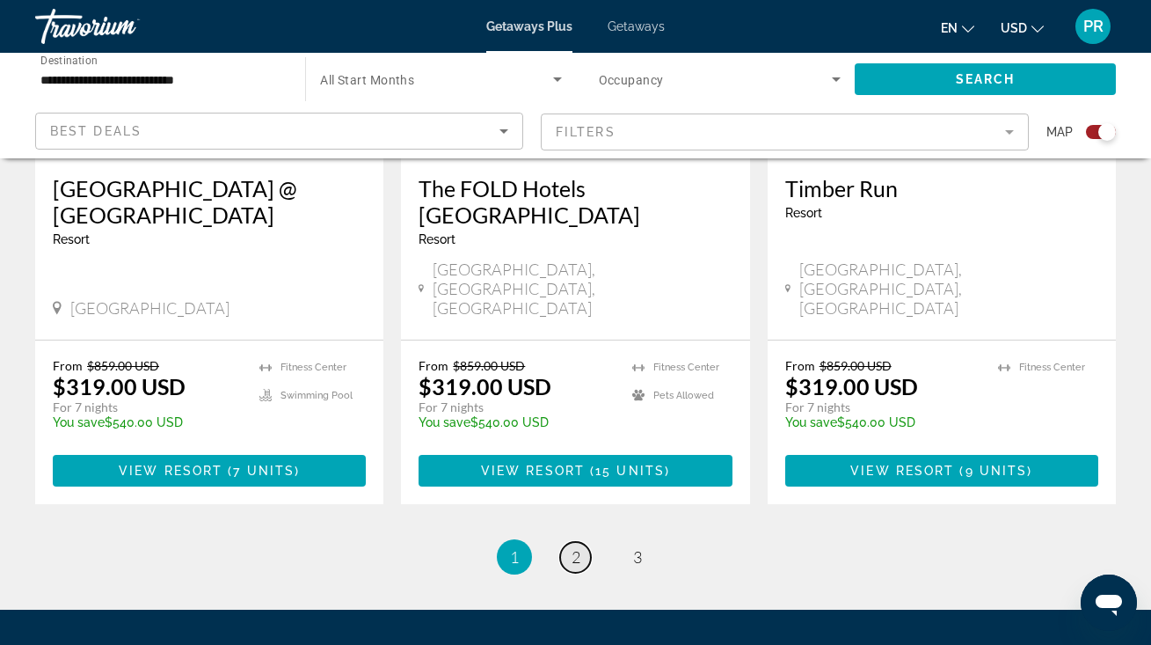
click at [580, 542] on link "page 2" at bounding box center [575, 557] width 31 height 31
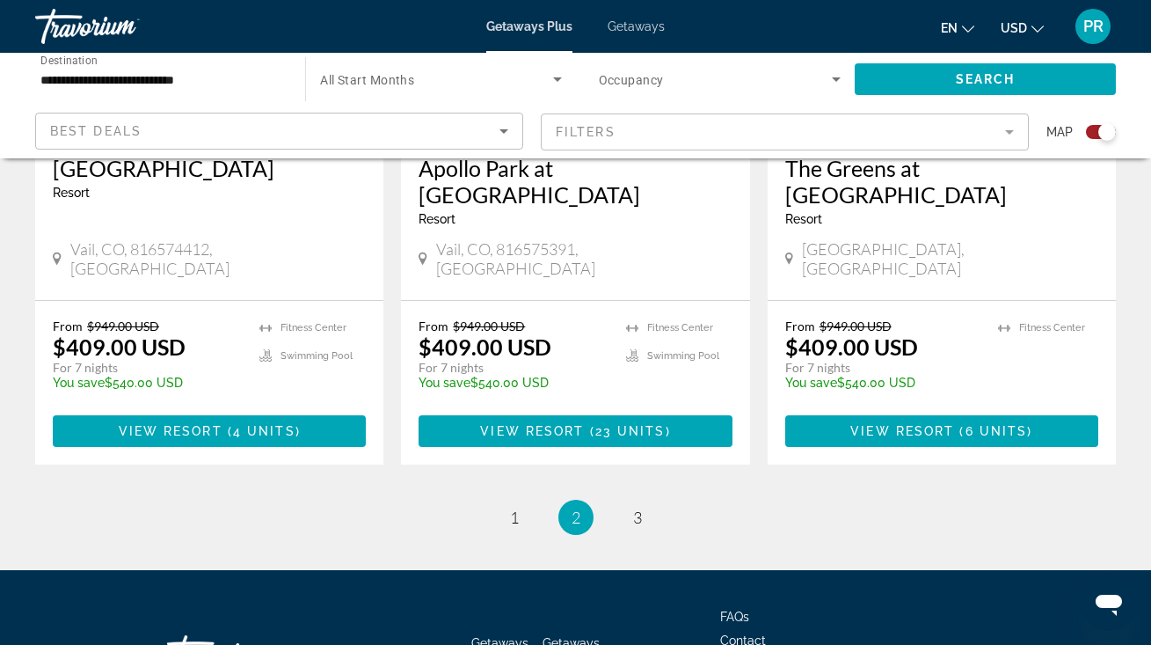
scroll to position [2852, 0]
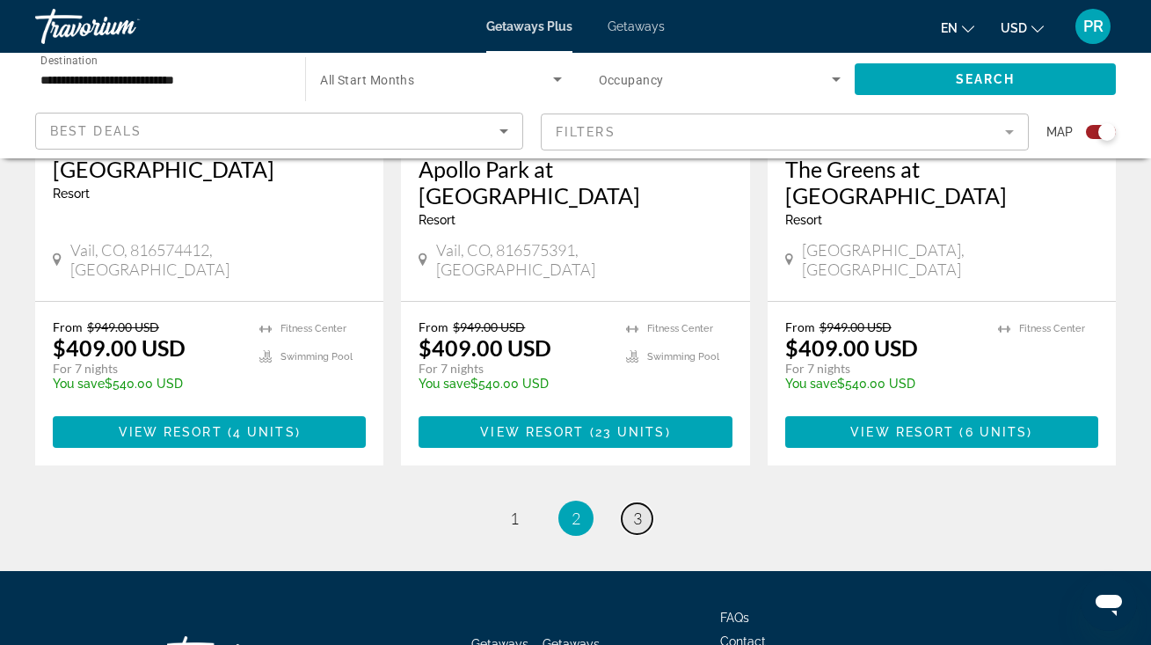
click at [634, 508] on span "3" at bounding box center [637, 517] width 9 height 19
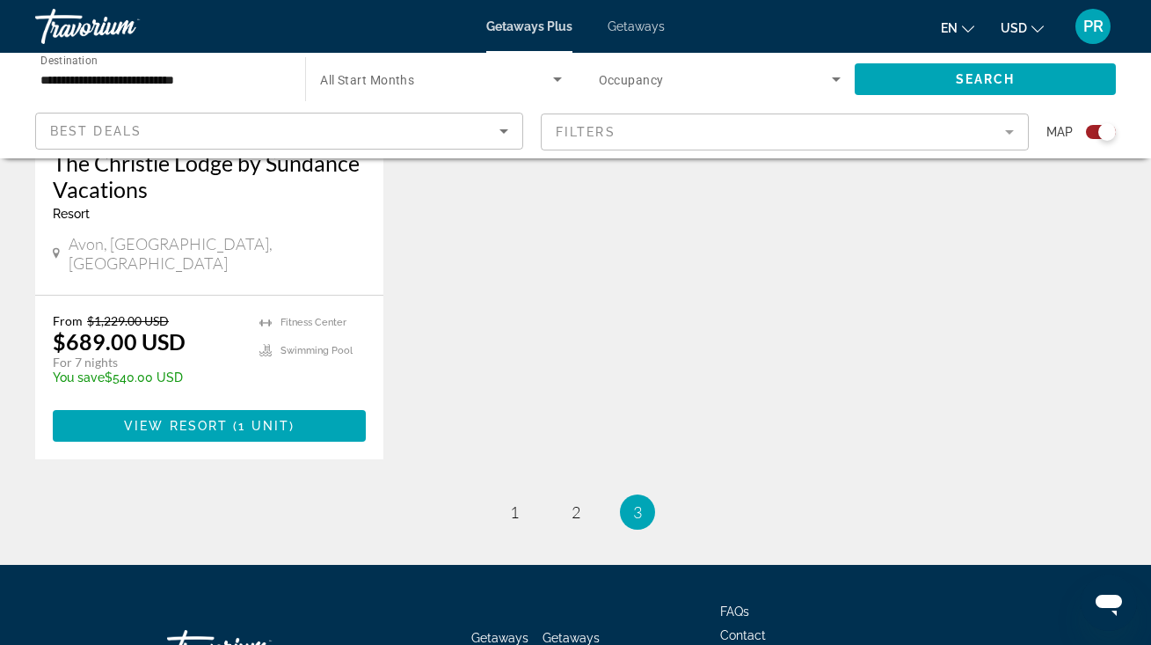
scroll to position [2907, 0]
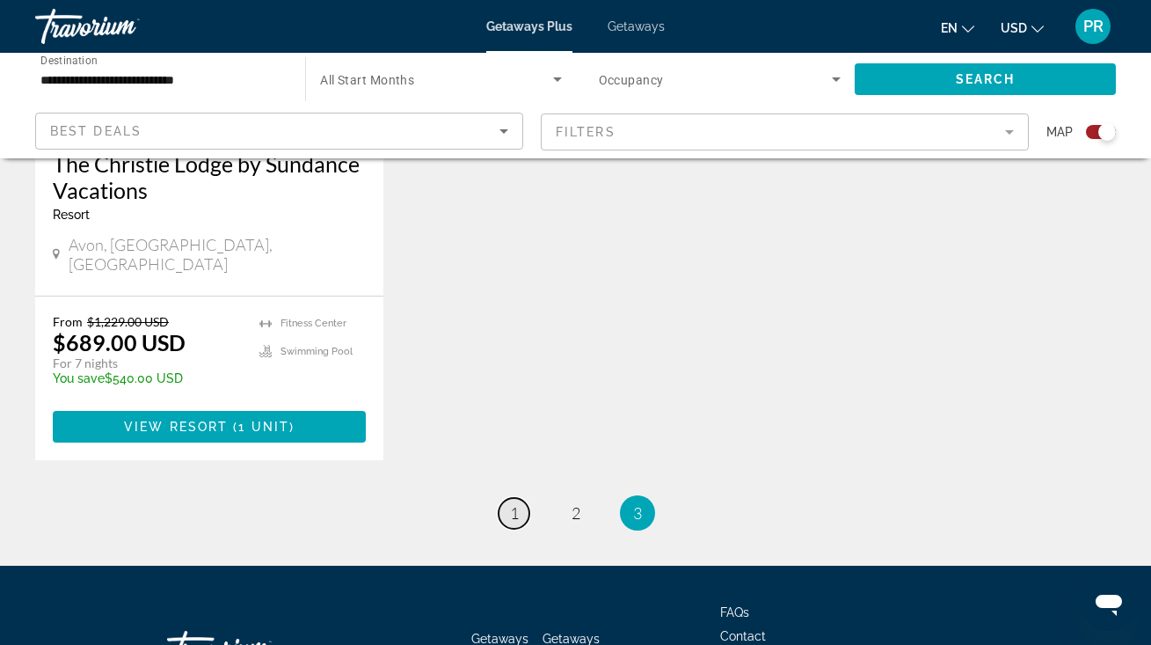
click at [516, 503] on span "1" at bounding box center [514, 512] width 9 height 19
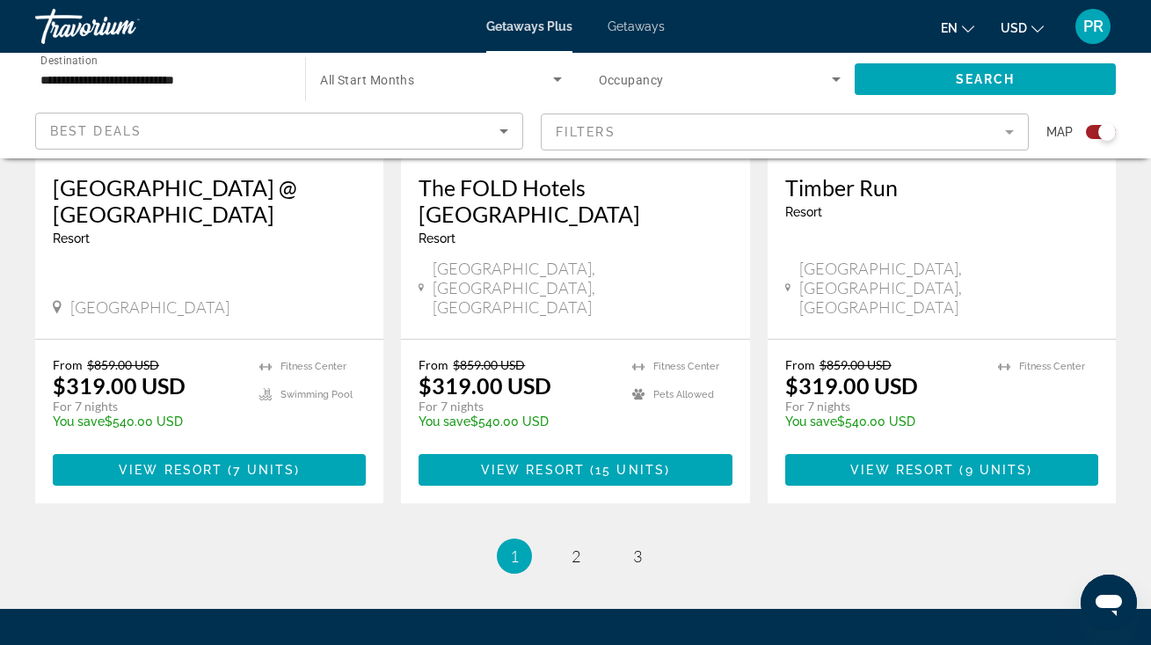
scroll to position [2904, 0]
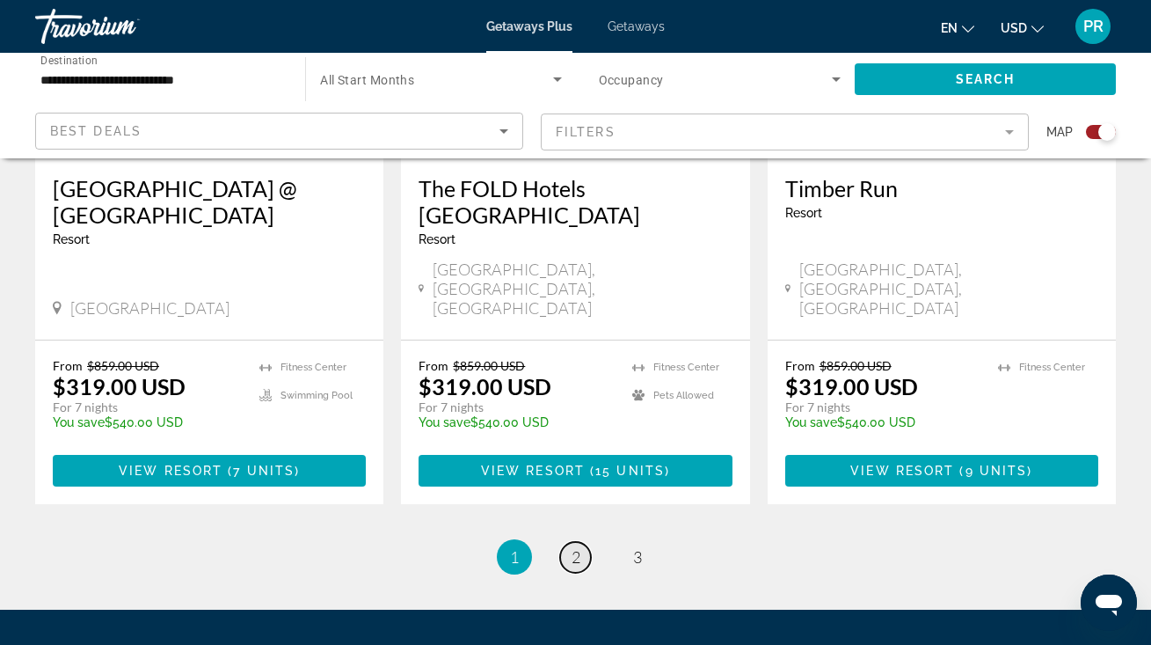
click at [574, 547] on span "2" at bounding box center [576, 556] width 9 height 19
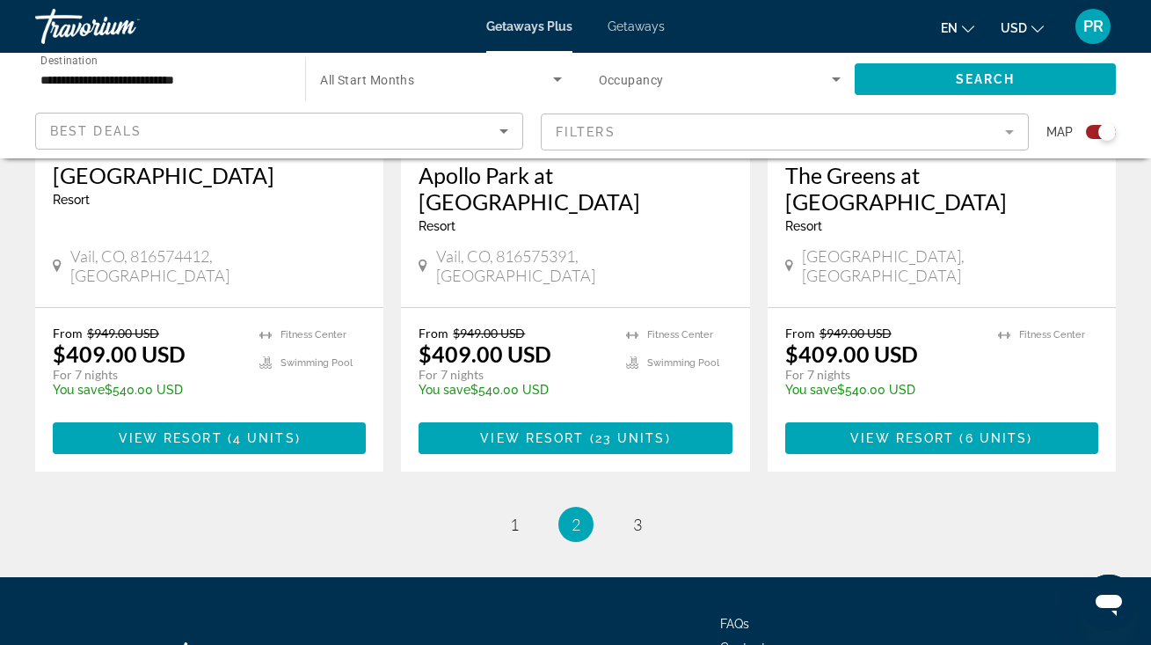
scroll to position [2848, 0]
